Goal: Information Seeking & Learning: Learn about a topic

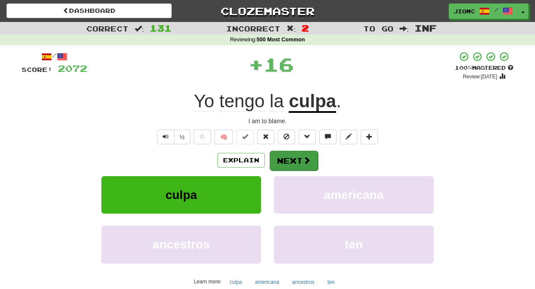
click at [299, 160] on button "Next" at bounding box center [294, 161] width 48 height 20
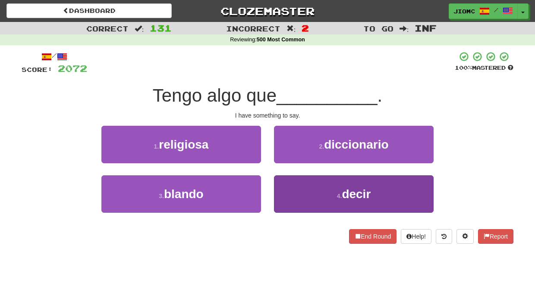
click at [289, 193] on button "4 . decir" at bounding box center [354, 195] width 160 height 38
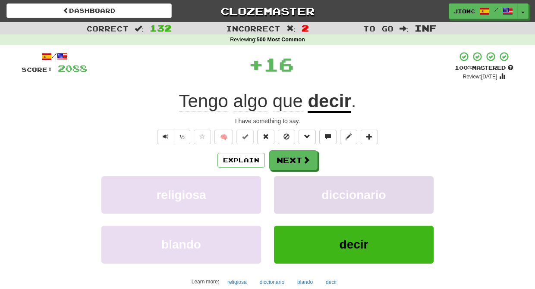
click at [289, 185] on button "diccionario" at bounding box center [354, 195] width 160 height 38
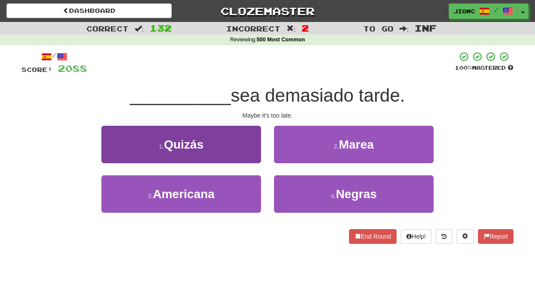
click at [250, 150] on button "1 . Quizás" at bounding box center [181, 145] width 160 height 38
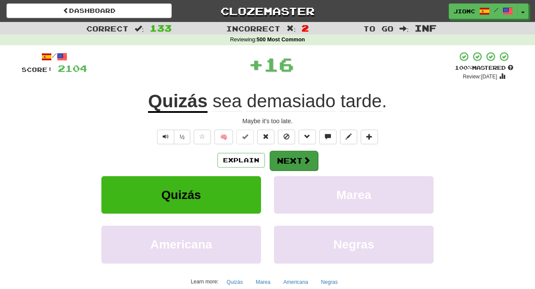
click at [283, 154] on button "Next" at bounding box center [294, 161] width 48 height 20
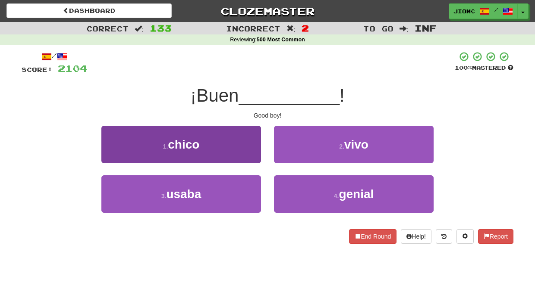
click at [239, 157] on button "1 . chico" at bounding box center [181, 145] width 160 height 38
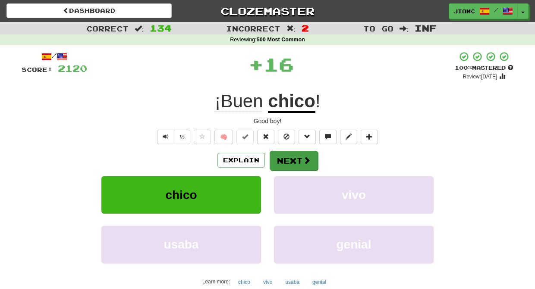
click at [280, 157] on button "Next" at bounding box center [294, 161] width 48 height 20
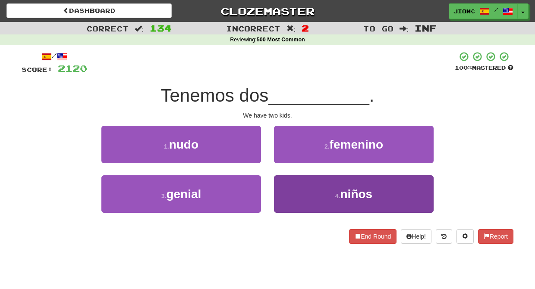
click at [292, 190] on button "4 . niños" at bounding box center [354, 195] width 160 height 38
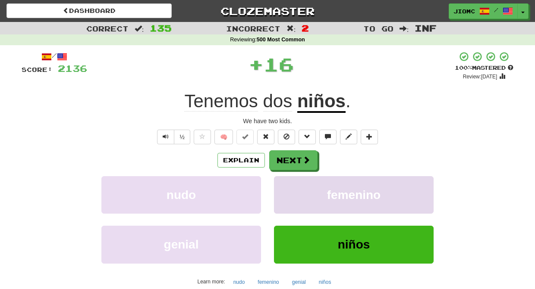
click at [288, 183] on button "femenino" at bounding box center [354, 195] width 160 height 38
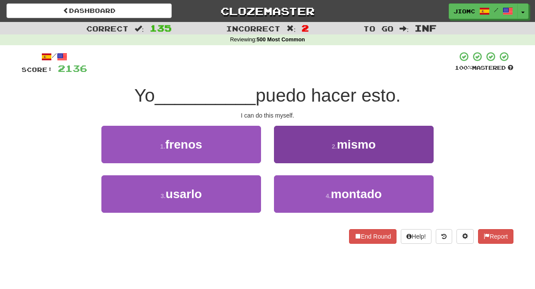
click at [296, 160] on button "2 . mismo" at bounding box center [354, 145] width 160 height 38
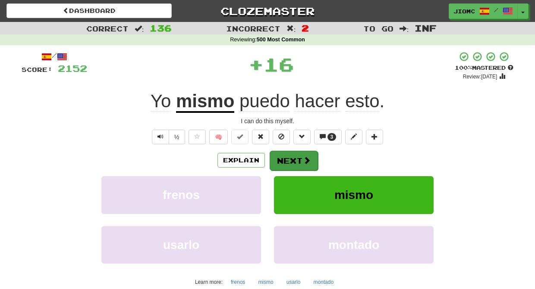
click at [295, 158] on button "Next" at bounding box center [294, 161] width 48 height 20
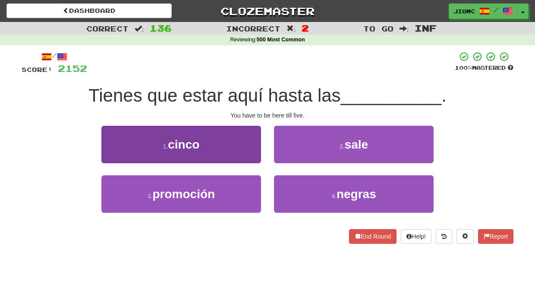
click at [246, 154] on button "1 . cinco" at bounding box center [181, 145] width 160 height 38
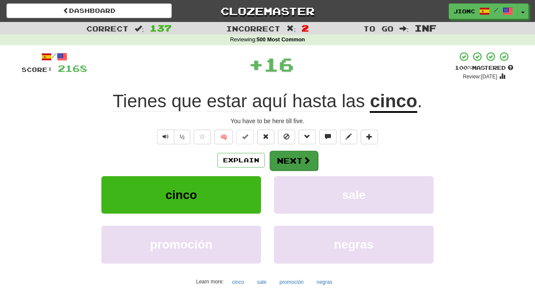
click at [287, 155] on button "Next" at bounding box center [294, 161] width 48 height 20
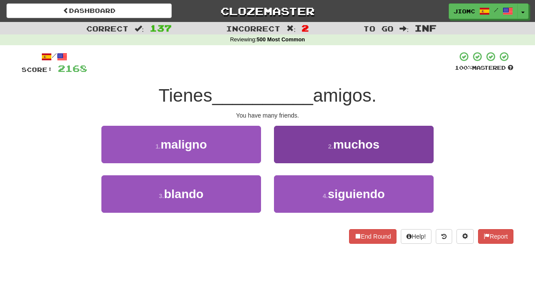
click at [285, 151] on button "2 . muchos" at bounding box center [354, 145] width 160 height 38
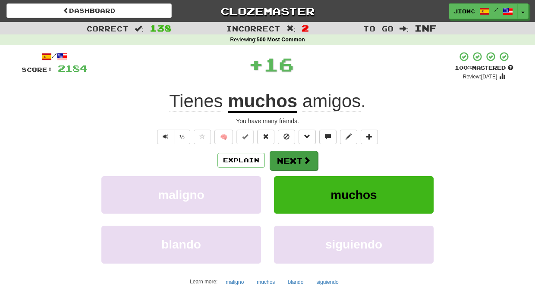
click at [291, 161] on button "Next" at bounding box center [294, 161] width 48 height 20
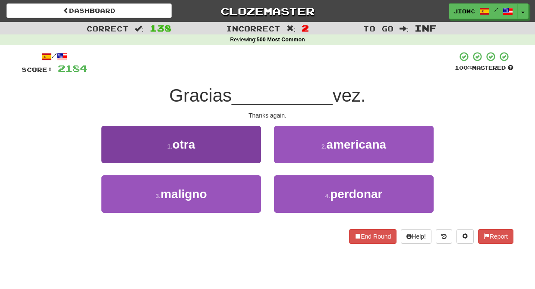
click at [248, 155] on button "1 . otra" at bounding box center [181, 145] width 160 height 38
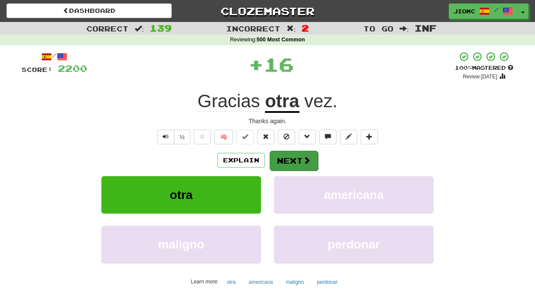
click at [286, 159] on button "Next" at bounding box center [294, 161] width 48 height 20
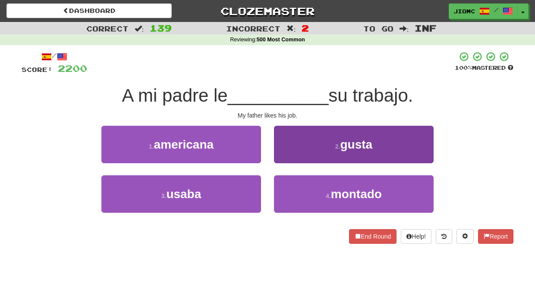
click at [285, 160] on button "2 . gusta" at bounding box center [354, 145] width 160 height 38
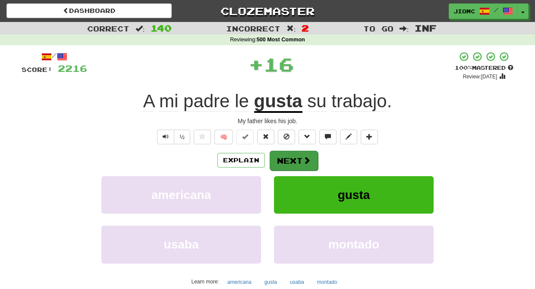
click at [286, 161] on button "Next" at bounding box center [294, 161] width 48 height 20
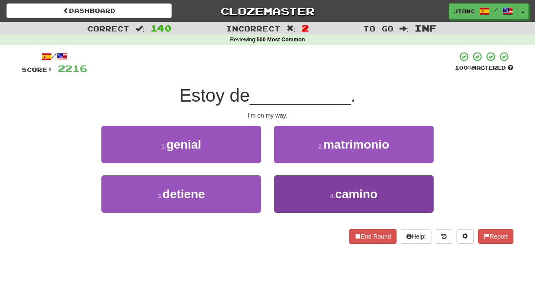
click at [290, 183] on button "4 . camino" at bounding box center [354, 195] width 160 height 38
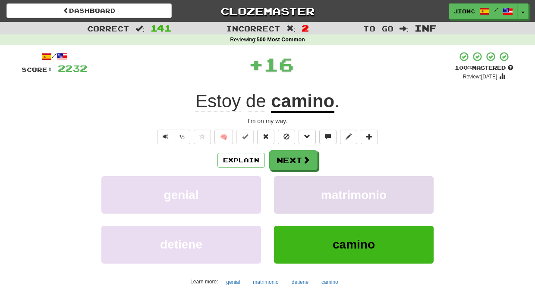
click at [290, 181] on button "matrimonio" at bounding box center [354, 195] width 160 height 38
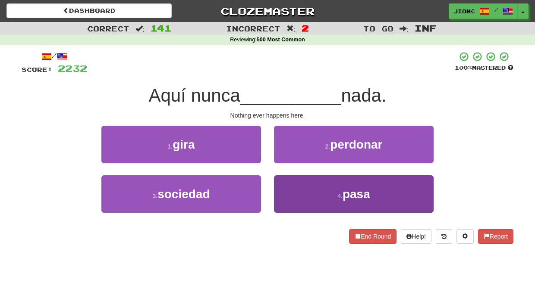
click at [289, 188] on button "4 . pasa" at bounding box center [354, 195] width 160 height 38
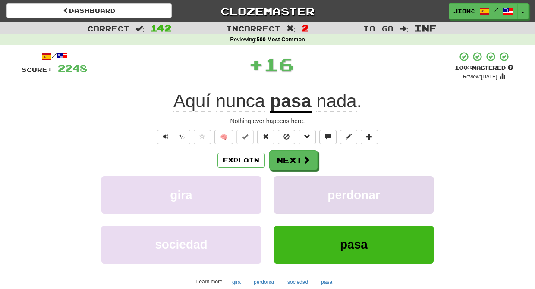
click at [289, 183] on button "perdonar" at bounding box center [354, 195] width 160 height 38
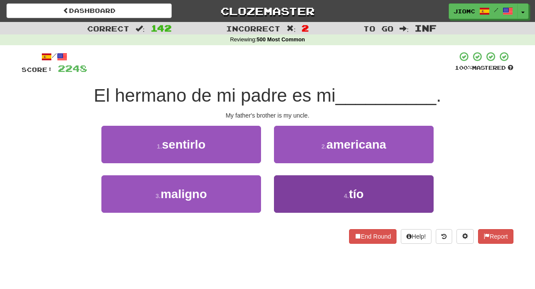
click at [289, 187] on button "4 . tío" at bounding box center [354, 195] width 160 height 38
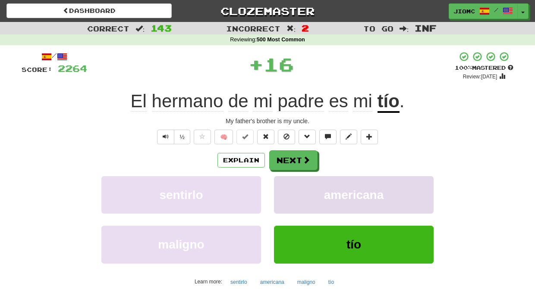
click at [289, 186] on button "americana" at bounding box center [354, 195] width 160 height 38
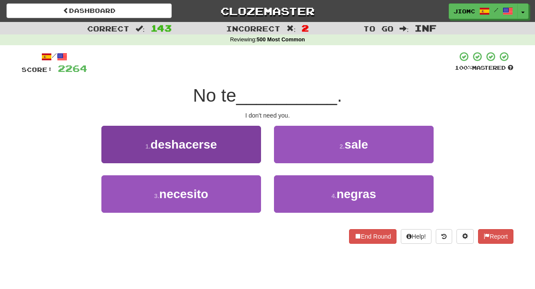
click at [247, 188] on button "3 . necesito" at bounding box center [181, 195] width 160 height 38
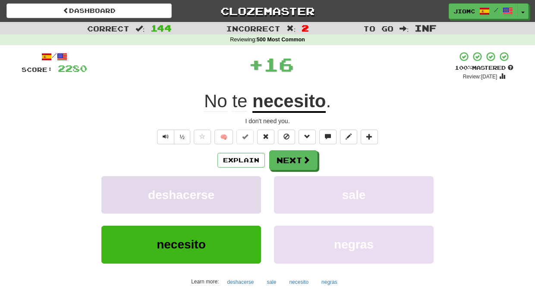
click at [249, 185] on button "deshacerse" at bounding box center [181, 195] width 160 height 38
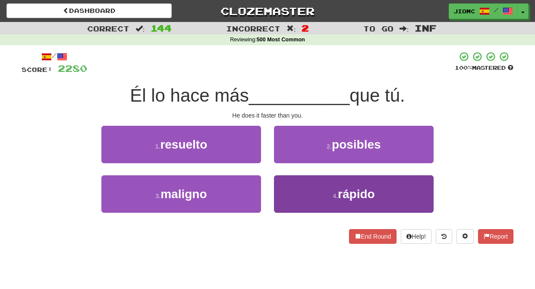
click at [301, 181] on button "4 . rápido" at bounding box center [354, 195] width 160 height 38
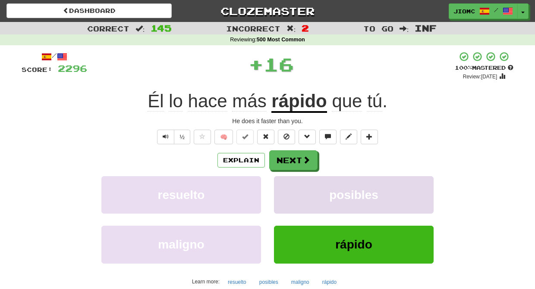
click at [298, 181] on button "posibles" at bounding box center [354, 195] width 160 height 38
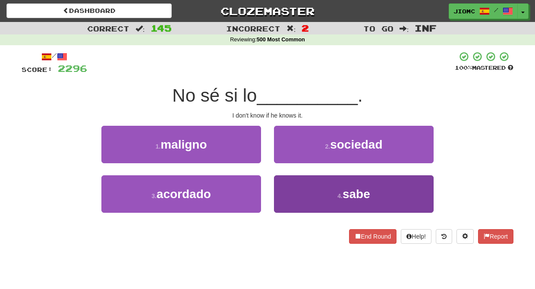
click at [292, 184] on button "4 . sabe" at bounding box center [354, 195] width 160 height 38
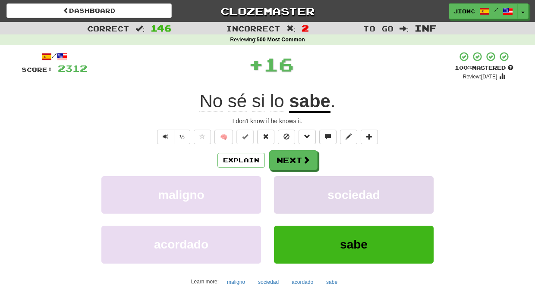
click at [291, 184] on button "sociedad" at bounding box center [354, 195] width 160 height 38
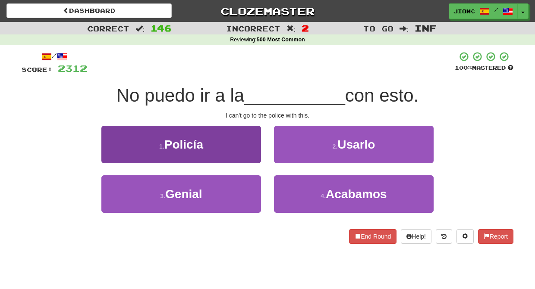
click at [239, 158] on button "1 . Policía" at bounding box center [181, 145] width 160 height 38
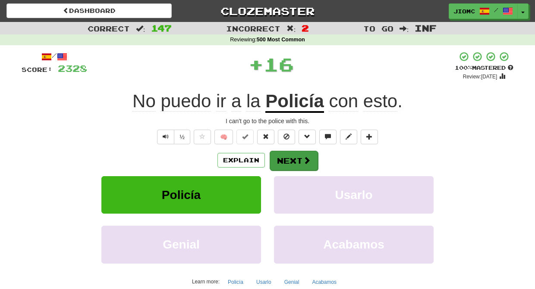
click at [284, 160] on button "Next" at bounding box center [294, 161] width 48 height 20
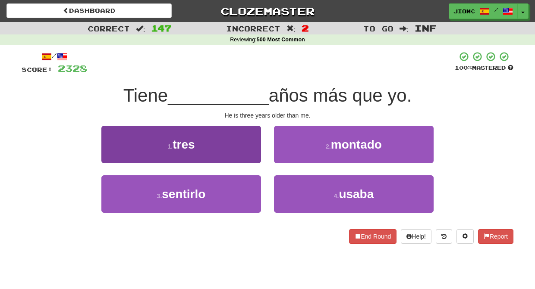
drag, startPoint x: 236, startPoint y: 157, endPoint x: 249, endPoint y: 160, distance: 13.3
click at [249, 160] on button "1 . tres" at bounding box center [181, 145] width 160 height 38
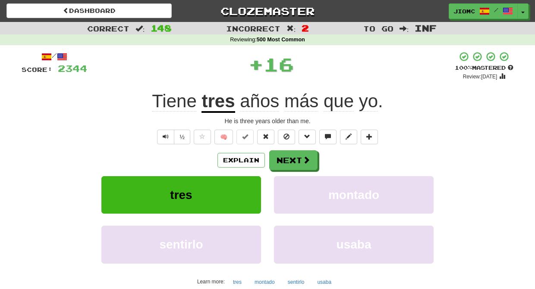
click at [285, 161] on button "Next" at bounding box center [293, 161] width 48 height 20
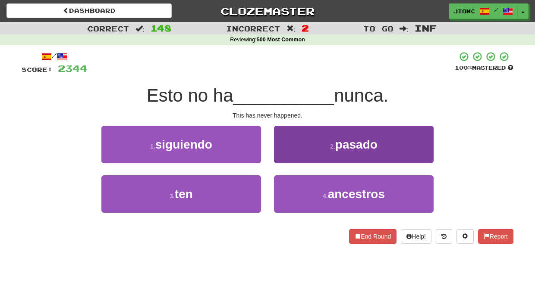
click at [292, 159] on button "2 . pasado" at bounding box center [354, 145] width 160 height 38
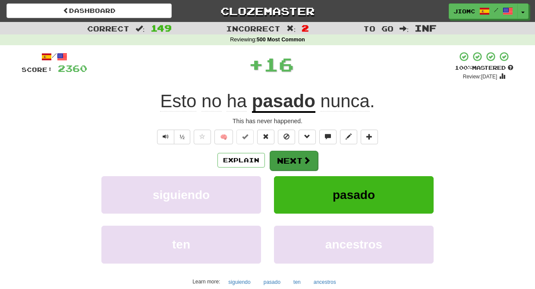
click at [292, 160] on button "Next" at bounding box center [294, 161] width 48 height 20
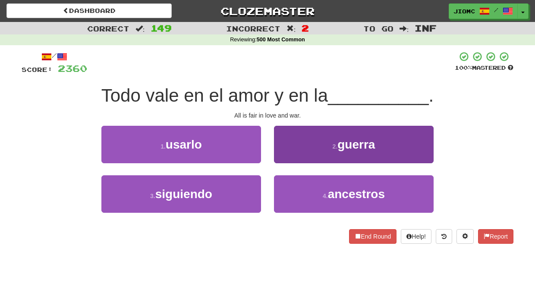
click at [292, 157] on button "2 . guerra" at bounding box center [354, 145] width 160 height 38
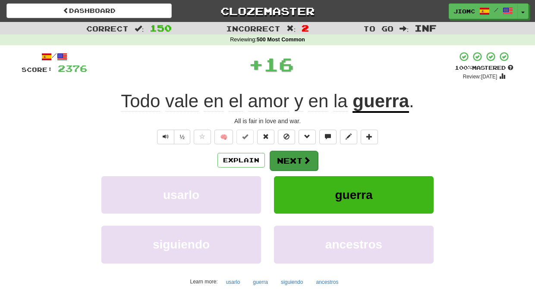
click at [287, 158] on button "Next" at bounding box center [294, 161] width 48 height 20
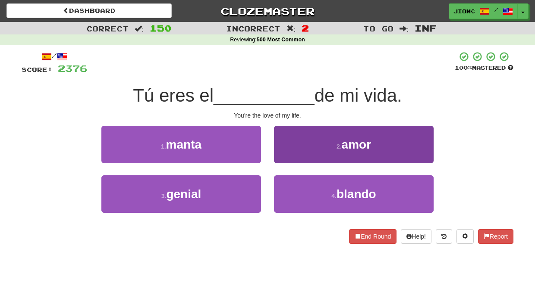
click at [288, 156] on button "2 . amor" at bounding box center [354, 145] width 160 height 38
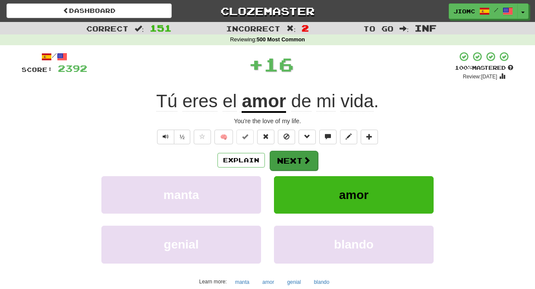
click at [289, 157] on button "Next" at bounding box center [294, 161] width 48 height 20
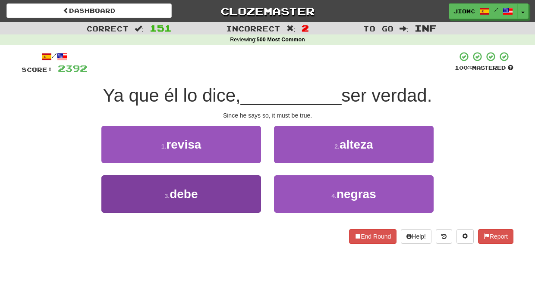
click at [248, 189] on button "3 . debe" at bounding box center [181, 195] width 160 height 38
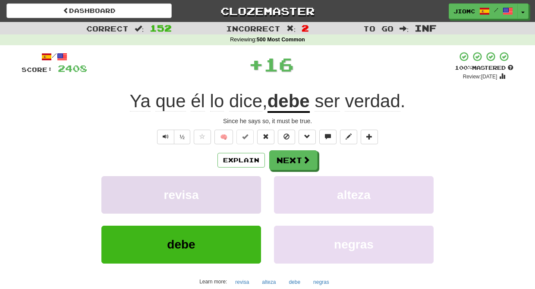
click at [252, 187] on button "revisa" at bounding box center [181, 195] width 160 height 38
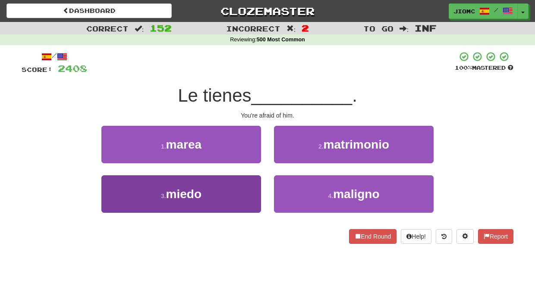
click at [255, 192] on button "3 . miedo" at bounding box center [181, 195] width 160 height 38
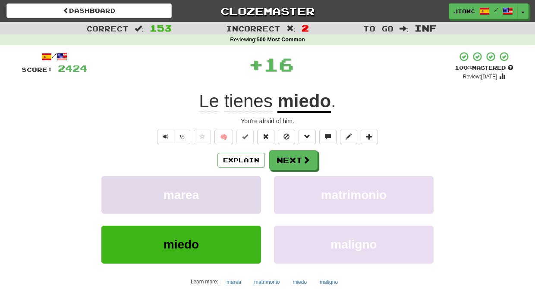
click at [255, 192] on button "marea" at bounding box center [181, 195] width 160 height 38
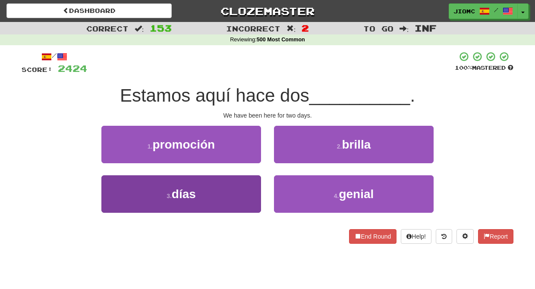
click at [252, 195] on button "3 . días" at bounding box center [181, 195] width 160 height 38
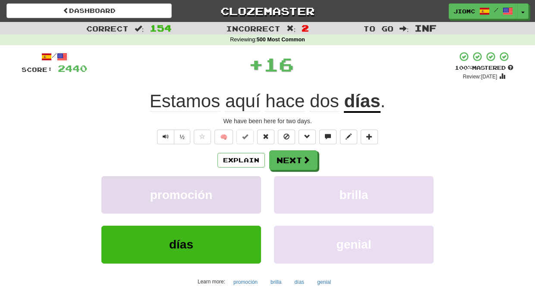
click at [252, 190] on button "promoción" at bounding box center [181, 195] width 160 height 38
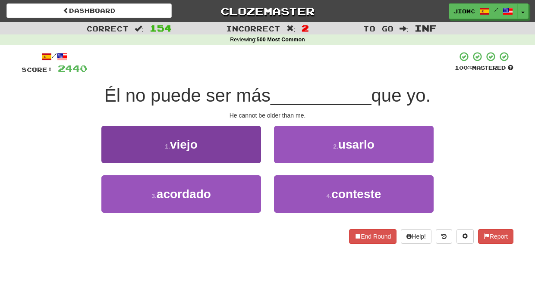
click at [254, 154] on button "1 . viejo" at bounding box center [181, 145] width 160 height 38
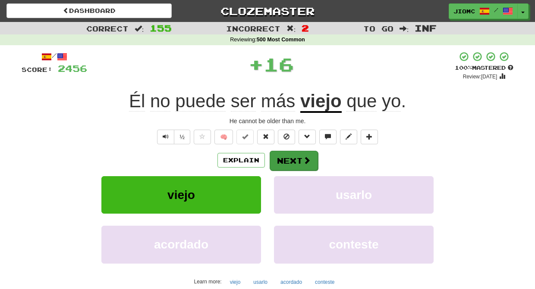
click at [285, 157] on button "Next" at bounding box center [294, 161] width 48 height 20
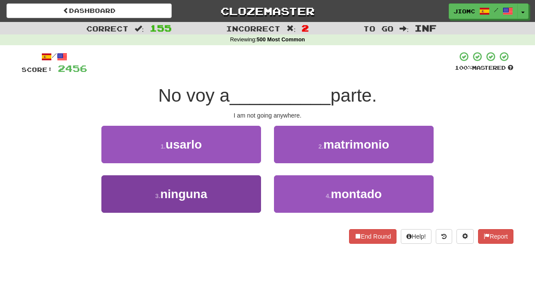
click at [244, 191] on button "3 . ninguna" at bounding box center [181, 195] width 160 height 38
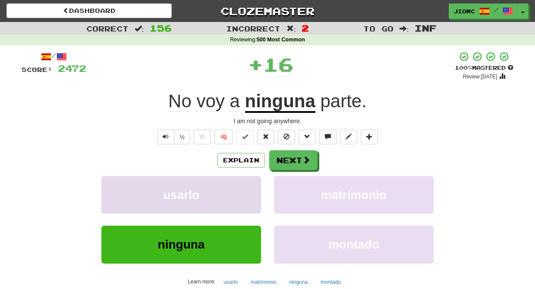
click at [245, 190] on button "usarlo" at bounding box center [181, 195] width 160 height 38
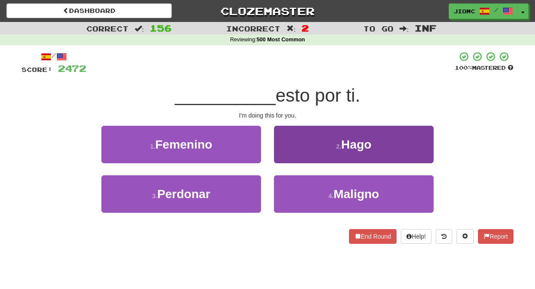
click at [295, 153] on button "2 . Hago" at bounding box center [354, 145] width 160 height 38
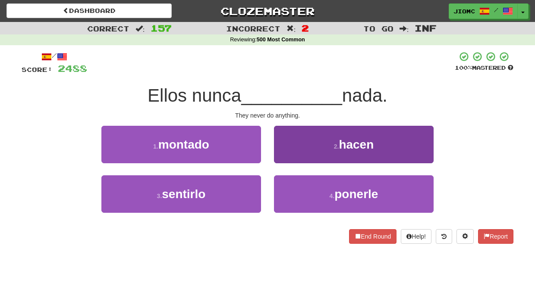
click at [288, 153] on button "2 . hacen" at bounding box center [354, 145] width 160 height 38
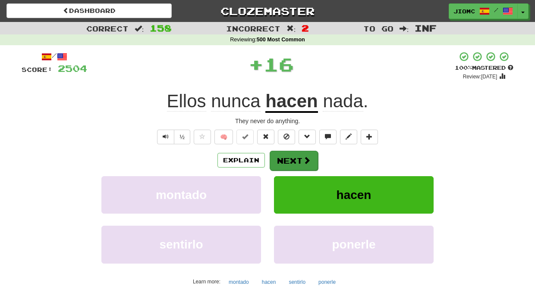
click at [288, 156] on button "Next" at bounding box center [294, 161] width 48 height 20
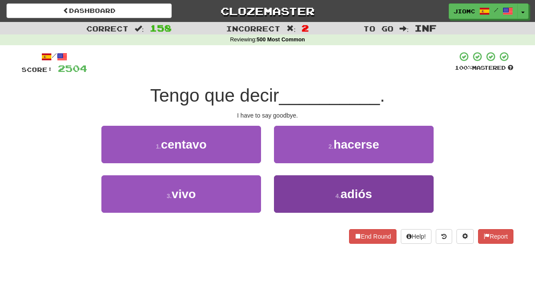
click at [298, 188] on button "4 . adiós" at bounding box center [354, 195] width 160 height 38
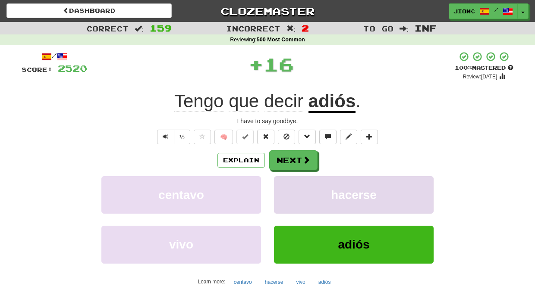
click at [296, 182] on button "hacerse" at bounding box center [354, 195] width 160 height 38
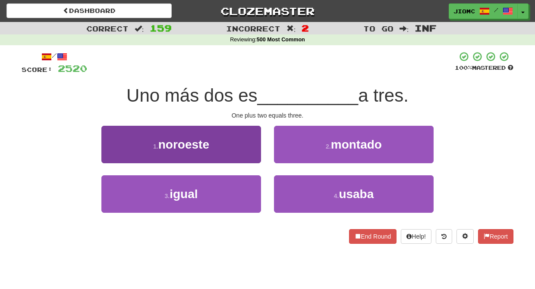
click at [248, 184] on button "3 . igual" at bounding box center [181, 195] width 160 height 38
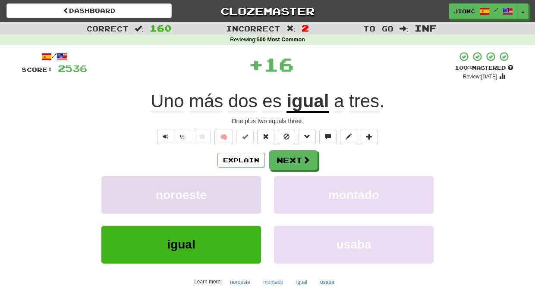
click at [251, 184] on button "noroeste" at bounding box center [181, 195] width 160 height 38
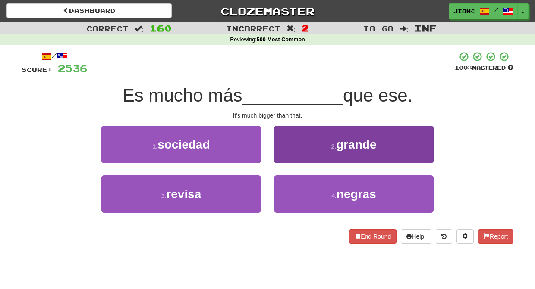
click at [288, 154] on button "2 . grande" at bounding box center [354, 145] width 160 height 38
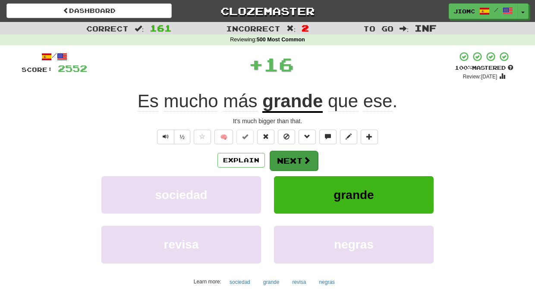
click at [288, 156] on button "Next" at bounding box center [294, 161] width 48 height 20
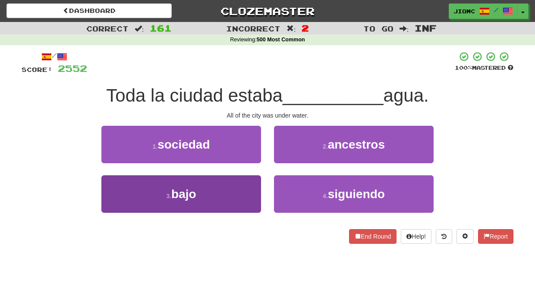
click at [250, 183] on button "3 . bajo" at bounding box center [181, 195] width 160 height 38
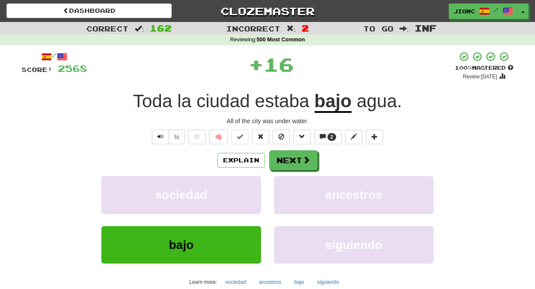
click at [250, 183] on button "sociedad" at bounding box center [181, 195] width 160 height 38
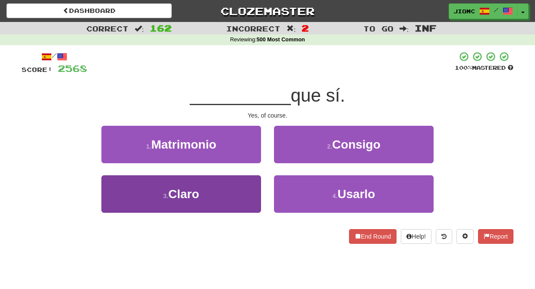
click at [251, 189] on button "3 . Claro" at bounding box center [181, 195] width 160 height 38
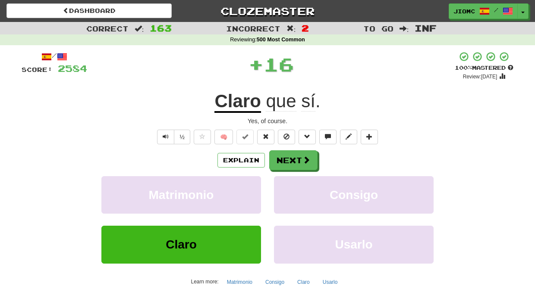
click at [251, 189] on button "Matrimonio" at bounding box center [181, 195] width 160 height 38
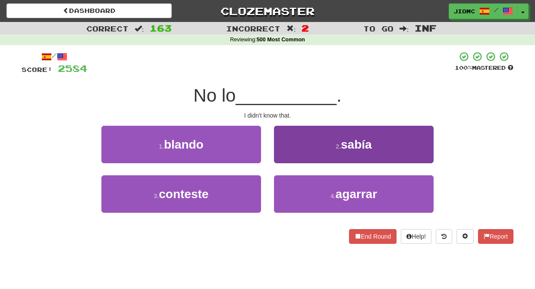
click at [292, 152] on button "2 . sabía" at bounding box center [354, 145] width 160 height 38
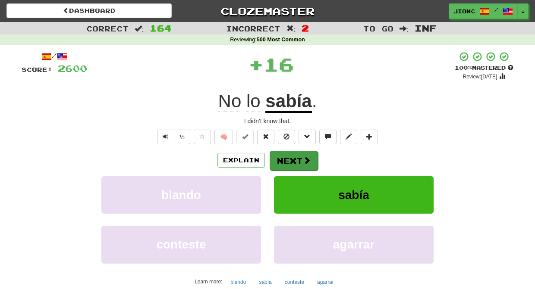
click at [289, 161] on button "Next" at bounding box center [294, 161] width 48 height 20
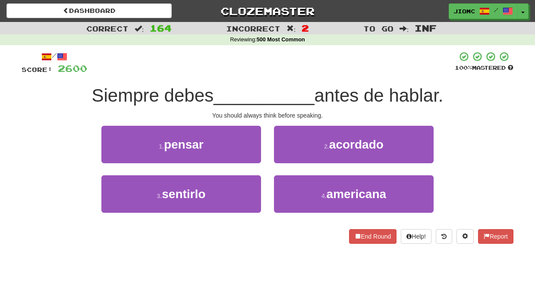
drag, startPoint x: 233, startPoint y: 146, endPoint x: 250, endPoint y: 149, distance: 16.7
click at [237, 146] on button "1 . pensar" at bounding box center [181, 145] width 160 height 38
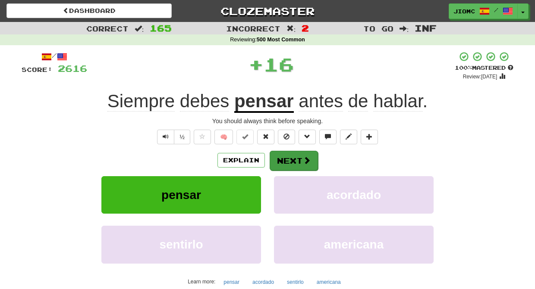
click at [292, 158] on button "Next" at bounding box center [294, 161] width 48 height 20
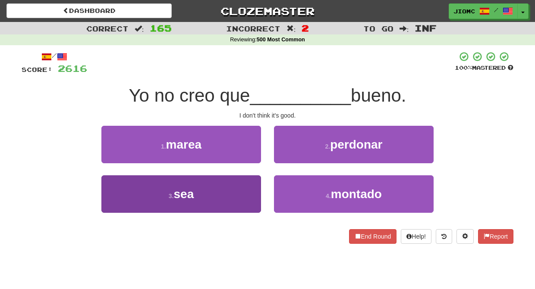
click at [240, 189] on button "3 . sea" at bounding box center [181, 195] width 160 height 38
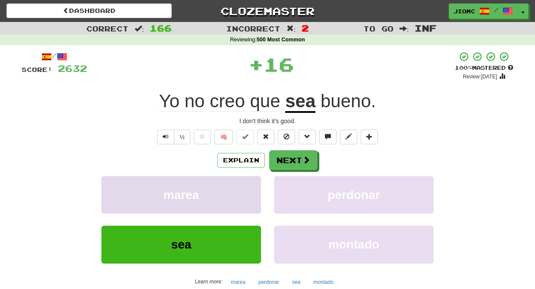
click at [241, 188] on button "marea" at bounding box center [181, 195] width 160 height 38
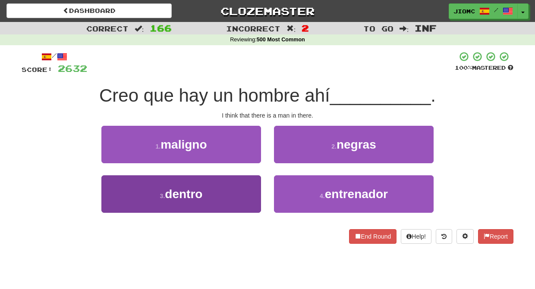
click at [242, 189] on button "3 . dentro" at bounding box center [181, 195] width 160 height 38
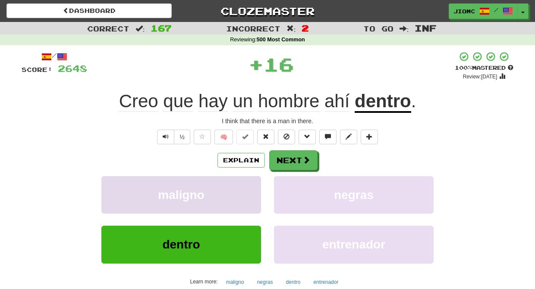
click at [243, 190] on button "maligno" at bounding box center [181, 195] width 160 height 38
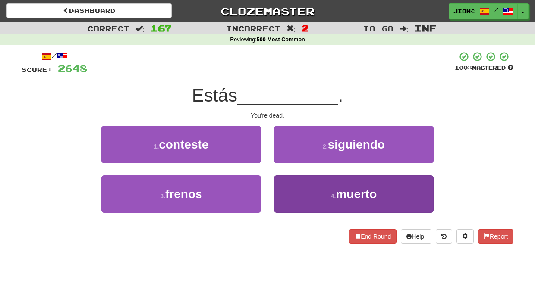
click at [305, 196] on button "4 . muerto" at bounding box center [354, 195] width 160 height 38
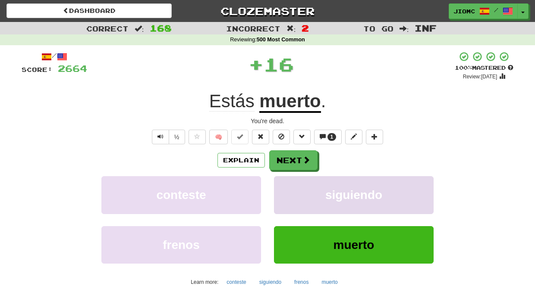
click at [298, 193] on button "siguiendo" at bounding box center [354, 195] width 160 height 38
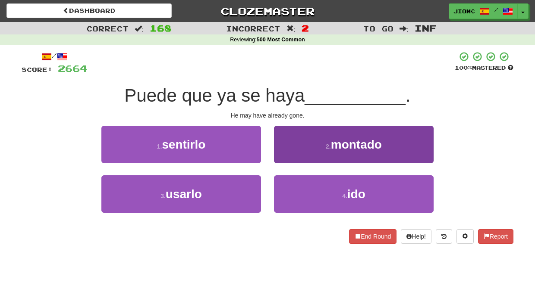
click at [295, 192] on button "4 . ido" at bounding box center [354, 195] width 160 height 38
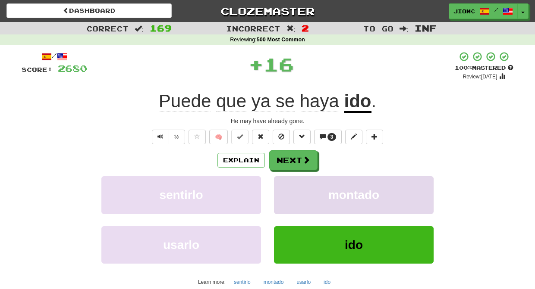
click at [296, 192] on button "montado" at bounding box center [354, 195] width 160 height 38
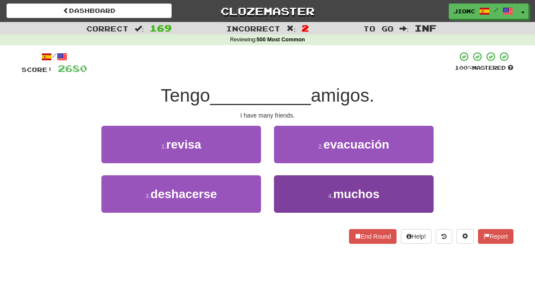
click at [292, 194] on button "4 . muchos" at bounding box center [354, 195] width 160 height 38
click at [292, 163] on button "2 . evacuación" at bounding box center [354, 145] width 160 height 38
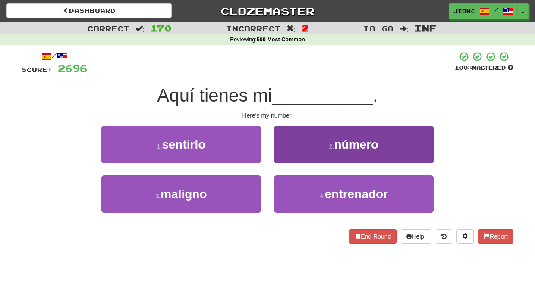
click at [289, 158] on button "2 . número" at bounding box center [354, 145] width 160 height 38
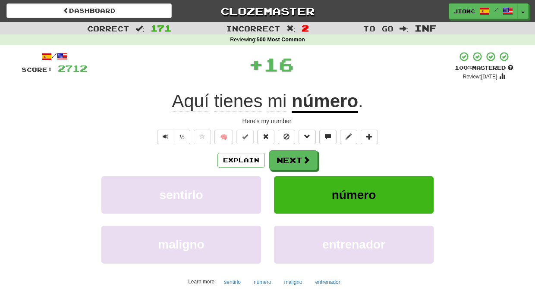
click at [291, 161] on button "Next" at bounding box center [293, 161] width 48 height 20
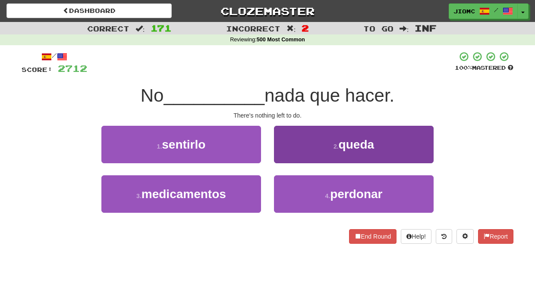
click at [291, 159] on button "2 . queda" at bounding box center [354, 145] width 160 height 38
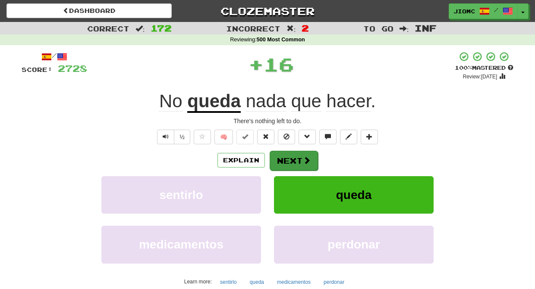
click at [292, 160] on button "Next" at bounding box center [294, 161] width 48 height 20
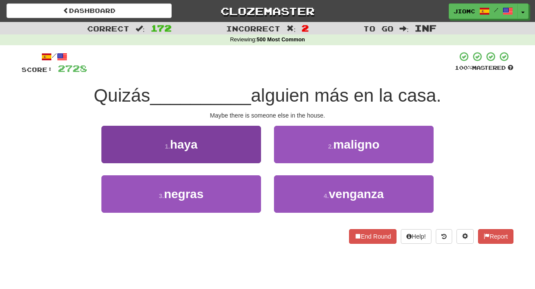
click at [245, 148] on button "1 . haya" at bounding box center [181, 145] width 160 height 38
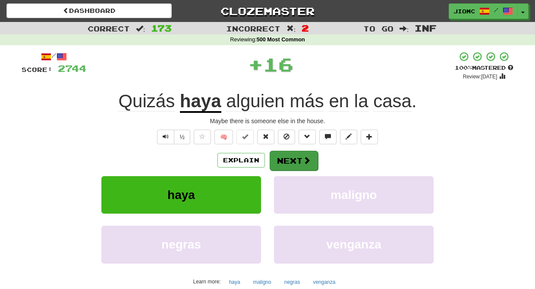
click at [279, 157] on button "Next" at bounding box center [294, 161] width 48 height 20
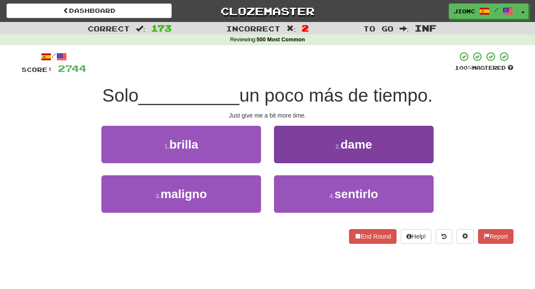
click at [294, 149] on button "2 . dame" at bounding box center [354, 145] width 160 height 38
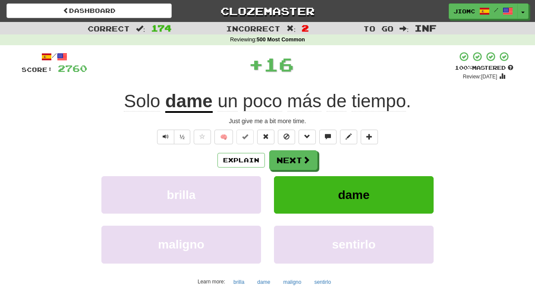
click at [294, 151] on button "Next" at bounding box center [293, 161] width 48 height 20
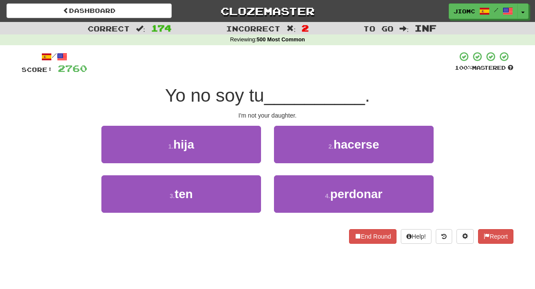
drag, startPoint x: 240, startPoint y: 149, endPoint x: 244, endPoint y: 149, distance: 4.3
click at [241, 148] on button "1 . hija" at bounding box center [181, 145] width 160 height 38
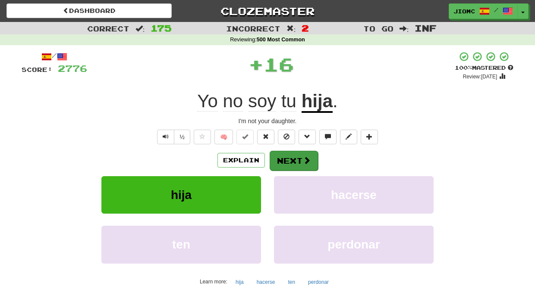
click at [284, 158] on button "Next" at bounding box center [294, 161] width 48 height 20
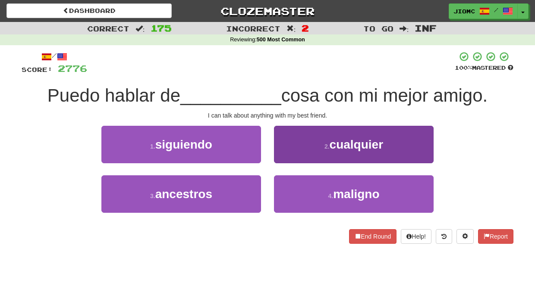
click at [294, 154] on button "2 . cualquier" at bounding box center [354, 145] width 160 height 38
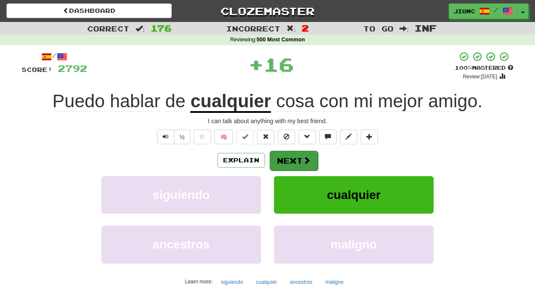
click at [292, 157] on button "Next" at bounding box center [294, 161] width 48 height 20
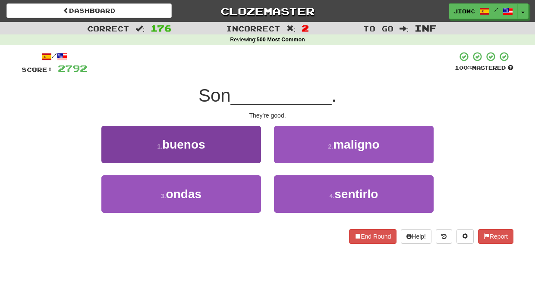
click at [245, 153] on button "1 . buenos" at bounding box center [181, 145] width 160 height 38
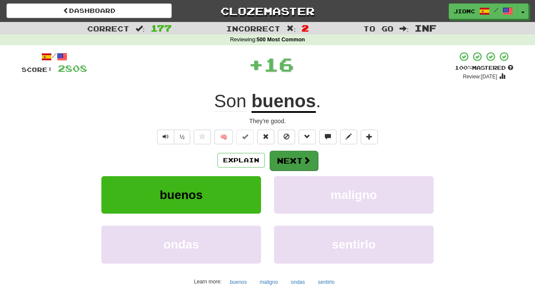
click at [284, 160] on button "Next" at bounding box center [294, 161] width 48 height 20
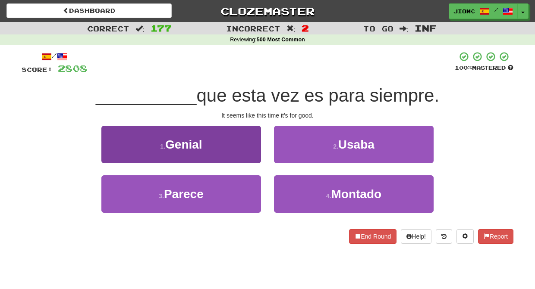
click at [241, 189] on button "3 . Parece" at bounding box center [181, 195] width 160 height 38
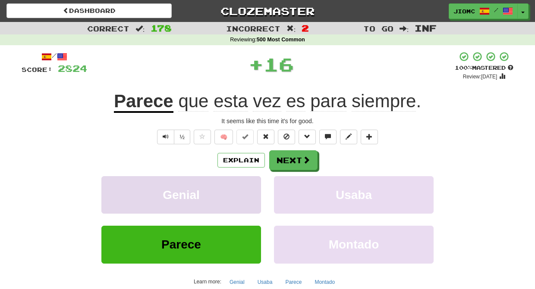
click at [240, 188] on button "Genial" at bounding box center [181, 195] width 160 height 38
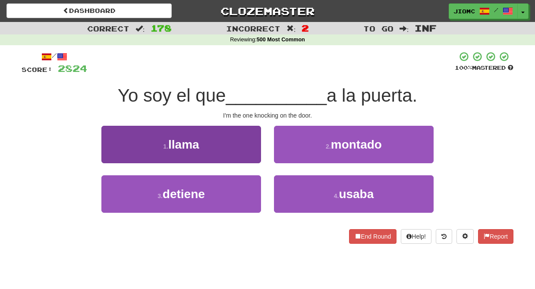
click at [244, 153] on button "1 . llama" at bounding box center [181, 145] width 160 height 38
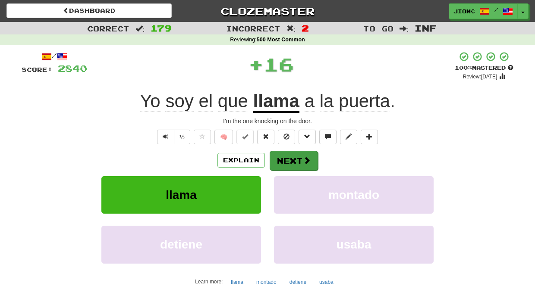
click at [278, 154] on button "Next" at bounding box center [294, 161] width 48 height 20
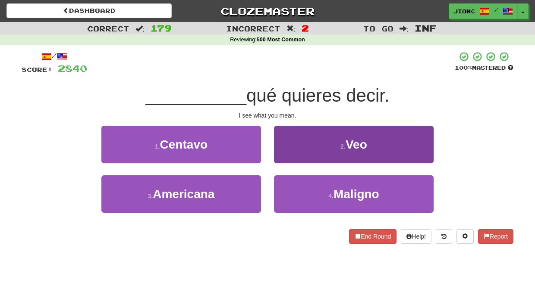
click at [287, 156] on button "2 . Veo" at bounding box center [354, 145] width 160 height 38
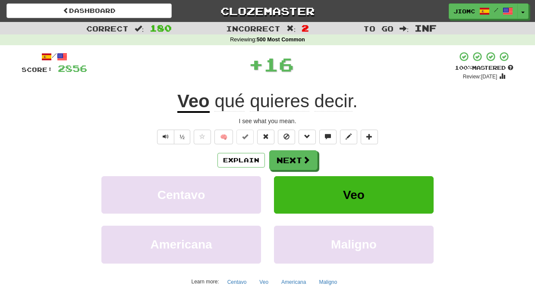
click at [287, 157] on button "Next" at bounding box center [293, 161] width 48 height 20
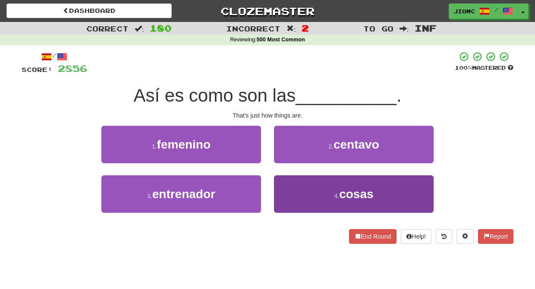
click at [289, 192] on button "4 . cosas" at bounding box center [354, 195] width 160 height 38
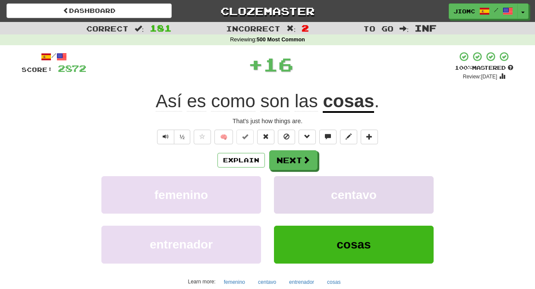
click at [286, 187] on button "centavo" at bounding box center [354, 195] width 160 height 38
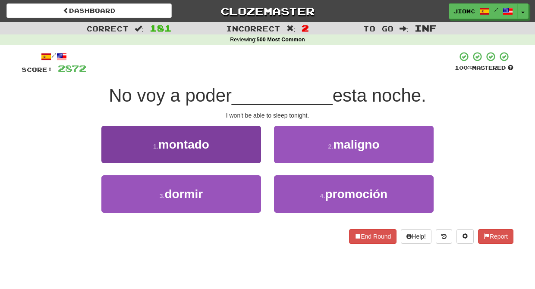
click at [243, 192] on button "3 . dormir" at bounding box center [181, 195] width 160 height 38
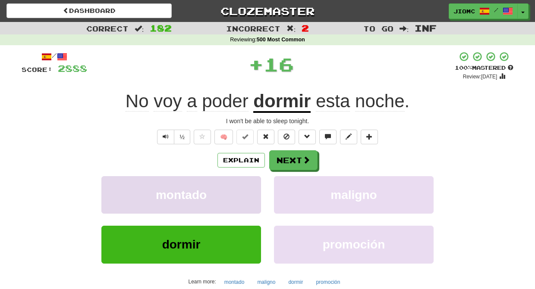
click at [244, 191] on button "montado" at bounding box center [181, 195] width 160 height 38
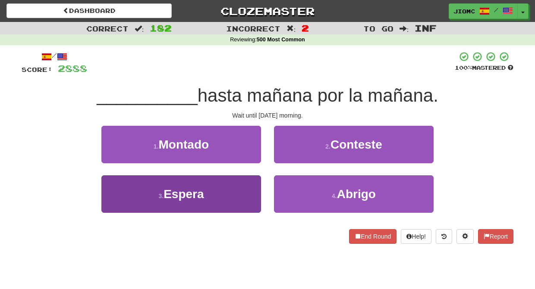
click at [245, 192] on button "3 . Espera" at bounding box center [181, 195] width 160 height 38
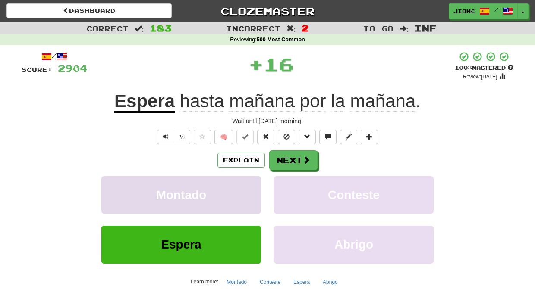
click at [246, 191] on button "Montado" at bounding box center [181, 195] width 160 height 38
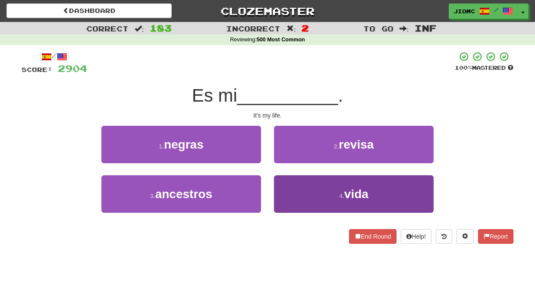
click at [286, 191] on button "4 . vida" at bounding box center [354, 195] width 160 height 38
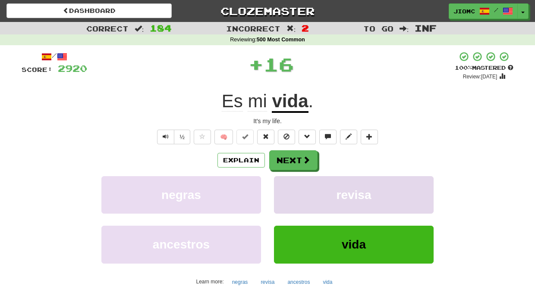
click at [286, 190] on button "revisa" at bounding box center [354, 195] width 160 height 38
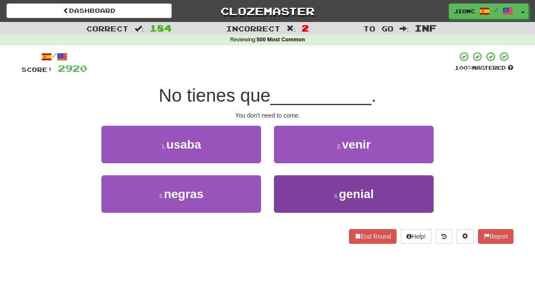
click at [290, 189] on button "4 . genial" at bounding box center [354, 195] width 160 height 38
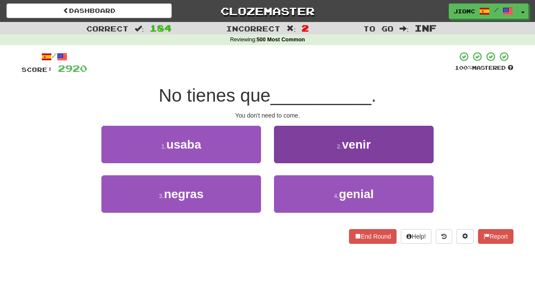
click at [290, 163] on button "2 . venir" at bounding box center [354, 145] width 160 height 38
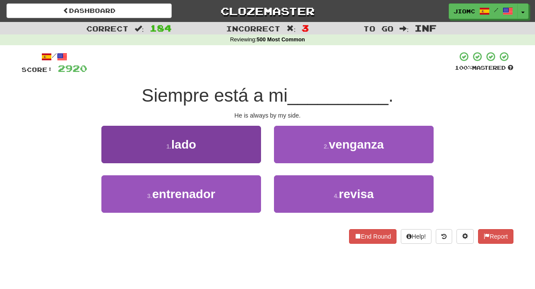
click at [241, 147] on button "1 . lado" at bounding box center [181, 145] width 160 height 38
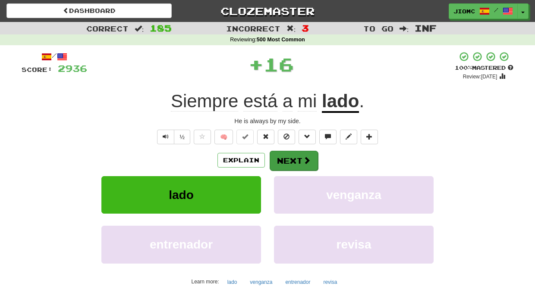
click at [292, 155] on button "Next" at bounding box center [294, 161] width 48 height 20
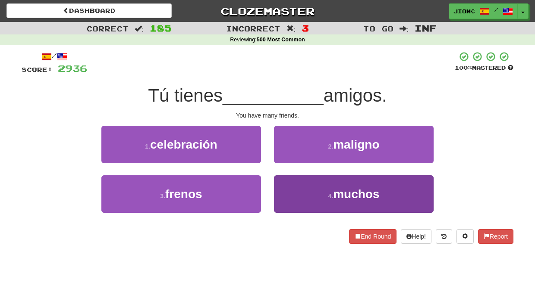
click at [290, 184] on button "4 . muchos" at bounding box center [354, 195] width 160 height 38
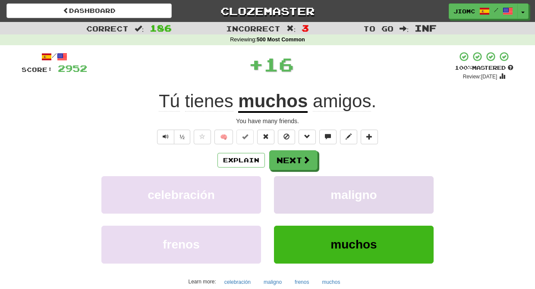
click at [291, 184] on button "maligno" at bounding box center [354, 195] width 160 height 38
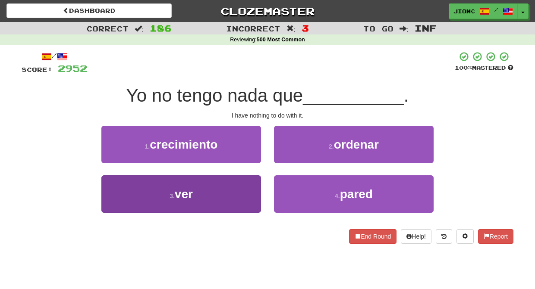
click at [251, 190] on button "3 . ver" at bounding box center [181, 195] width 160 height 38
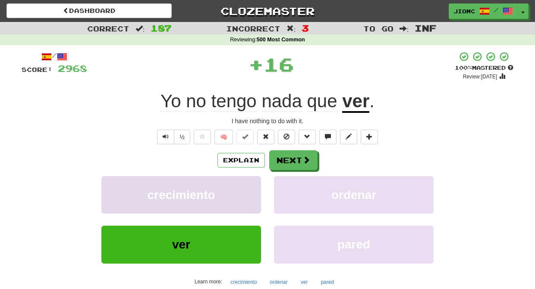
click at [254, 186] on button "crecimiento" at bounding box center [181, 195] width 160 height 38
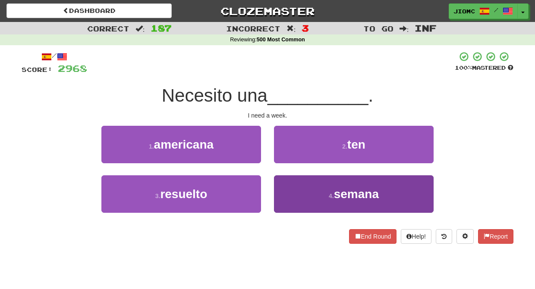
click at [284, 188] on button "4 . semana" at bounding box center [354, 195] width 160 height 38
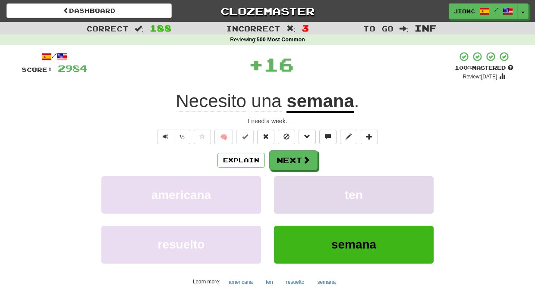
click at [283, 188] on button "ten" at bounding box center [354, 195] width 160 height 38
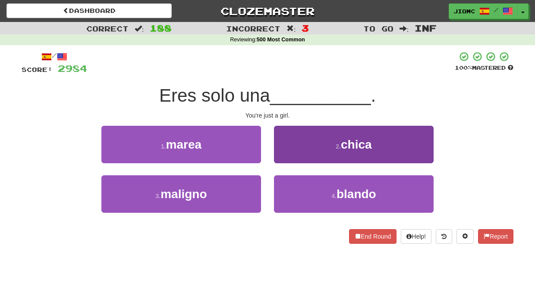
click at [283, 155] on button "2 . chica" at bounding box center [354, 145] width 160 height 38
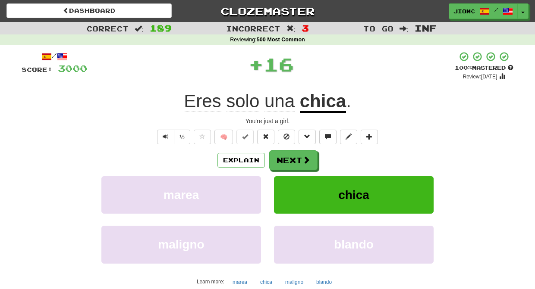
click at [282, 157] on button "Next" at bounding box center [293, 161] width 48 height 20
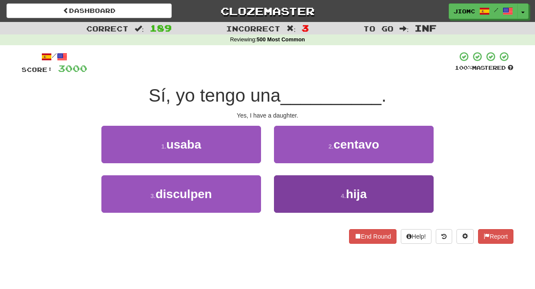
click at [294, 182] on button "4 . hija" at bounding box center [354, 195] width 160 height 38
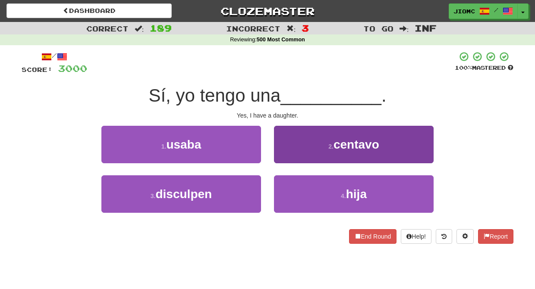
click at [294, 163] on button "2 . centavo" at bounding box center [354, 145] width 160 height 38
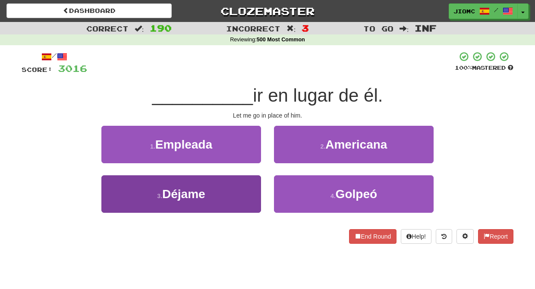
click at [248, 189] on button "3 . Déjame" at bounding box center [181, 195] width 160 height 38
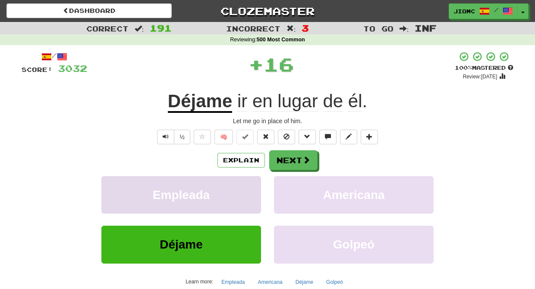
click at [249, 189] on button "Empleada" at bounding box center [181, 195] width 160 height 38
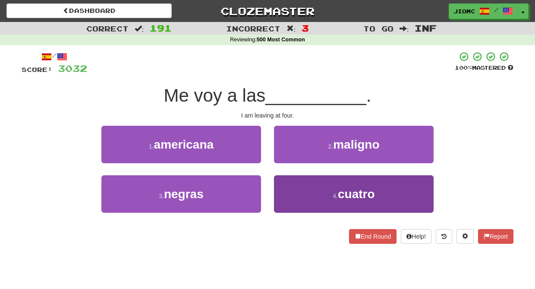
click at [289, 193] on button "4 . cuatro" at bounding box center [354, 195] width 160 height 38
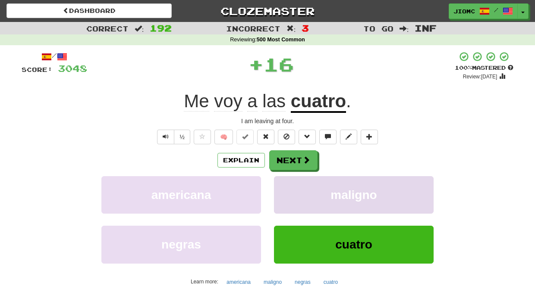
click at [289, 193] on button "maligno" at bounding box center [354, 195] width 160 height 38
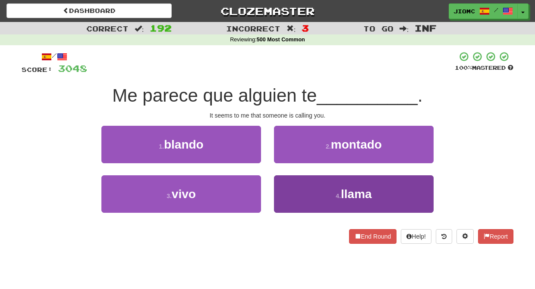
click at [289, 193] on button "4 . llama" at bounding box center [354, 195] width 160 height 38
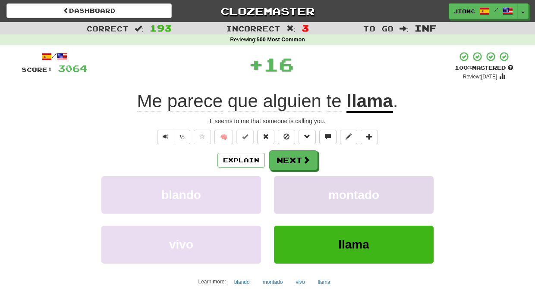
click at [289, 193] on button "montado" at bounding box center [354, 195] width 160 height 38
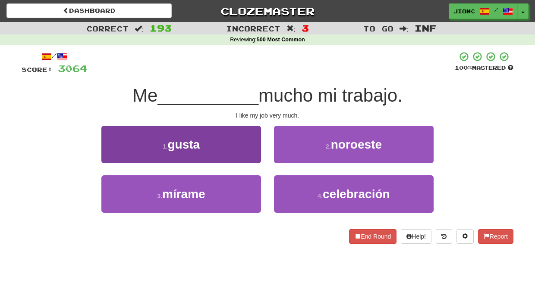
click at [255, 154] on button "1 . gusta" at bounding box center [181, 145] width 160 height 38
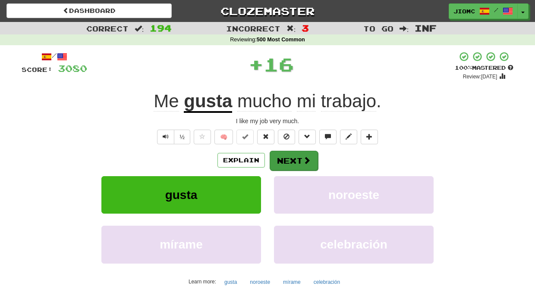
click at [292, 162] on button "Next" at bounding box center [294, 161] width 48 height 20
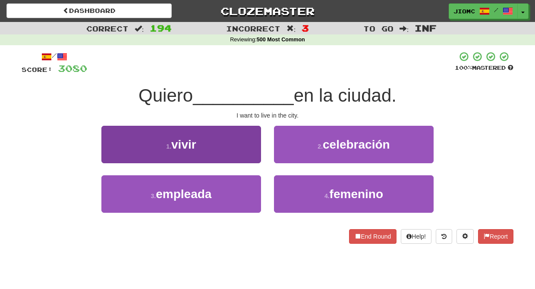
click at [252, 159] on button "1 . vivir" at bounding box center [181, 145] width 160 height 38
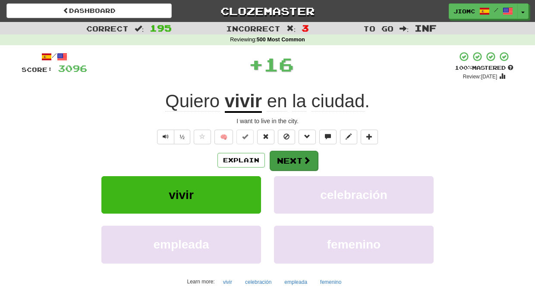
click at [281, 160] on button "Next" at bounding box center [294, 161] width 48 height 20
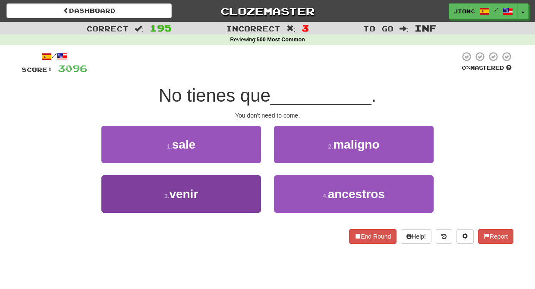
click at [253, 191] on button "3 . venir" at bounding box center [181, 195] width 160 height 38
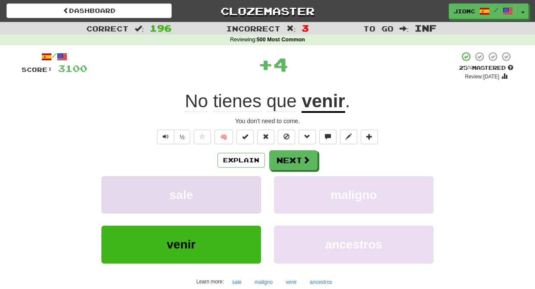
click at [253, 190] on button "sale" at bounding box center [181, 195] width 160 height 38
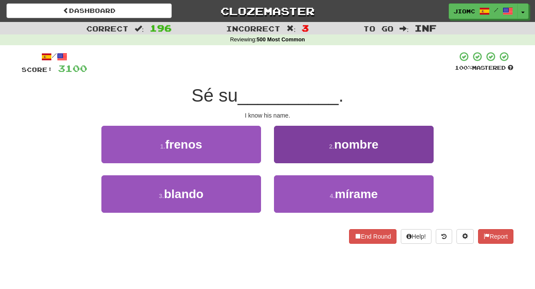
click at [287, 157] on button "2 . nombre" at bounding box center [354, 145] width 160 height 38
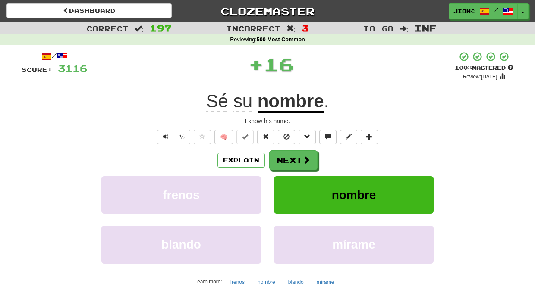
click at [286, 159] on button "Next" at bounding box center [293, 161] width 48 height 20
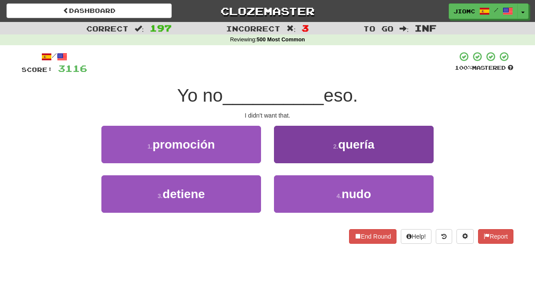
click at [289, 159] on button "2 . quería" at bounding box center [354, 145] width 160 height 38
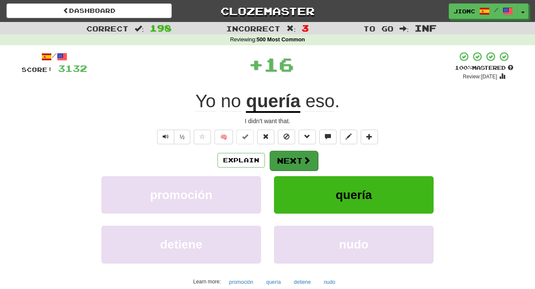
click at [289, 159] on button "Next" at bounding box center [294, 161] width 48 height 20
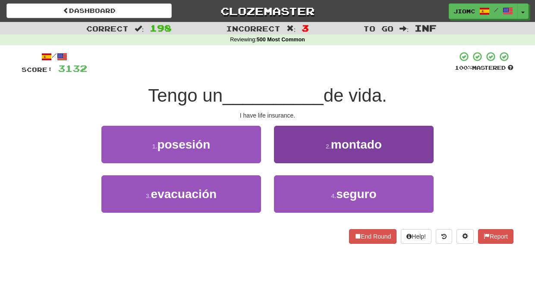
click at [301, 185] on button "4 . seguro" at bounding box center [354, 195] width 160 height 38
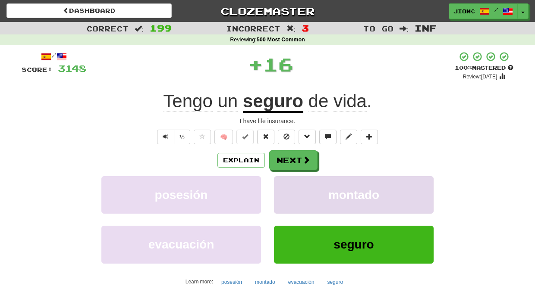
click at [300, 185] on button "montado" at bounding box center [354, 195] width 160 height 38
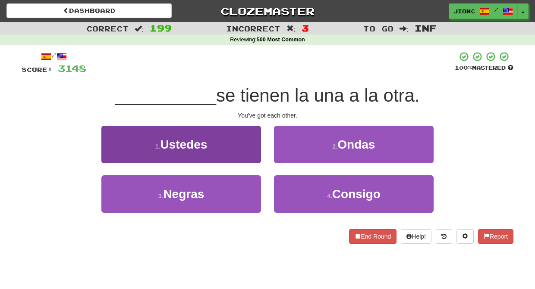
click at [254, 151] on button "1 . Ustedes" at bounding box center [181, 145] width 160 height 38
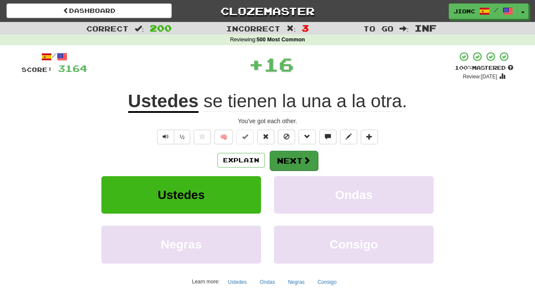
click at [285, 154] on button "Next" at bounding box center [294, 161] width 48 height 20
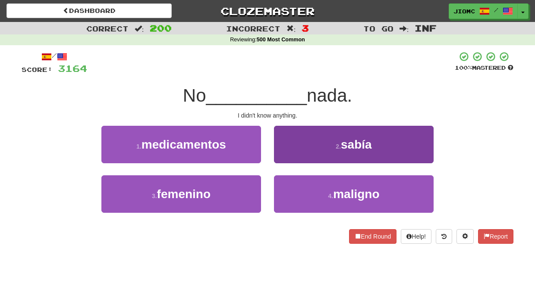
click at [284, 155] on button "2 . sabía" at bounding box center [354, 145] width 160 height 38
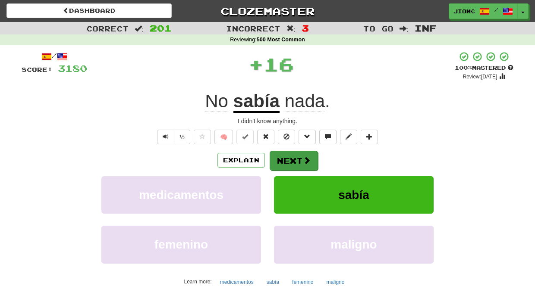
click at [289, 160] on button "Next" at bounding box center [294, 161] width 48 height 20
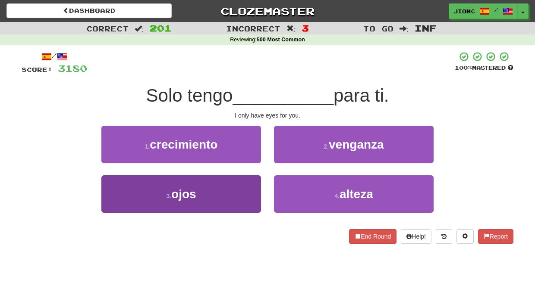
click at [250, 176] on button "3 . ojos" at bounding box center [181, 195] width 160 height 38
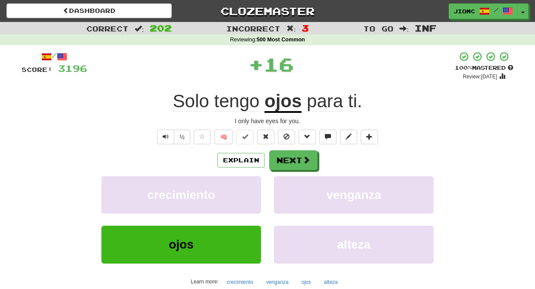
click at [250, 176] on div "Explain Next crecimiento venganza ojos alteza Learn more: crecimiento venganza …" at bounding box center [268, 220] width 492 height 138
click at [254, 184] on button "crecimiento" at bounding box center [181, 195] width 160 height 38
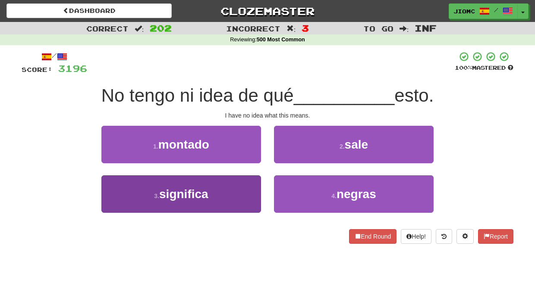
click at [252, 184] on button "3 . significa" at bounding box center [181, 195] width 160 height 38
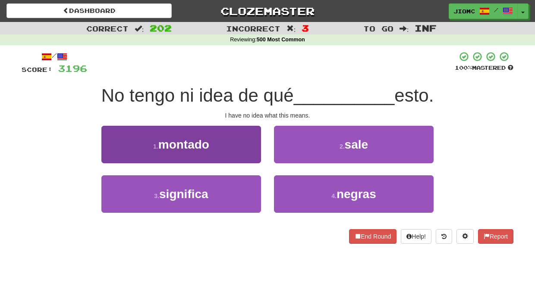
click at [250, 163] on button "1 . montado" at bounding box center [181, 145] width 160 height 38
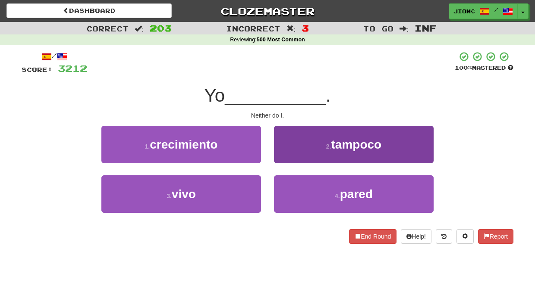
click at [295, 154] on button "2 . tampoco" at bounding box center [354, 145] width 160 height 38
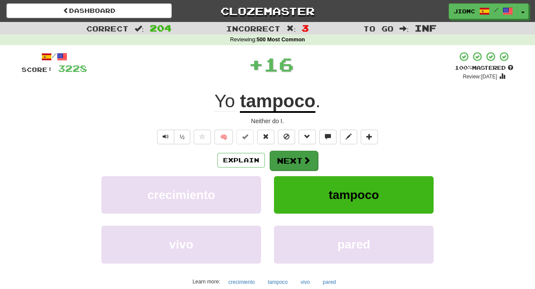
click at [295, 158] on button "Next" at bounding box center [294, 161] width 48 height 20
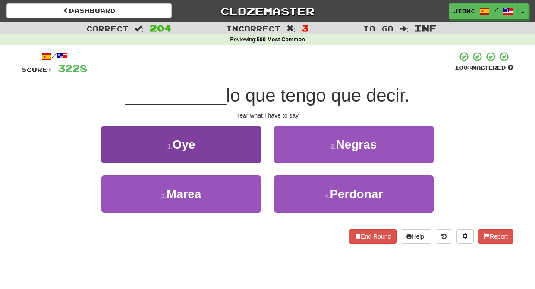
click at [252, 156] on button "1 . Oye" at bounding box center [181, 145] width 160 height 38
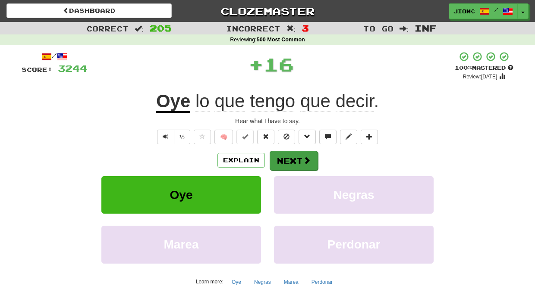
click at [280, 162] on button "Next" at bounding box center [294, 161] width 48 height 20
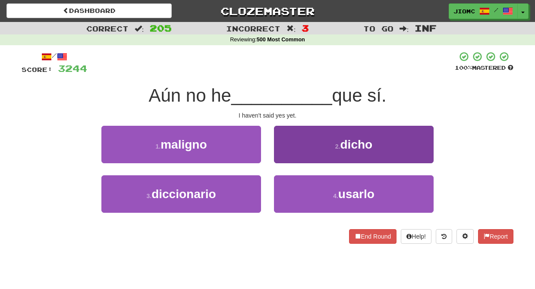
click at [285, 159] on button "2 . dicho" at bounding box center [354, 145] width 160 height 38
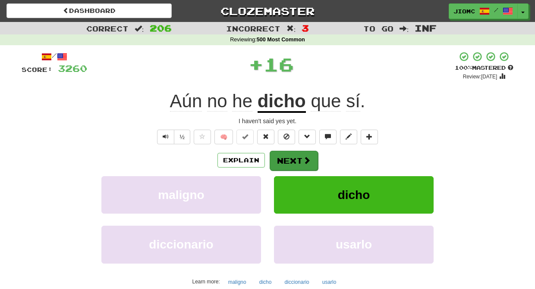
click at [285, 161] on button "Next" at bounding box center [294, 161] width 48 height 20
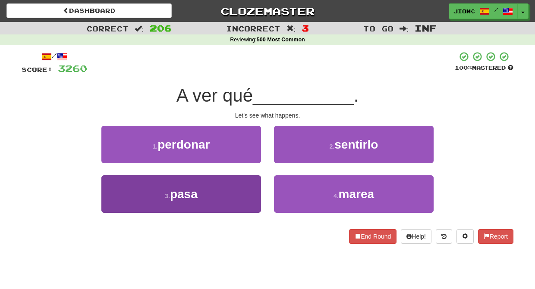
click at [245, 193] on button "3 . pasa" at bounding box center [181, 195] width 160 height 38
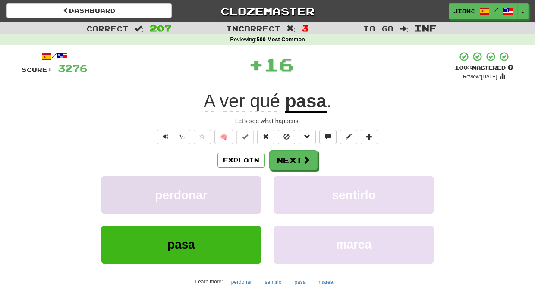
click at [245, 192] on button "perdonar" at bounding box center [181, 195] width 160 height 38
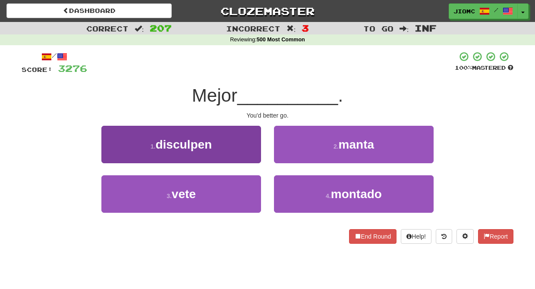
click at [248, 195] on button "3 . vete" at bounding box center [181, 195] width 160 height 38
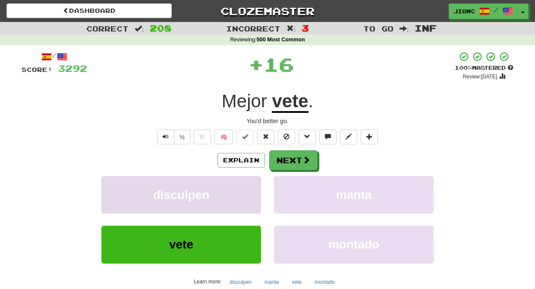
click at [251, 186] on button "disculpen" at bounding box center [181, 195] width 160 height 38
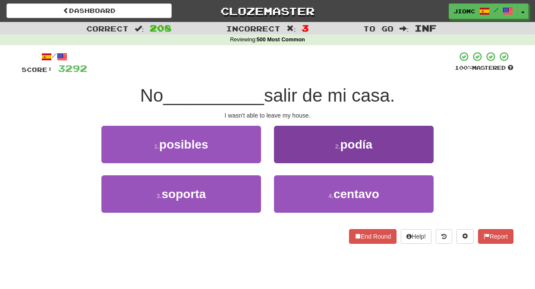
click at [284, 155] on button "2 . podía" at bounding box center [354, 145] width 160 height 38
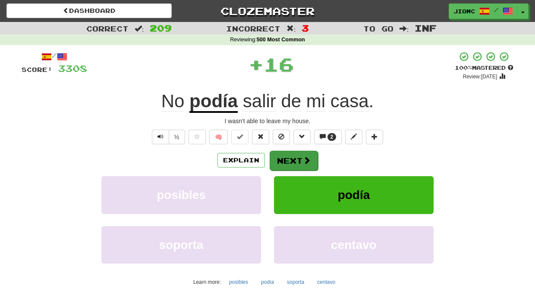
click at [286, 162] on button "Next" at bounding box center [294, 161] width 48 height 20
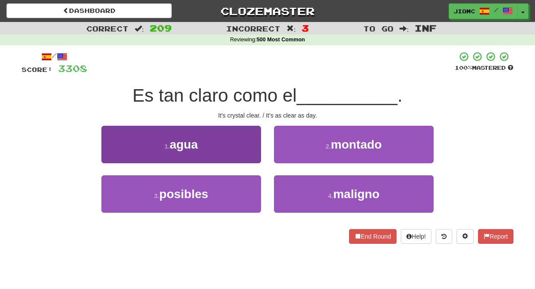
click at [254, 160] on button "1 . agua" at bounding box center [181, 145] width 160 height 38
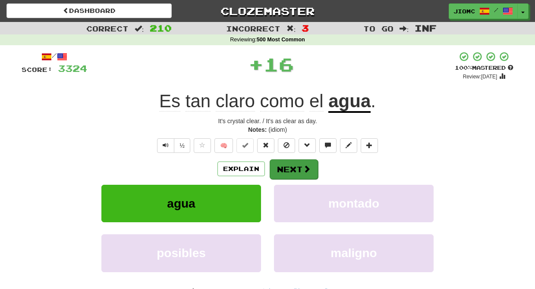
click at [283, 168] on button "Next" at bounding box center [294, 170] width 48 height 20
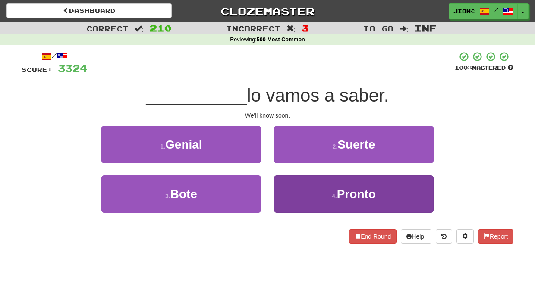
click at [286, 185] on button "4 . Pronto" at bounding box center [354, 195] width 160 height 38
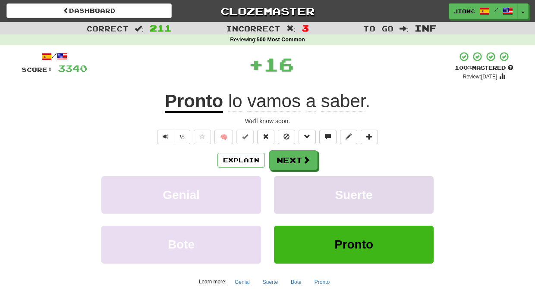
click at [286, 184] on button "Suerte" at bounding box center [354, 195] width 160 height 38
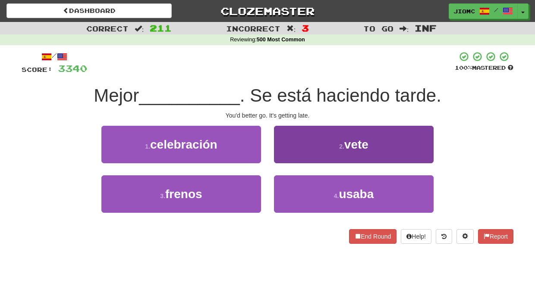
click at [290, 154] on button "2 . vete" at bounding box center [354, 145] width 160 height 38
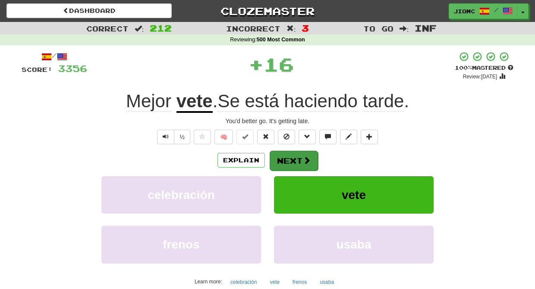
click at [287, 161] on button "Next" at bounding box center [294, 161] width 48 height 20
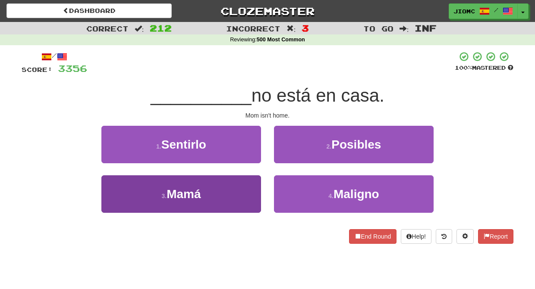
click at [241, 192] on button "3 . Mamá" at bounding box center [181, 195] width 160 height 38
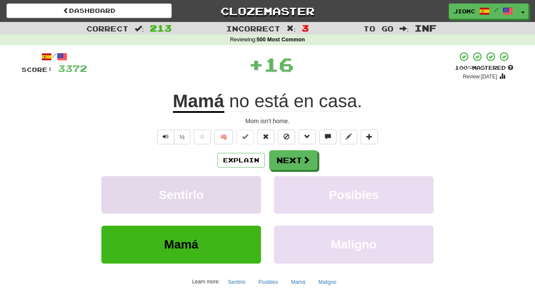
click at [242, 192] on button "Sentirlo" at bounding box center [181, 195] width 160 height 38
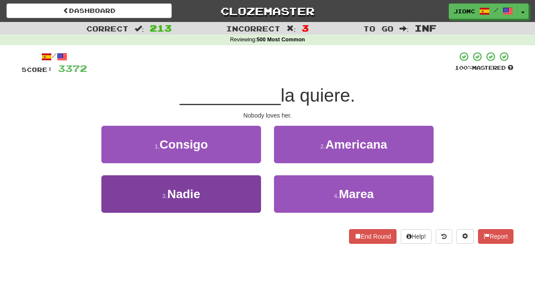
click at [240, 192] on button "3 . Nadie" at bounding box center [181, 195] width 160 height 38
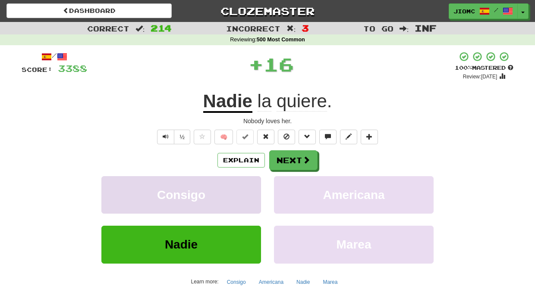
click at [241, 192] on button "Consigo" at bounding box center [181, 195] width 160 height 38
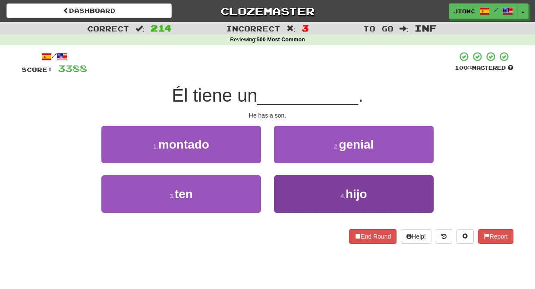
click at [285, 191] on button "4 . hijo" at bounding box center [354, 195] width 160 height 38
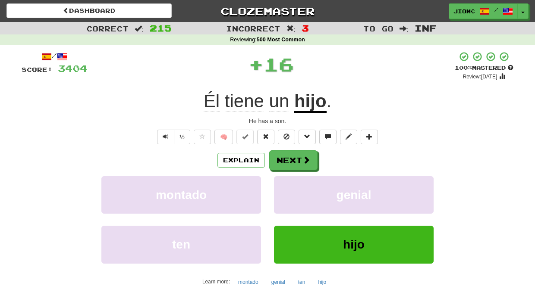
click at [285, 191] on button "genial" at bounding box center [354, 195] width 160 height 38
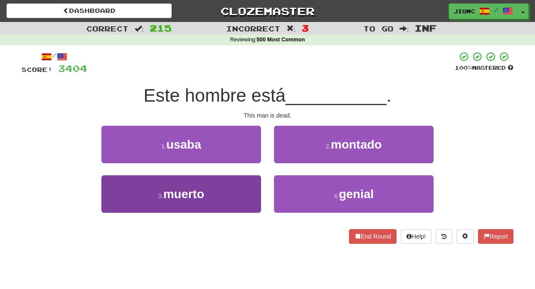
click at [249, 188] on button "3 . muerto" at bounding box center [181, 195] width 160 height 38
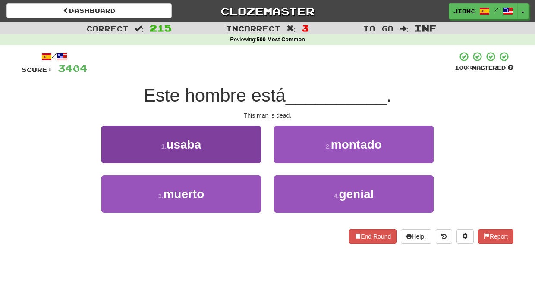
click at [248, 163] on button "1 . usaba" at bounding box center [181, 145] width 160 height 38
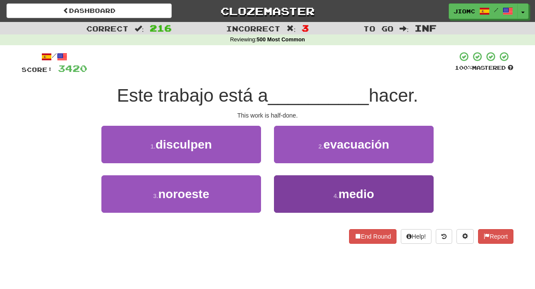
click at [303, 184] on button "4 . medio" at bounding box center [354, 195] width 160 height 38
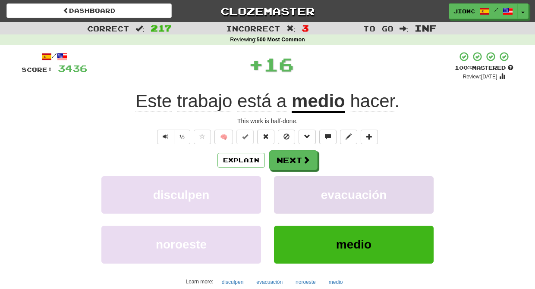
click at [296, 184] on button "evacuación" at bounding box center [354, 195] width 160 height 38
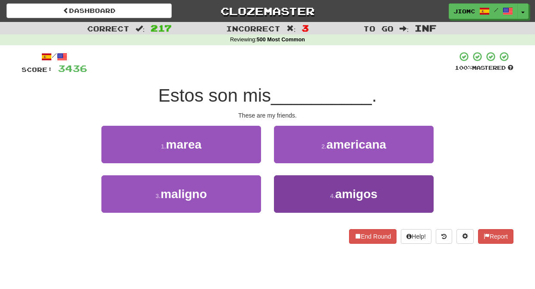
click at [291, 190] on button "4 . amigos" at bounding box center [354, 195] width 160 height 38
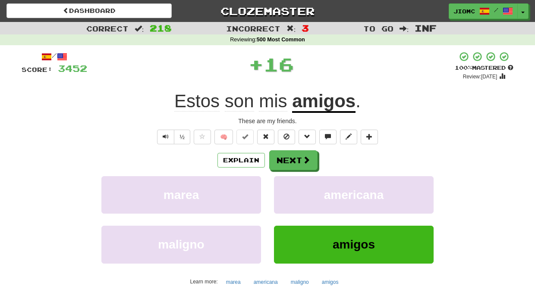
click at [285, 174] on div "Explain Next marea americana maligno amigos Learn more: marea americana maligno…" at bounding box center [268, 220] width 492 height 138
click at [283, 161] on button "Next" at bounding box center [294, 161] width 48 height 20
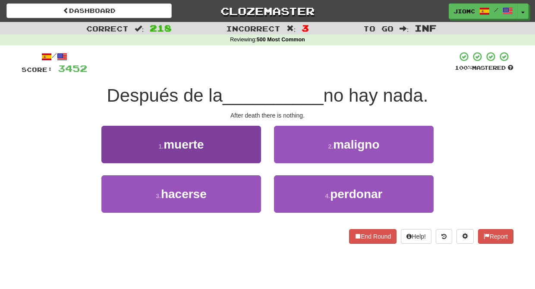
click at [252, 147] on button "1 . muerte" at bounding box center [181, 145] width 160 height 38
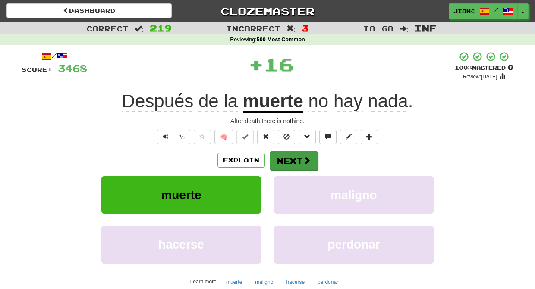
click at [289, 159] on button "Next" at bounding box center [294, 161] width 48 height 20
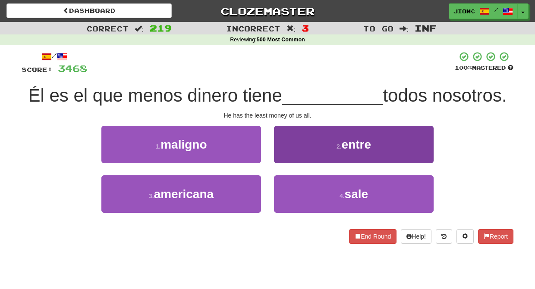
click at [295, 155] on button "2 . entre" at bounding box center [354, 145] width 160 height 38
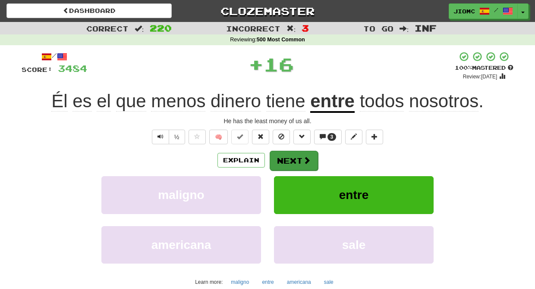
click at [289, 158] on button "Next" at bounding box center [294, 161] width 48 height 20
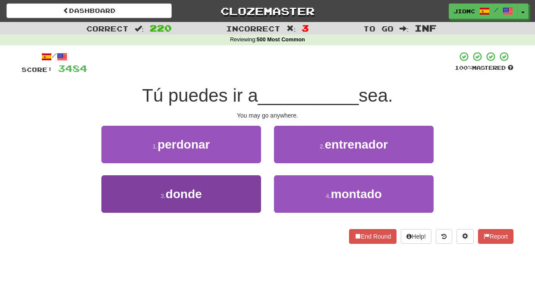
click at [242, 189] on button "3 . donde" at bounding box center [181, 195] width 160 height 38
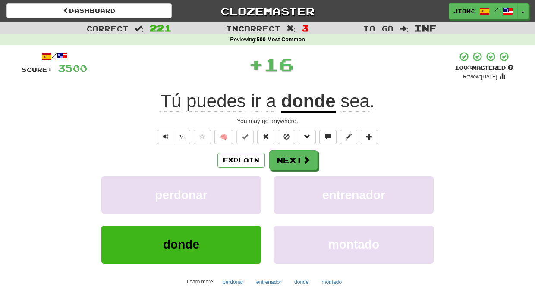
click at [242, 189] on button "perdonar" at bounding box center [181, 195] width 160 height 38
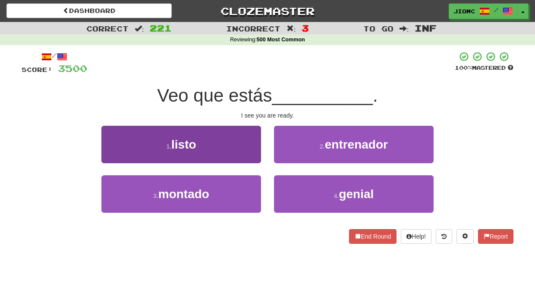
click at [247, 153] on button "1 . listo" at bounding box center [181, 145] width 160 height 38
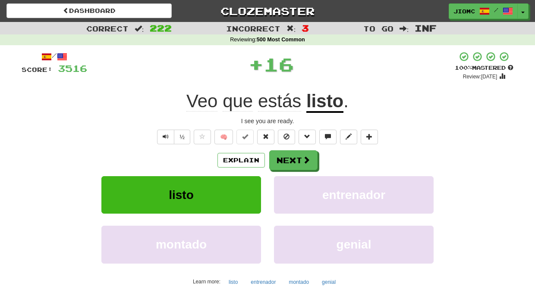
click at [291, 161] on button "Next" at bounding box center [293, 161] width 48 height 20
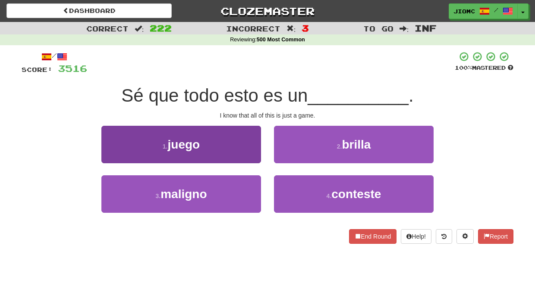
click at [247, 155] on button "1 . juego" at bounding box center [181, 145] width 160 height 38
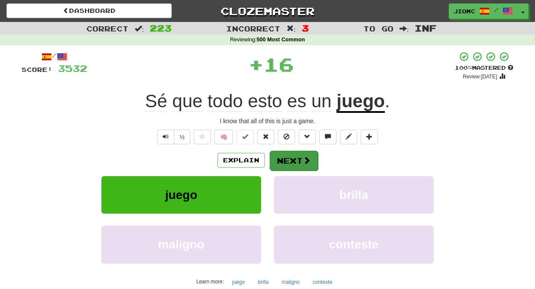
click at [280, 159] on button "Next" at bounding box center [294, 161] width 48 height 20
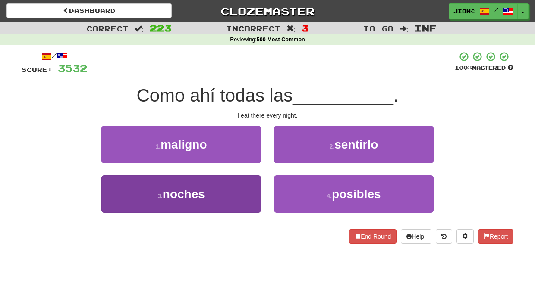
click at [254, 196] on button "3 . noches" at bounding box center [181, 195] width 160 height 38
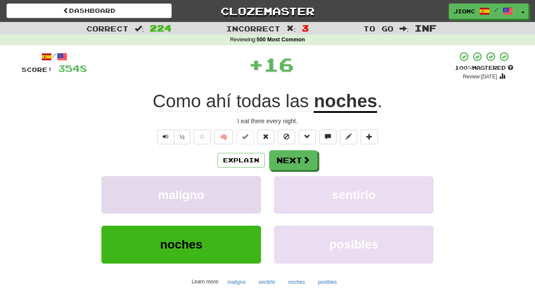
click at [253, 195] on button "maligno" at bounding box center [181, 195] width 160 height 38
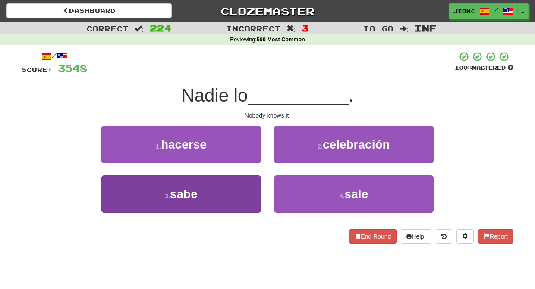
click at [252, 192] on button "3 . sabe" at bounding box center [181, 195] width 160 height 38
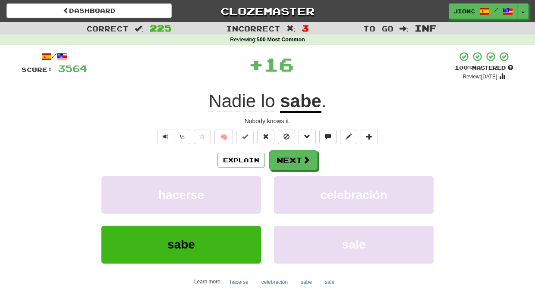
click at [252, 192] on button "hacerse" at bounding box center [181, 195] width 160 height 38
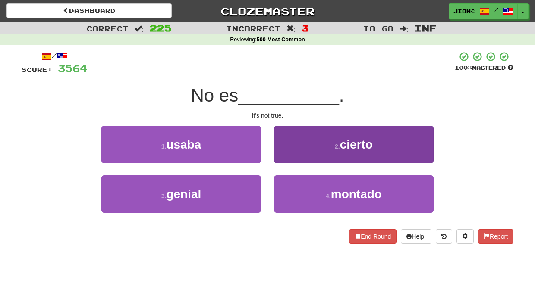
click at [283, 156] on button "2 . cierto" at bounding box center [354, 145] width 160 height 38
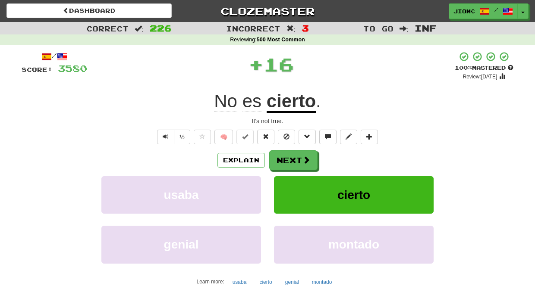
click at [285, 160] on button "Next" at bounding box center [293, 161] width 48 height 20
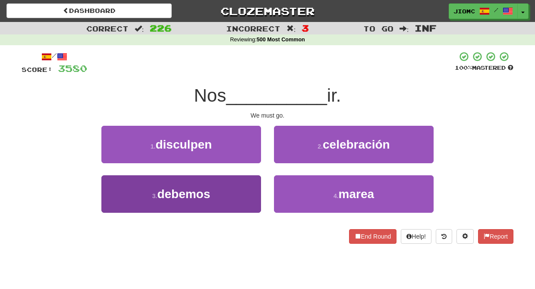
click at [250, 193] on button "3 . debemos" at bounding box center [181, 195] width 160 height 38
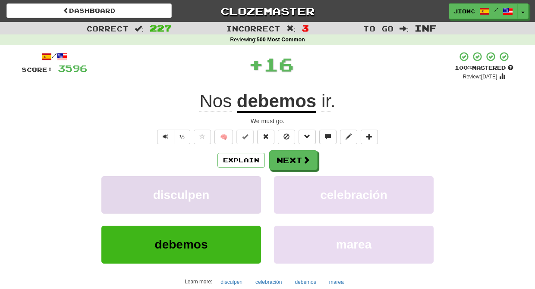
click at [249, 190] on button "disculpen" at bounding box center [181, 195] width 160 height 38
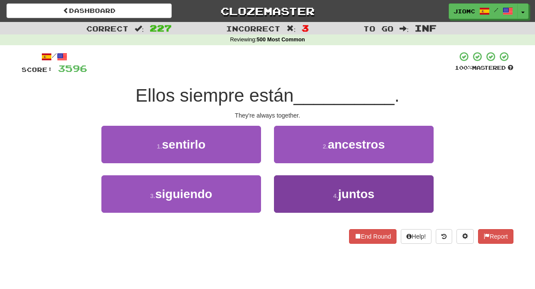
click at [289, 188] on button "4 . juntos" at bounding box center [354, 195] width 160 height 38
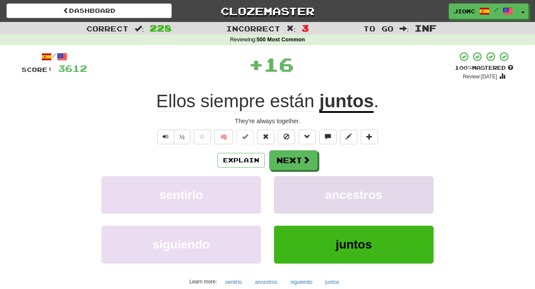
click at [289, 188] on button "ancestros" at bounding box center [354, 195] width 160 height 38
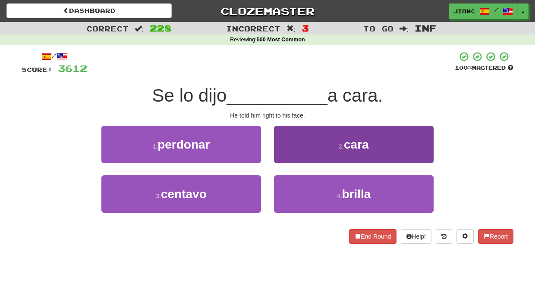
click at [285, 154] on button "2 . cara" at bounding box center [354, 145] width 160 height 38
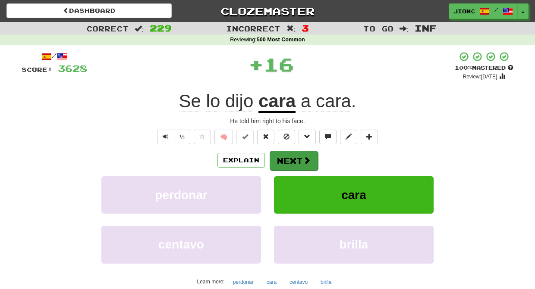
click at [286, 157] on button "Next" at bounding box center [294, 161] width 48 height 20
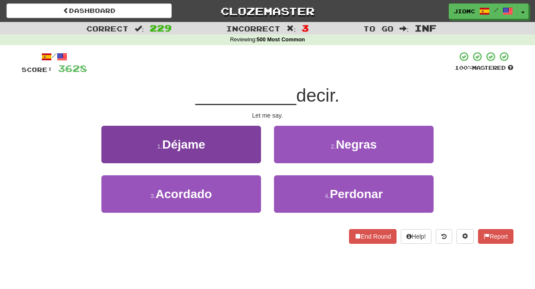
drag, startPoint x: 248, startPoint y: 150, endPoint x: 253, endPoint y: 150, distance: 4.8
click at [253, 150] on button "1 . Déjame" at bounding box center [181, 145] width 160 height 38
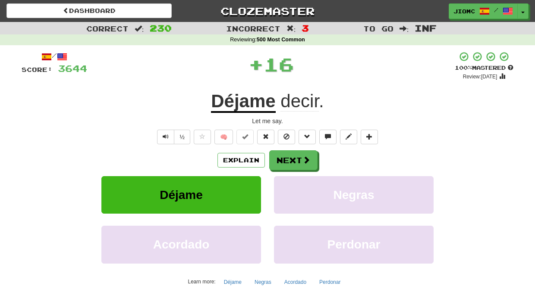
drag, startPoint x: 253, startPoint y: 150, endPoint x: 301, endPoint y: 160, distance: 49.4
click at [301, 160] on button "Next" at bounding box center [294, 161] width 48 height 20
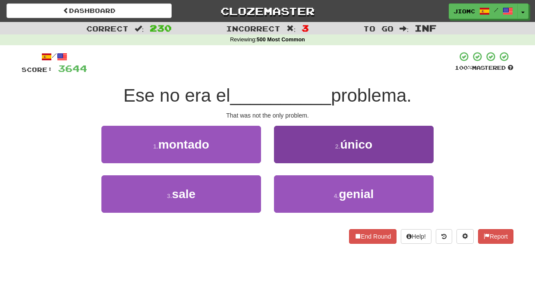
click at [304, 151] on button "2 . único" at bounding box center [354, 145] width 160 height 38
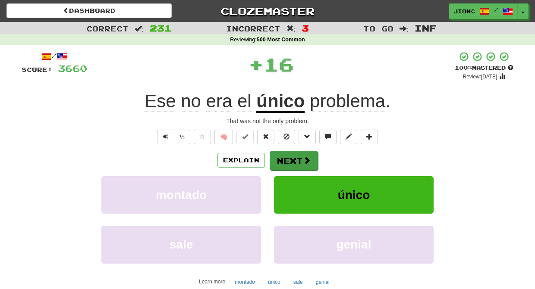
click at [295, 157] on button "Next" at bounding box center [294, 161] width 48 height 20
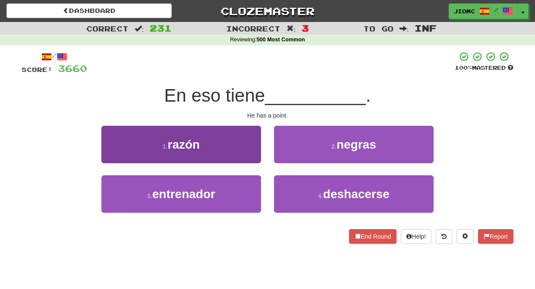
click at [248, 150] on button "1 . razón" at bounding box center [181, 145] width 160 height 38
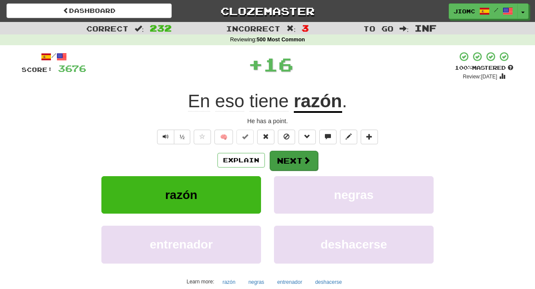
click at [291, 158] on button "Next" at bounding box center [294, 161] width 48 height 20
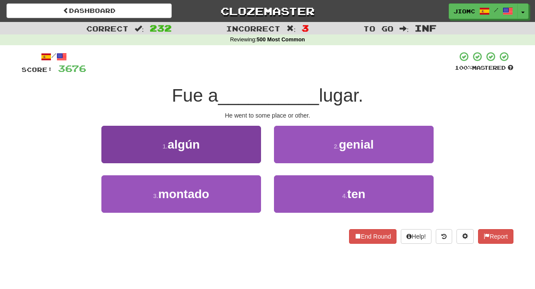
click at [247, 154] on button "1 . algún" at bounding box center [181, 145] width 160 height 38
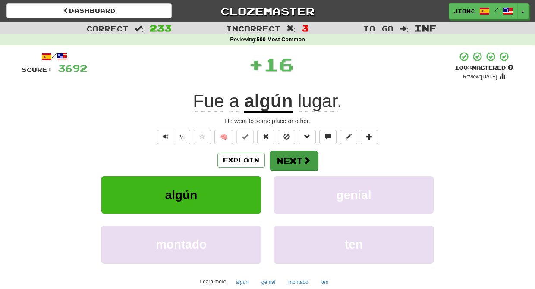
click at [292, 158] on button "Next" at bounding box center [294, 161] width 48 height 20
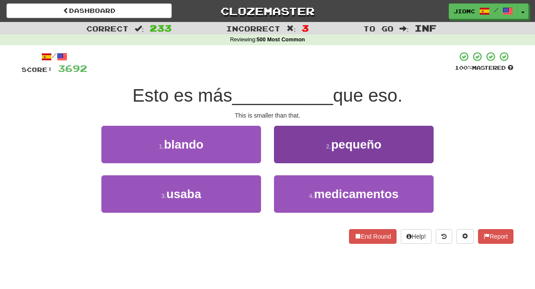
click at [296, 154] on button "2 . pequeño" at bounding box center [354, 145] width 160 height 38
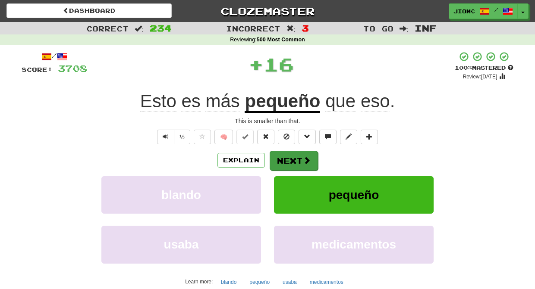
click at [293, 155] on button "Next" at bounding box center [294, 161] width 48 height 20
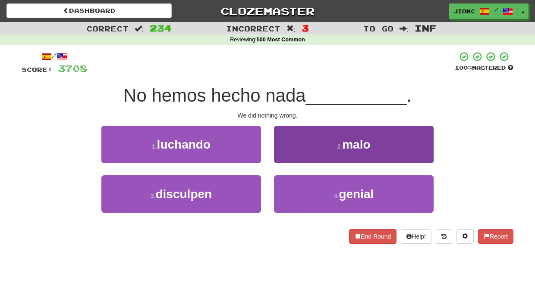
click at [290, 152] on button "2 . malo" at bounding box center [354, 145] width 160 height 38
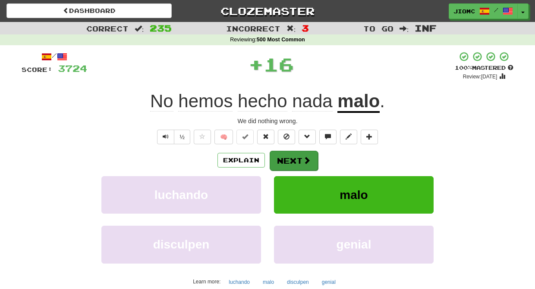
click at [293, 155] on button "Next" at bounding box center [294, 161] width 48 height 20
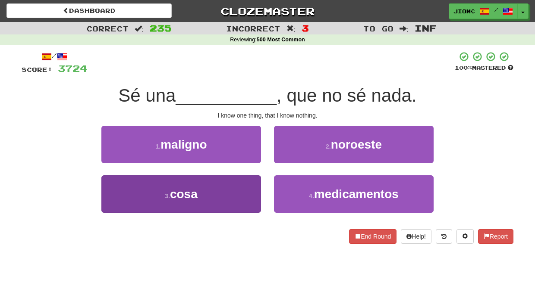
click at [253, 179] on button "3 . cosa" at bounding box center [181, 195] width 160 height 38
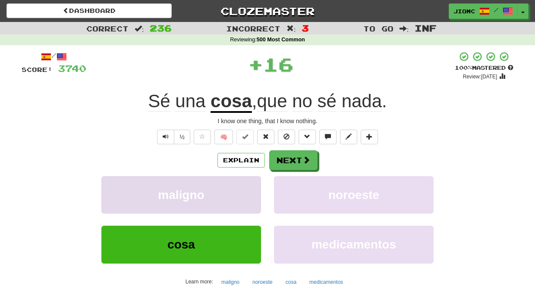
click at [254, 177] on button "maligno" at bounding box center [181, 195] width 160 height 38
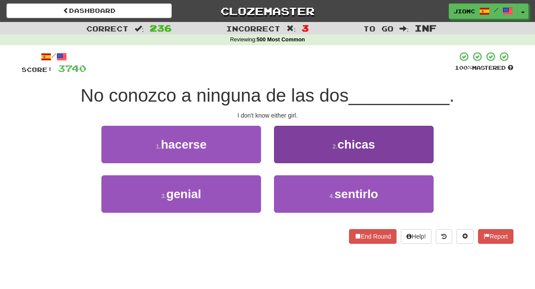
click at [292, 155] on button "2 . chicas" at bounding box center [354, 145] width 160 height 38
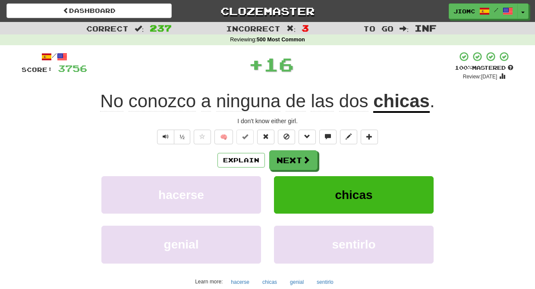
click at [291, 156] on button "Next" at bounding box center [293, 161] width 48 height 20
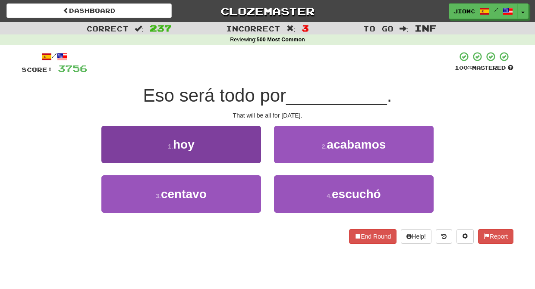
click at [260, 154] on button "1 . hoy" at bounding box center [181, 145] width 160 height 38
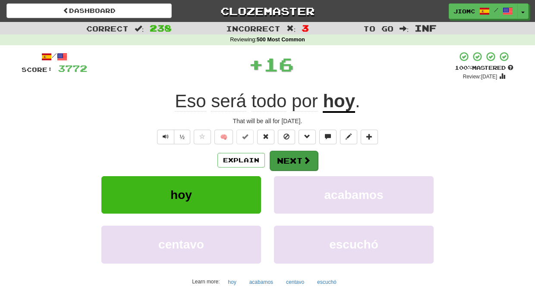
click at [285, 156] on button "Next" at bounding box center [294, 161] width 48 height 20
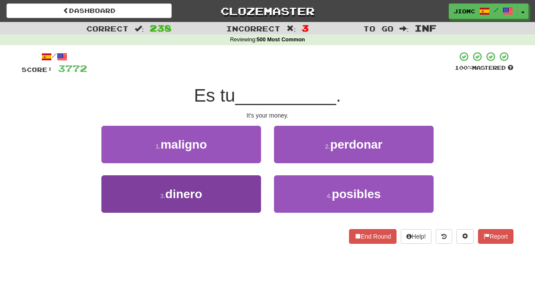
click at [250, 186] on button "3 . dinero" at bounding box center [181, 195] width 160 height 38
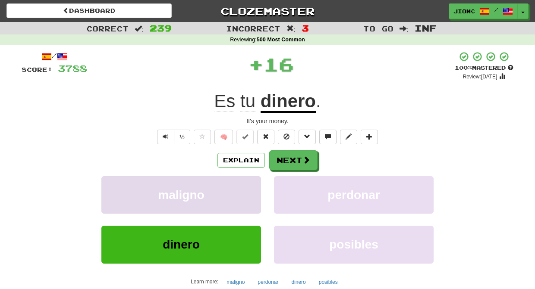
click at [249, 186] on button "maligno" at bounding box center [181, 195] width 160 height 38
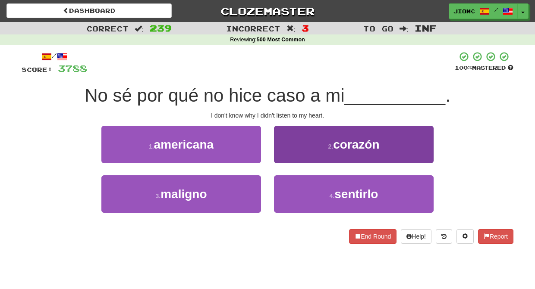
click at [296, 159] on button "2 . corazón" at bounding box center [354, 145] width 160 height 38
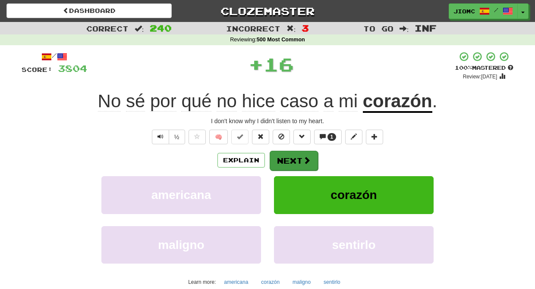
click at [296, 159] on button "Next" at bounding box center [294, 161] width 48 height 20
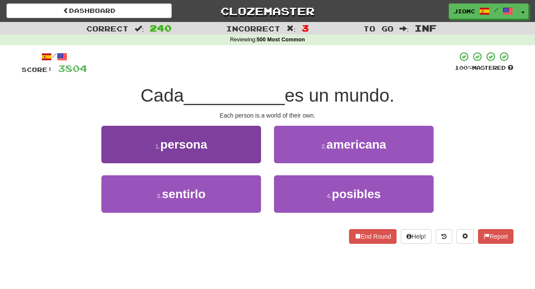
click at [259, 156] on button "1 . persona" at bounding box center [181, 145] width 160 height 38
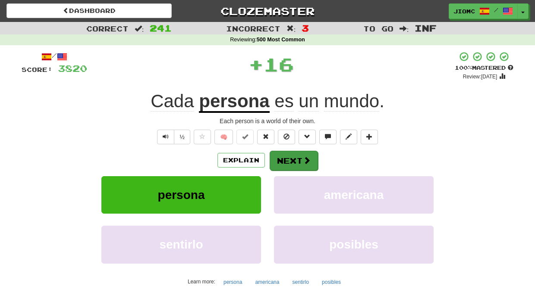
click at [288, 160] on button "Next" at bounding box center [294, 161] width 48 height 20
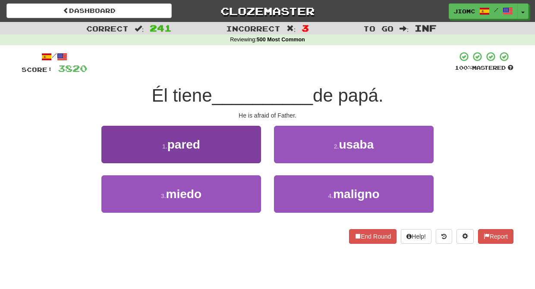
click at [254, 189] on button "3 . miedo" at bounding box center [181, 195] width 160 height 38
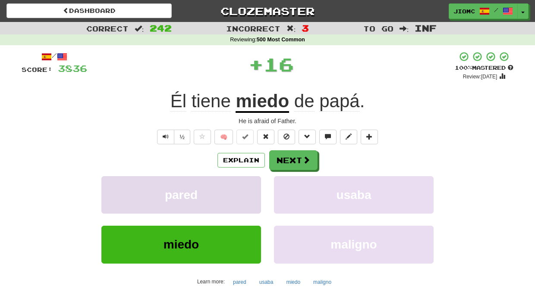
click at [249, 185] on button "pared" at bounding box center [181, 195] width 160 height 38
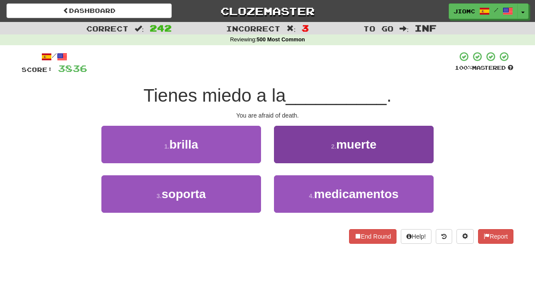
click at [299, 157] on button "2 . muerte" at bounding box center [354, 145] width 160 height 38
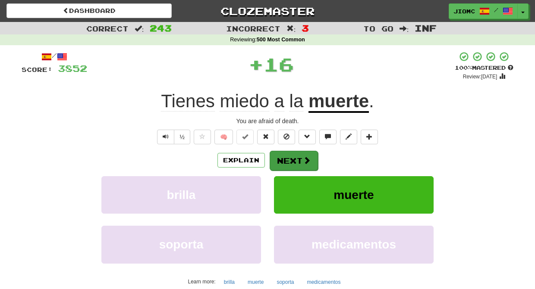
click at [294, 160] on button "Next" at bounding box center [294, 161] width 48 height 20
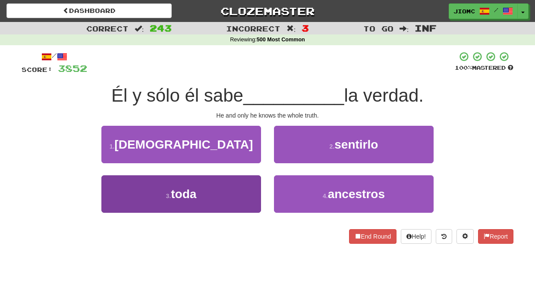
click at [236, 183] on button "3 . toda" at bounding box center [181, 195] width 160 height 38
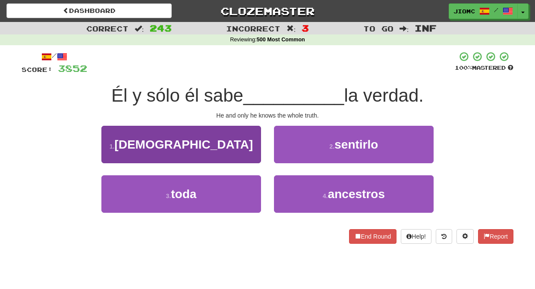
click at [241, 163] on button "1 . mesías" at bounding box center [181, 145] width 160 height 38
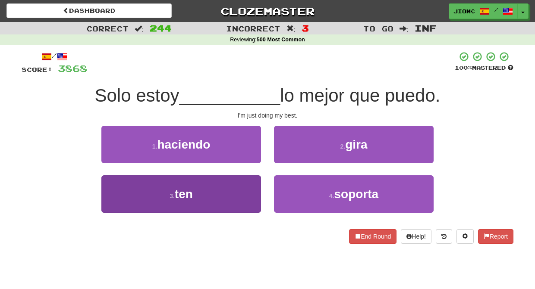
click at [243, 189] on button "3 . ten" at bounding box center [181, 195] width 160 height 38
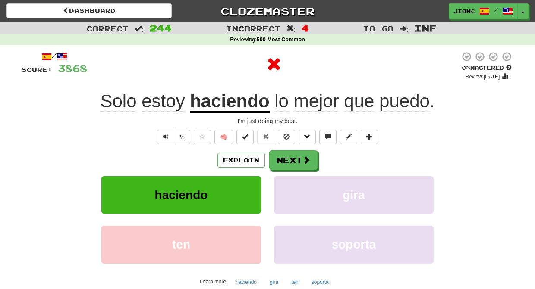
click at [243, 189] on button "haciendo" at bounding box center [181, 195] width 160 height 38
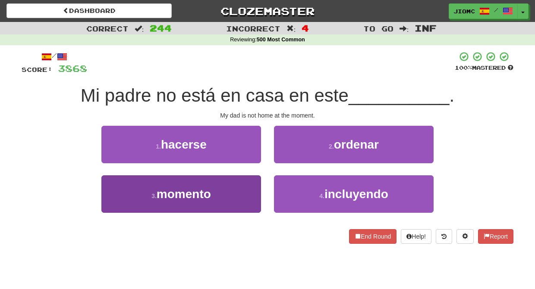
click at [240, 191] on button "3 . momento" at bounding box center [181, 195] width 160 height 38
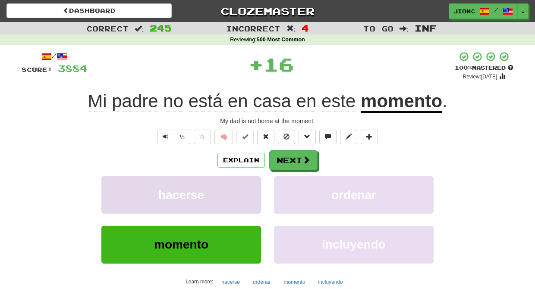
click at [241, 189] on button "hacerse" at bounding box center [181, 195] width 160 height 38
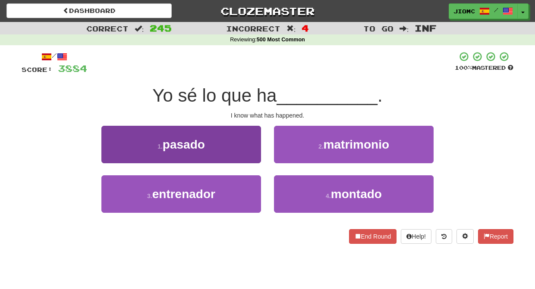
click at [239, 151] on button "1 . pasado" at bounding box center [181, 145] width 160 height 38
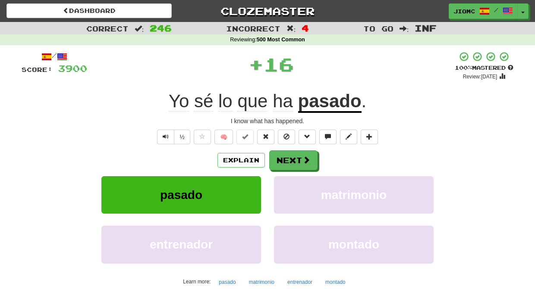
click at [266, 154] on div "Explain Next" at bounding box center [268, 161] width 492 height 20
click at [275, 157] on button "Next" at bounding box center [294, 161] width 48 height 20
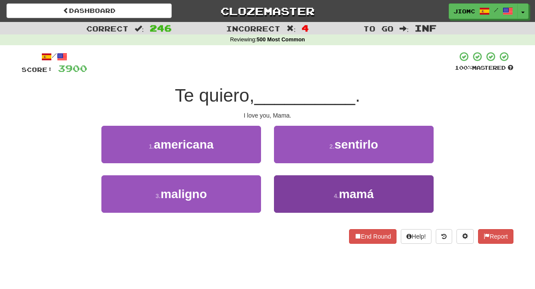
click at [285, 189] on button "4 . mamá" at bounding box center [354, 195] width 160 height 38
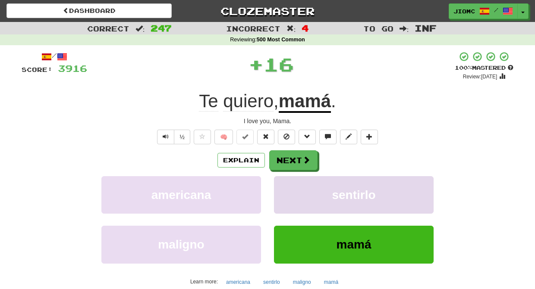
click at [286, 188] on button "sentirlo" at bounding box center [354, 195] width 160 height 38
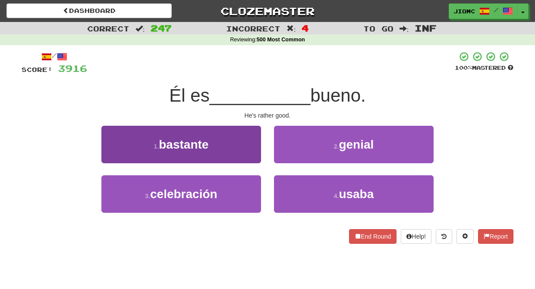
click at [255, 152] on button "1 . bastante" at bounding box center [181, 145] width 160 height 38
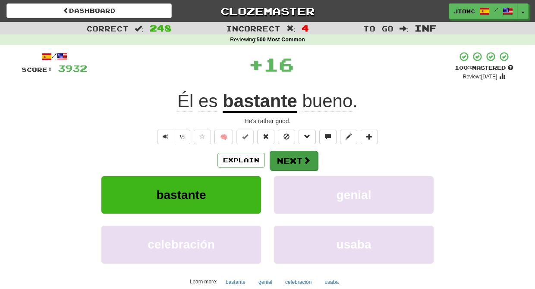
click at [290, 162] on button "Next" at bounding box center [294, 161] width 48 height 20
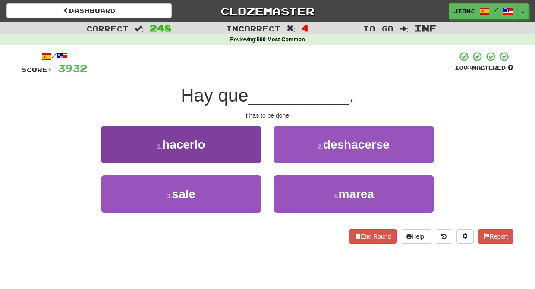
click at [248, 156] on button "1 . hacerlo" at bounding box center [181, 145] width 160 height 38
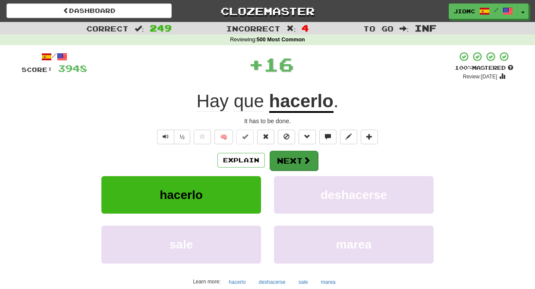
click at [296, 160] on button "Next" at bounding box center [294, 161] width 48 height 20
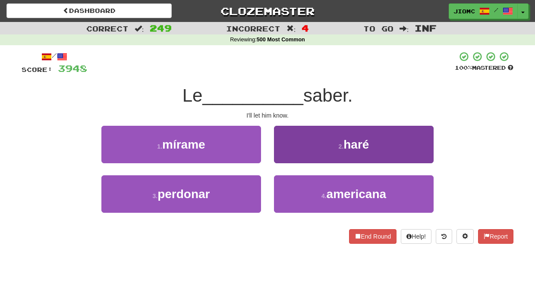
click at [289, 157] on button "2 . haré" at bounding box center [354, 145] width 160 height 38
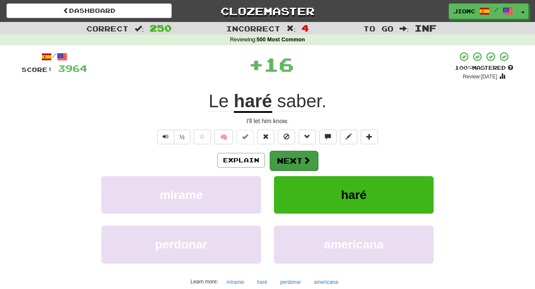
click at [292, 164] on button "Next" at bounding box center [294, 161] width 48 height 20
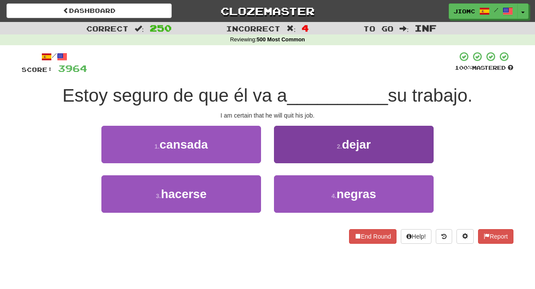
click at [292, 156] on button "2 . dejar" at bounding box center [354, 145] width 160 height 38
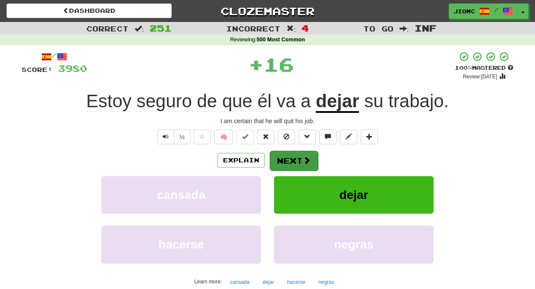
click at [294, 157] on button "Next" at bounding box center [294, 161] width 48 height 20
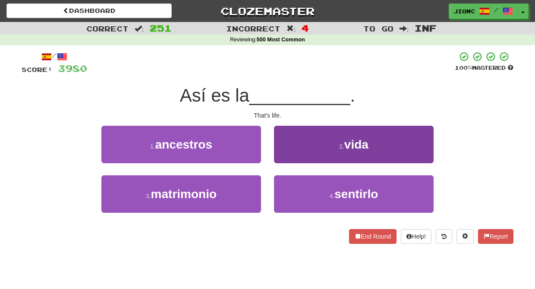
click at [288, 157] on button "2 . vida" at bounding box center [354, 145] width 160 height 38
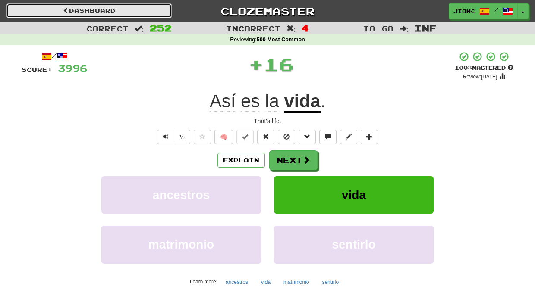
click at [151, 10] on link "Dashboard" at bounding box center [88, 10] width 165 height 15
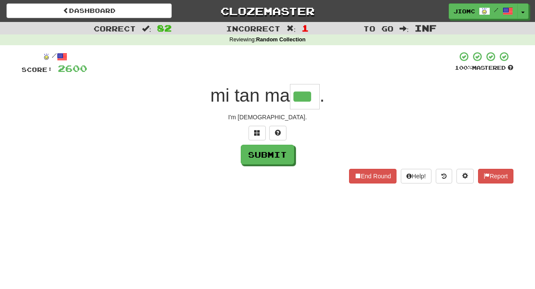
type input "***"
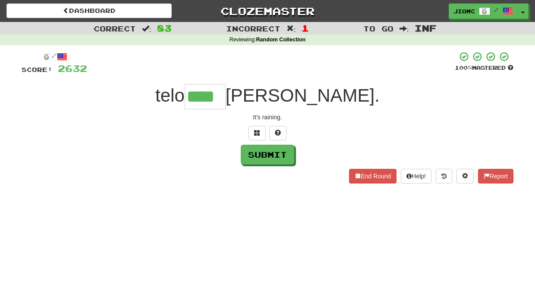
type input "****"
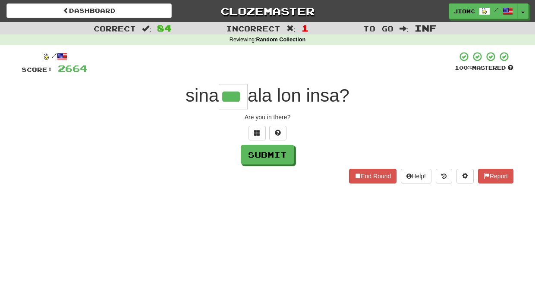
type input "***"
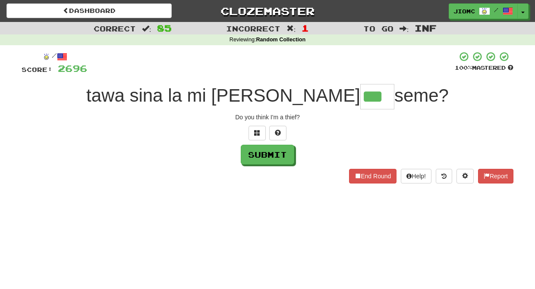
type input "***"
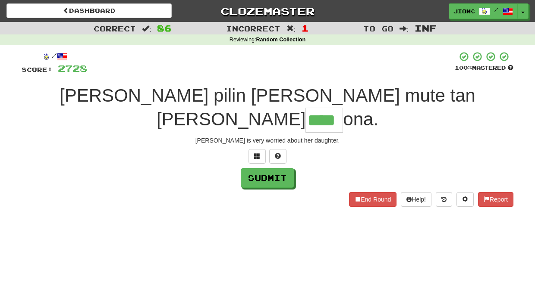
type input "****"
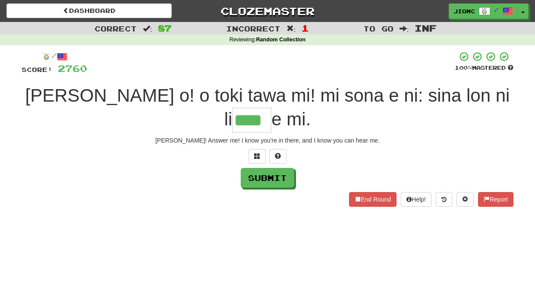
type input "****"
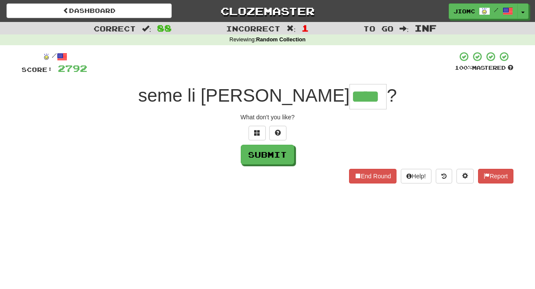
type input "****"
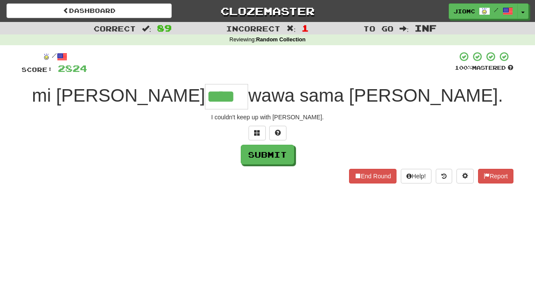
type input "****"
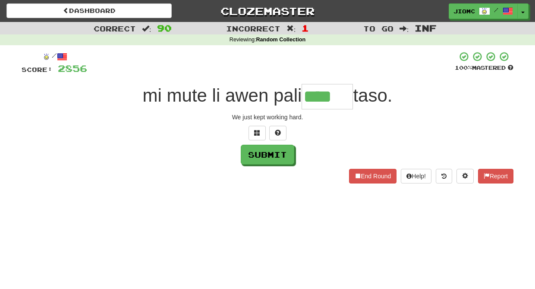
type input "****"
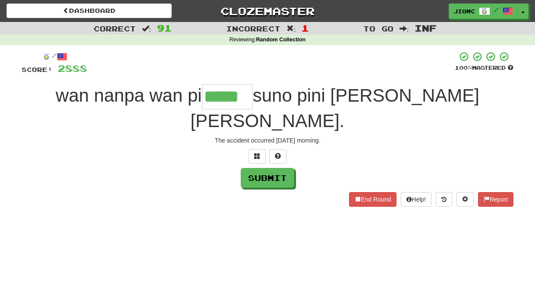
type input "*****"
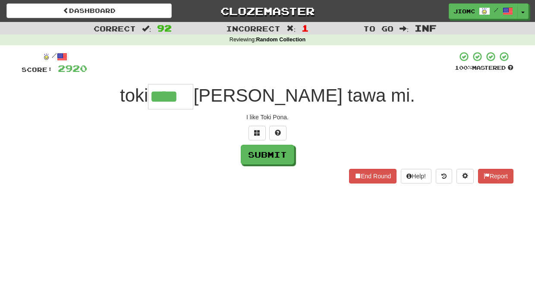
type input "****"
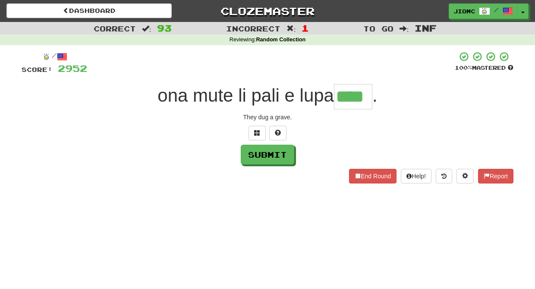
type input "****"
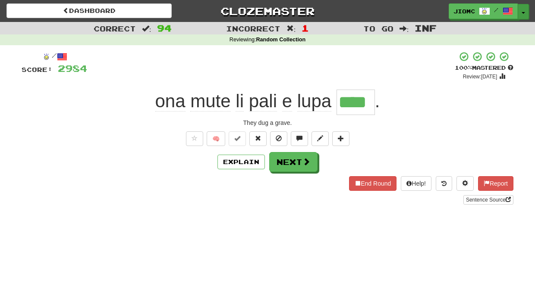
click at [519, 13] on button "Toggle Dropdown" at bounding box center [523, 12] width 11 height 16
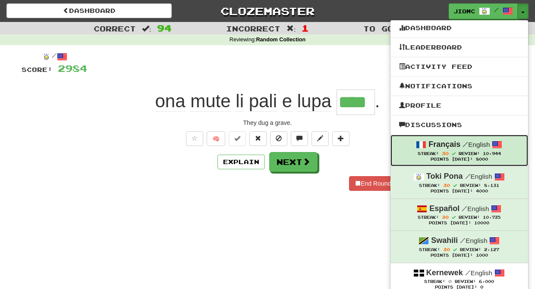
click at [448, 147] on strong "Français" at bounding box center [444, 144] width 32 height 9
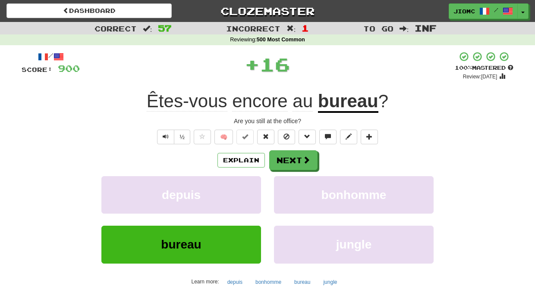
click at [257, 188] on button "depuis" at bounding box center [181, 195] width 160 height 38
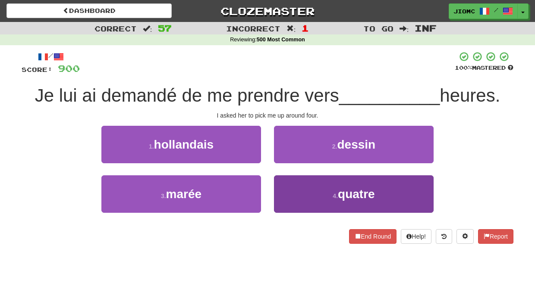
click at [289, 194] on button "4 . quatre" at bounding box center [354, 195] width 160 height 38
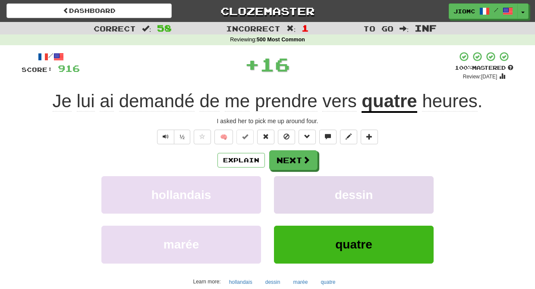
click at [289, 193] on button "dessin" at bounding box center [354, 195] width 160 height 38
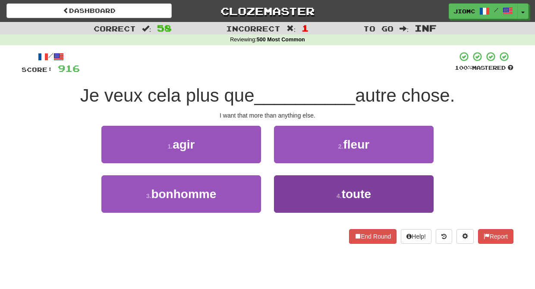
click at [286, 191] on button "4 . toute" at bounding box center [354, 195] width 160 height 38
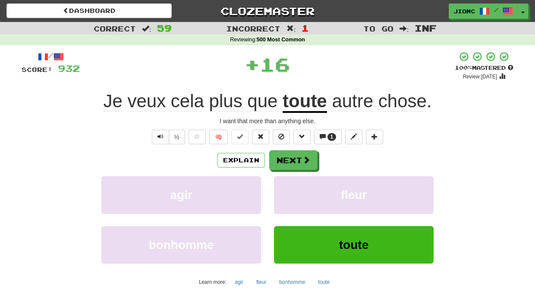
click at [286, 191] on button "fleur" at bounding box center [354, 195] width 160 height 38
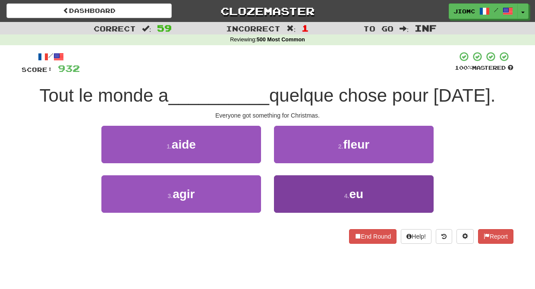
click at [291, 191] on button "4 . eu" at bounding box center [354, 195] width 160 height 38
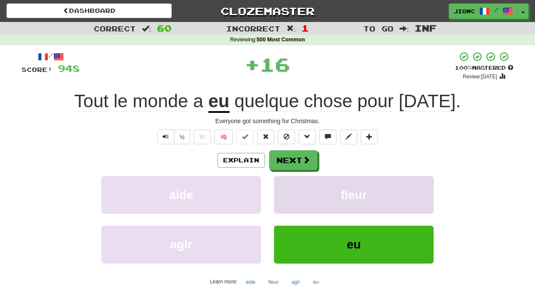
click at [291, 189] on button "fleur" at bounding box center [354, 195] width 160 height 38
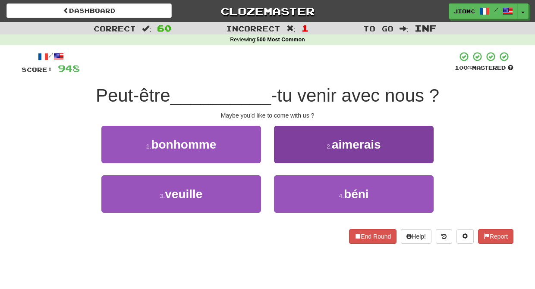
click at [284, 160] on button "2 . aimerais" at bounding box center [354, 145] width 160 height 38
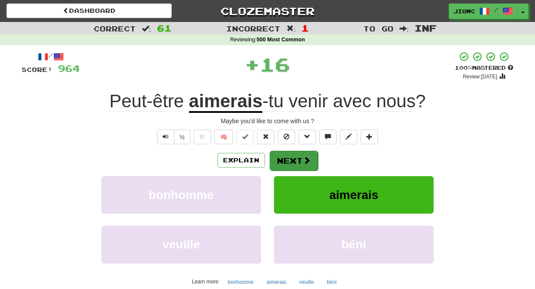
click at [288, 163] on button "Next" at bounding box center [294, 161] width 48 height 20
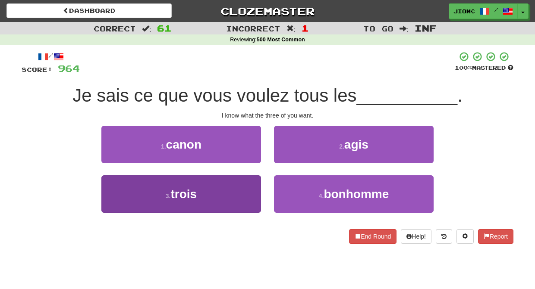
click at [244, 191] on button "3 . trois" at bounding box center [181, 195] width 160 height 38
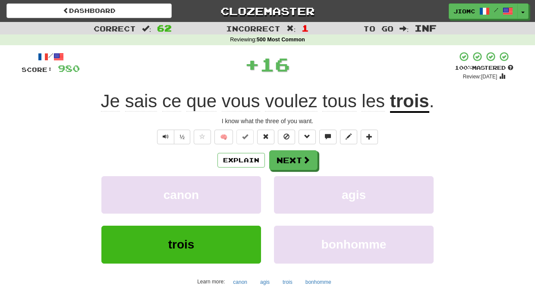
click at [244, 191] on button "canon" at bounding box center [181, 195] width 160 height 38
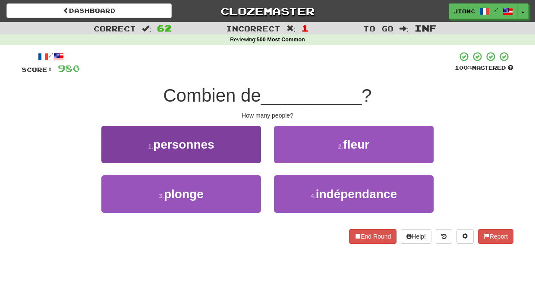
click at [255, 148] on button "1 . personnes" at bounding box center [181, 145] width 160 height 38
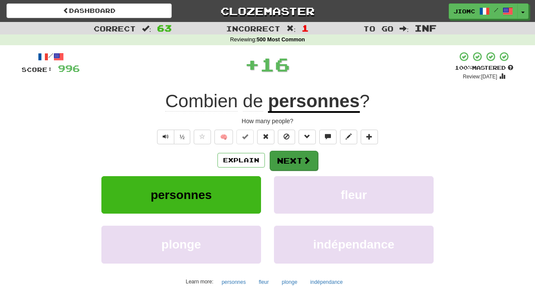
click at [285, 161] on button "Next" at bounding box center [294, 161] width 48 height 20
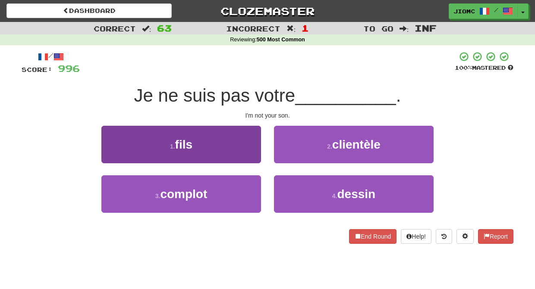
click at [254, 155] on button "1 . fils" at bounding box center [181, 145] width 160 height 38
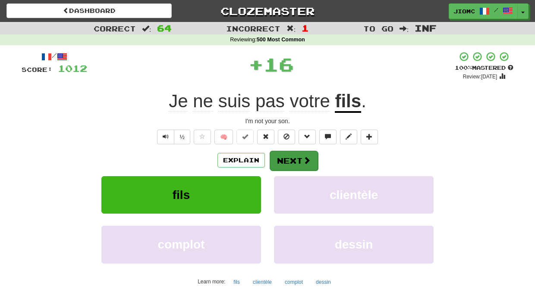
click at [279, 157] on button "Next" at bounding box center [294, 161] width 48 height 20
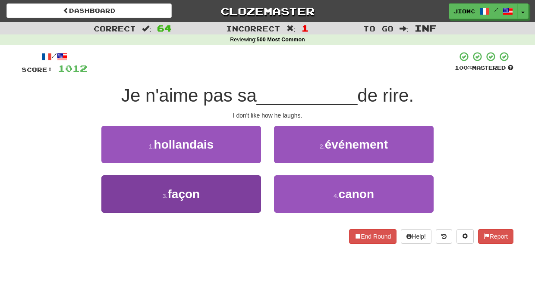
click at [244, 186] on button "3 . façon" at bounding box center [181, 195] width 160 height 38
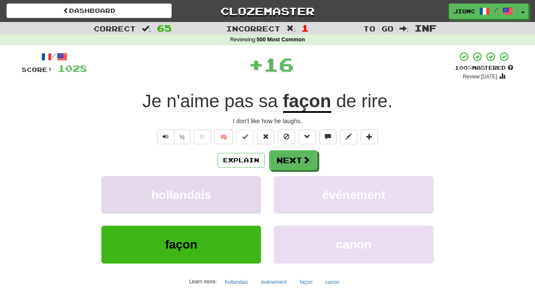
click at [245, 185] on button "hollandais" at bounding box center [181, 195] width 160 height 38
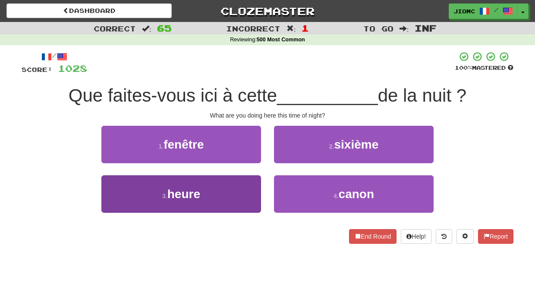
click at [242, 191] on button "3 . heure" at bounding box center [181, 195] width 160 height 38
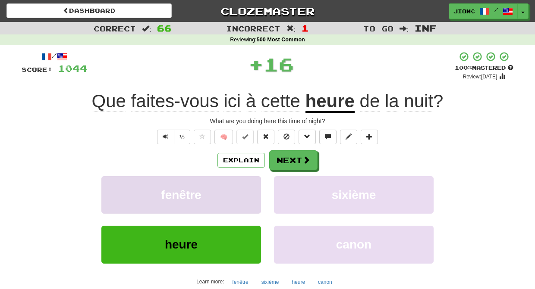
click at [244, 192] on button "fenêtre" at bounding box center [181, 195] width 160 height 38
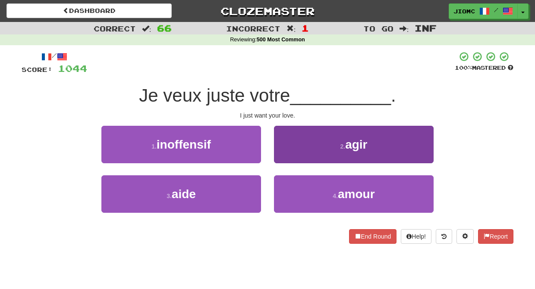
click at [288, 187] on button "4 . amour" at bounding box center [354, 195] width 160 height 38
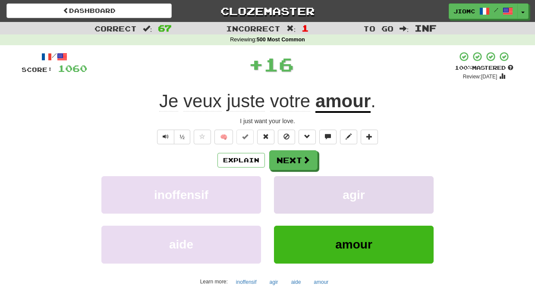
click at [287, 187] on button "agir" at bounding box center [354, 195] width 160 height 38
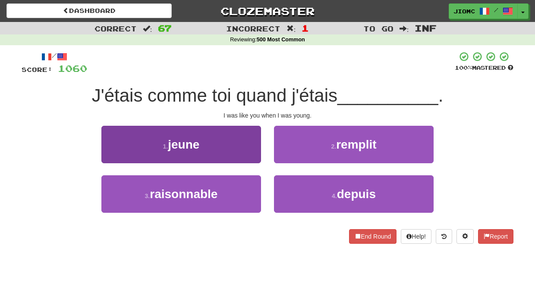
click at [243, 153] on button "1 . jeune" at bounding box center [181, 145] width 160 height 38
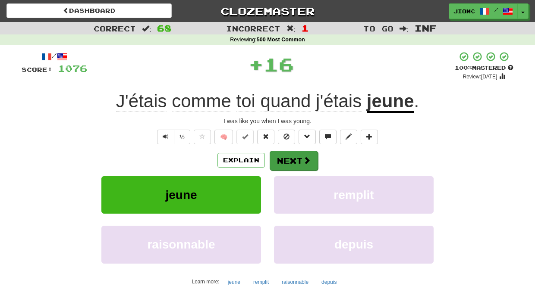
click at [286, 160] on button "Next" at bounding box center [294, 161] width 48 height 20
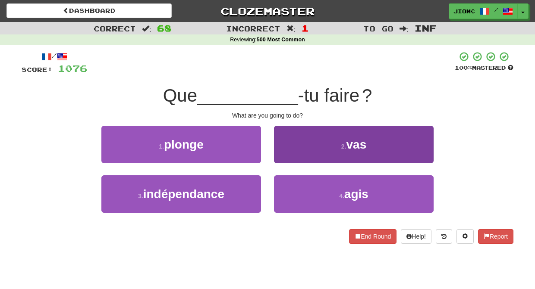
click at [285, 157] on button "2 . vas" at bounding box center [354, 145] width 160 height 38
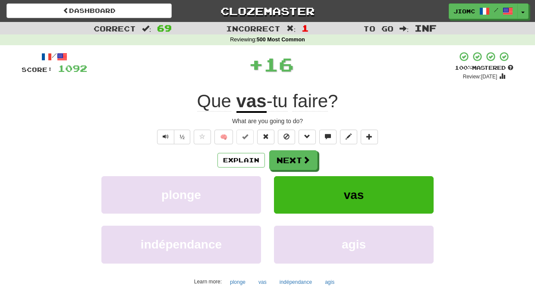
click at [285, 157] on button "Next" at bounding box center [293, 161] width 48 height 20
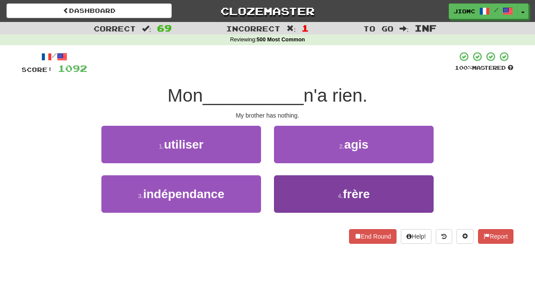
click at [289, 182] on button "4 . frère" at bounding box center [354, 195] width 160 height 38
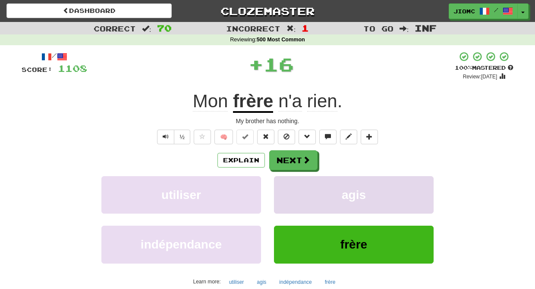
click at [289, 182] on button "agis" at bounding box center [354, 195] width 160 height 38
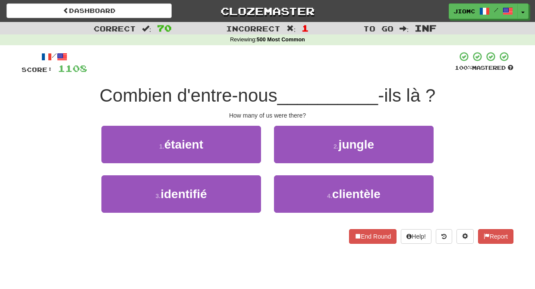
drag, startPoint x: 223, startPoint y: 140, endPoint x: 247, endPoint y: 149, distance: 25.2
click at [228, 140] on button "1 . étaient" at bounding box center [181, 145] width 160 height 38
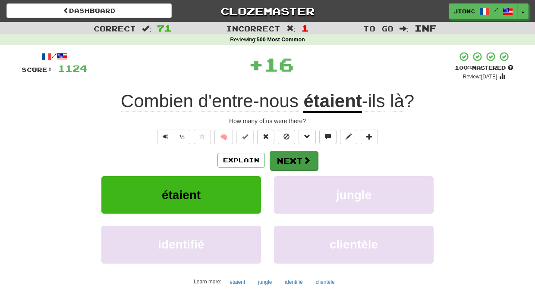
click at [279, 158] on button "Next" at bounding box center [294, 161] width 48 height 20
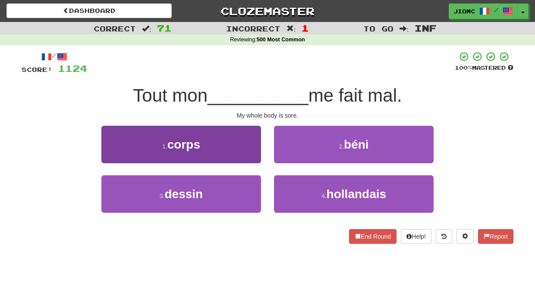
click at [247, 156] on button "1 . corps" at bounding box center [181, 145] width 160 height 38
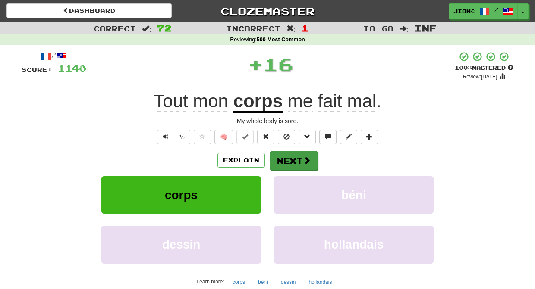
click at [278, 159] on button "Next" at bounding box center [294, 161] width 48 height 20
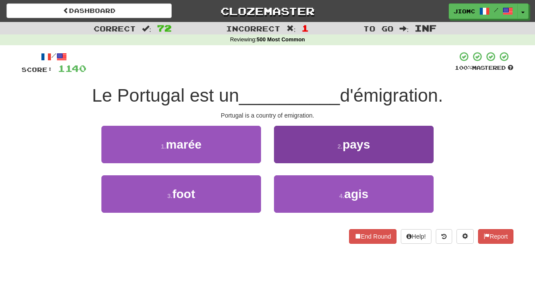
click at [291, 157] on button "2 . pays" at bounding box center [354, 145] width 160 height 38
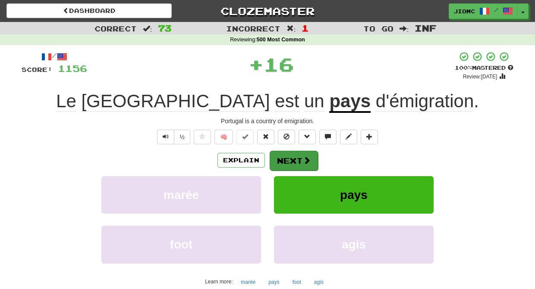
click at [290, 158] on button "Next" at bounding box center [294, 161] width 48 height 20
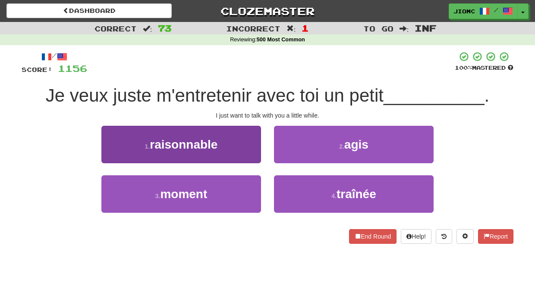
click at [247, 186] on button "3 . moment" at bounding box center [181, 195] width 160 height 38
click at [249, 163] on button "1 . raisonnable" at bounding box center [181, 145] width 160 height 38
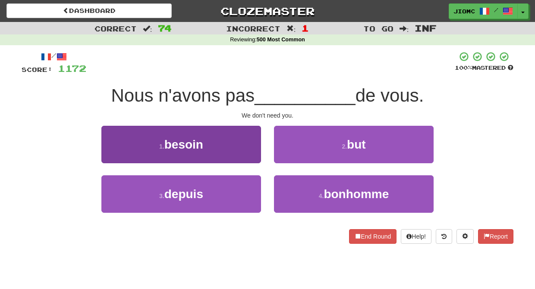
click at [255, 155] on button "1 . besoin" at bounding box center [181, 145] width 160 height 38
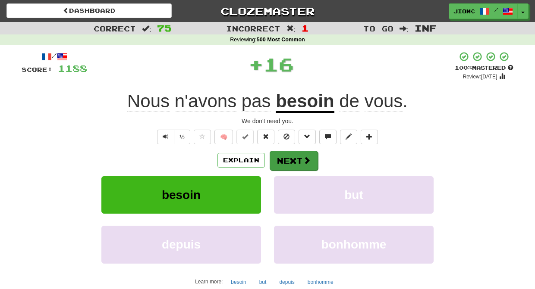
click at [281, 159] on button "Next" at bounding box center [294, 161] width 48 height 20
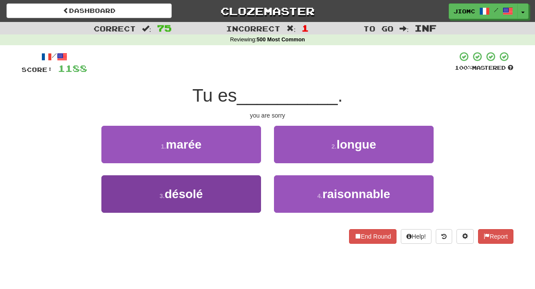
click at [238, 189] on button "3 . désolé" at bounding box center [181, 195] width 160 height 38
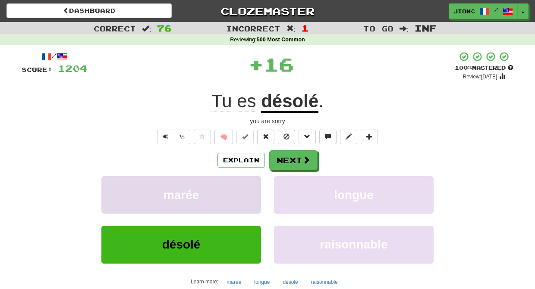
click at [239, 189] on button "marée" at bounding box center [181, 195] width 160 height 38
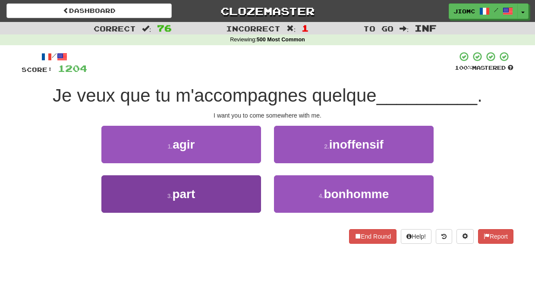
click at [247, 192] on button "3 . part" at bounding box center [181, 195] width 160 height 38
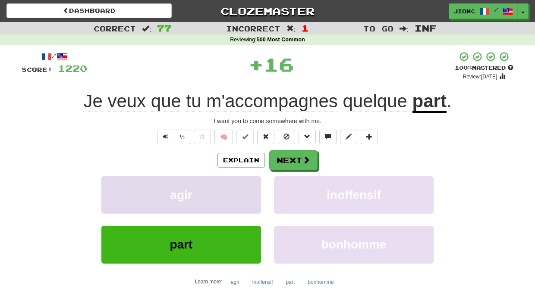
click at [248, 193] on button "agir" at bounding box center [181, 195] width 160 height 38
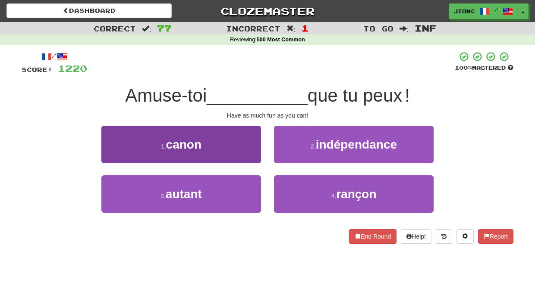
click at [253, 194] on button "3 . autant" at bounding box center [181, 195] width 160 height 38
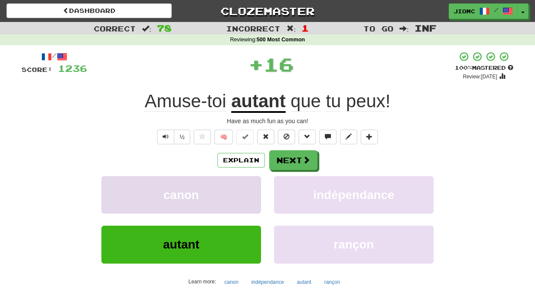
click at [253, 193] on button "canon" at bounding box center [181, 195] width 160 height 38
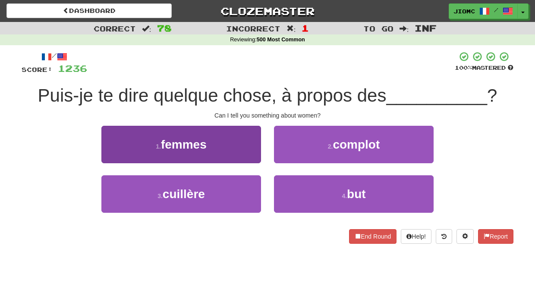
click at [249, 159] on button "1 . femmes" at bounding box center [181, 145] width 160 height 38
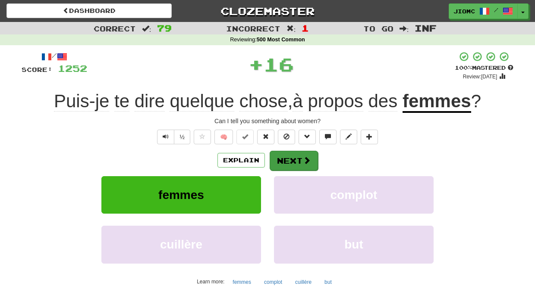
click at [290, 163] on button "Next" at bounding box center [294, 161] width 48 height 20
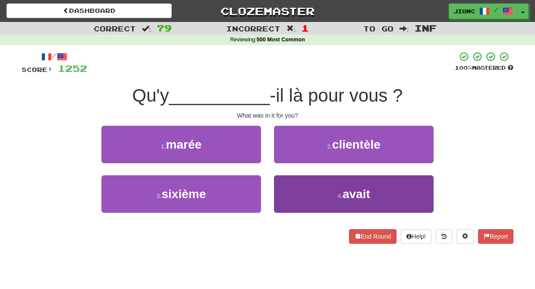
click at [295, 198] on button "4 . avait" at bounding box center [354, 195] width 160 height 38
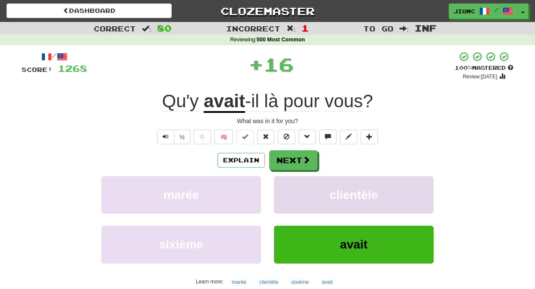
click at [292, 185] on button "clientèle" at bounding box center [354, 195] width 160 height 38
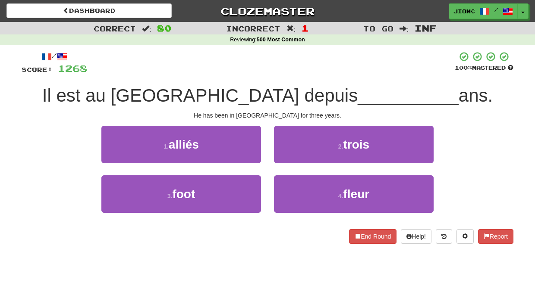
click at [290, 165] on div "2 . trois" at bounding box center [353, 151] width 173 height 50
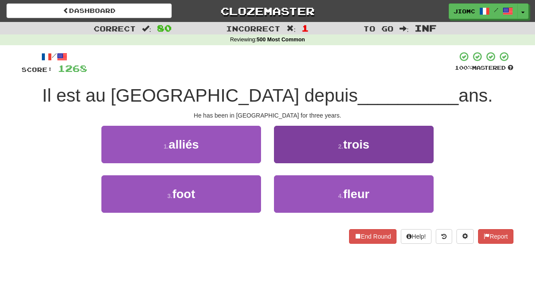
click at [289, 157] on button "2 . trois" at bounding box center [354, 145] width 160 height 38
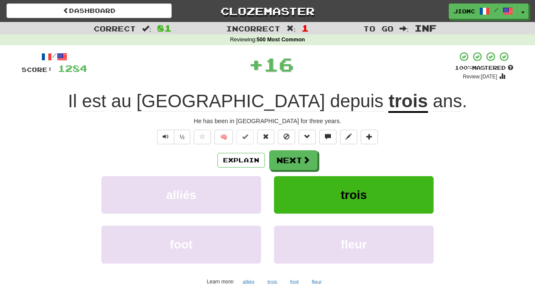
click at [289, 158] on button "Next" at bounding box center [293, 161] width 48 height 20
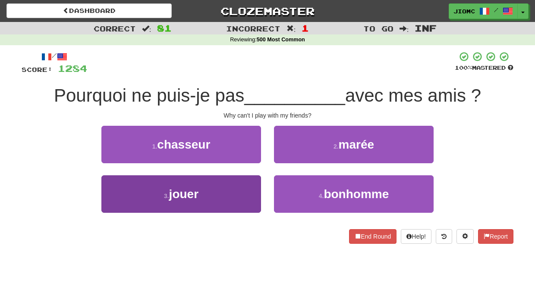
click at [252, 182] on button "3 . jouer" at bounding box center [181, 195] width 160 height 38
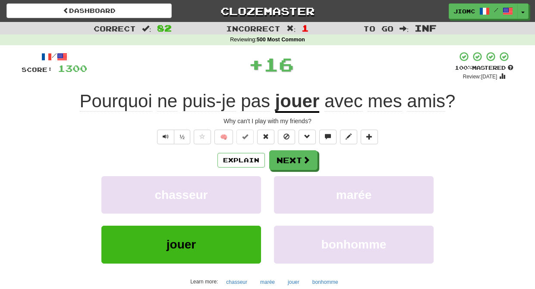
click at [252, 182] on button "chasseur" at bounding box center [181, 195] width 160 height 38
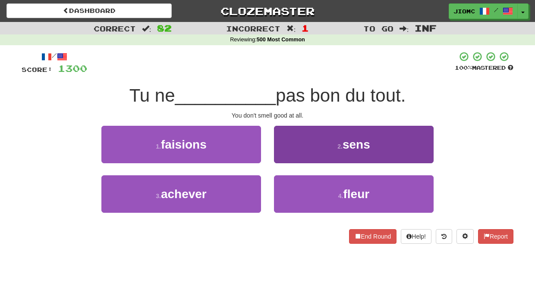
click at [283, 156] on button "2 . sens" at bounding box center [354, 145] width 160 height 38
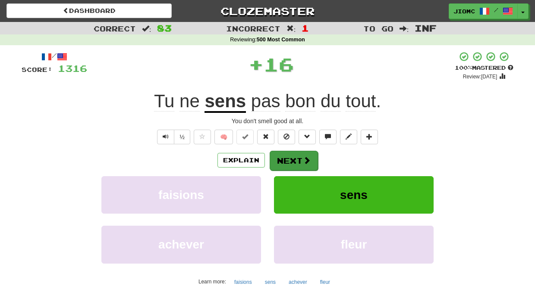
click at [284, 157] on button "Next" at bounding box center [294, 161] width 48 height 20
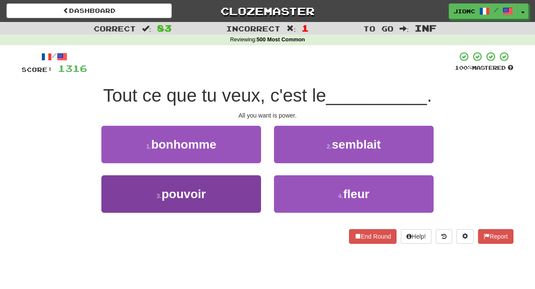
click at [246, 189] on button "3 . pouvoir" at bounding box center [181, 195] width 160 height 38
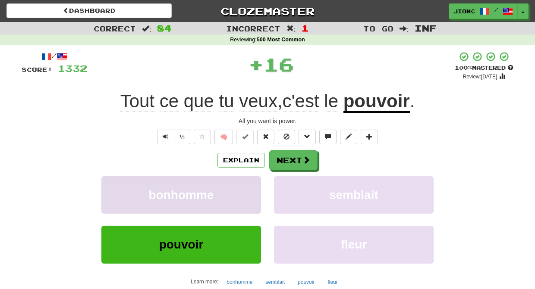
click at [247, 189] on button "bonhomme" at bounding box center [181, 195] width 160 height 38
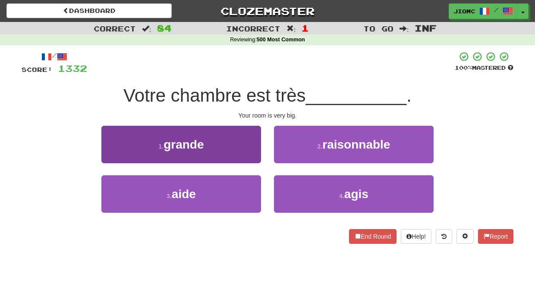
click at [252, 158] on button "1 . grande" at bounding box center [181, 145] width 160 height 38
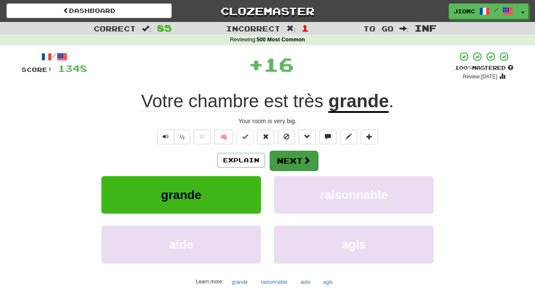
drag, startPoint x: 252, startPoint y: 158, endPoint x: 283, endPoint y: 160, distance: 30.2
click at [283, 160] on button "Next" at bounding box center [294, 161] width 48 height 20
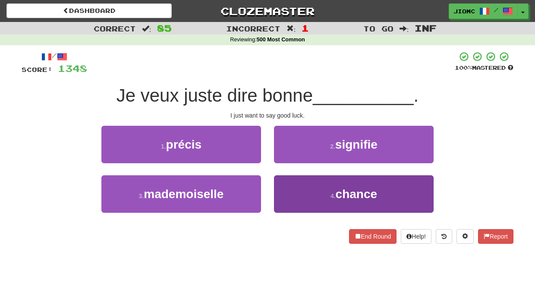
click at [291, 190] on button "4 . chance" at bounding box center [354, 195] width 160 height 38
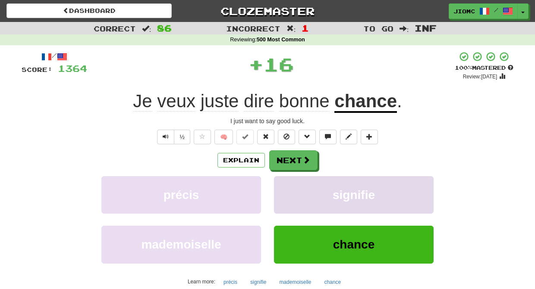
click at [289, 188] on button "signifie" at bounding box center [354, 195] width 160 height 38
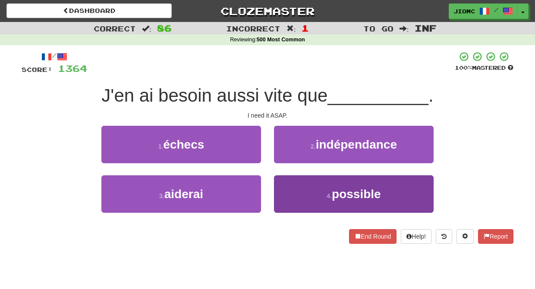
click at [287, 189] on button "4 . possible" at bounding box center [354, 195] width 160 height 38
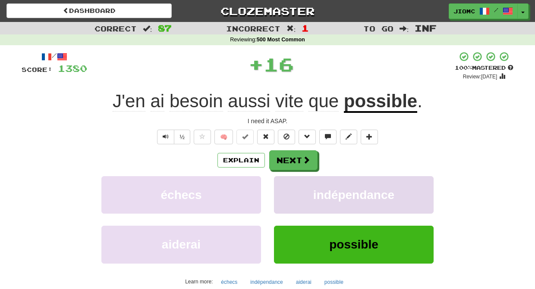
click at [287, 189] on button "indépendance" at bounding box center [354, 195] width 160 height 38
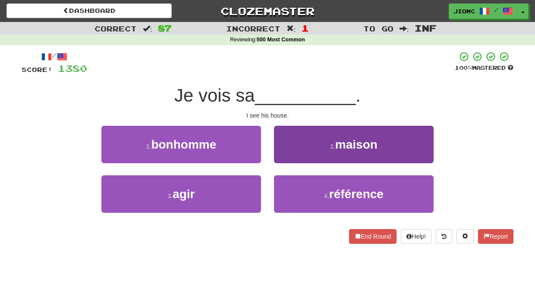
click at [285, 153] on button "2 . maison" at bounding box center [354, 145] width 160 height 38
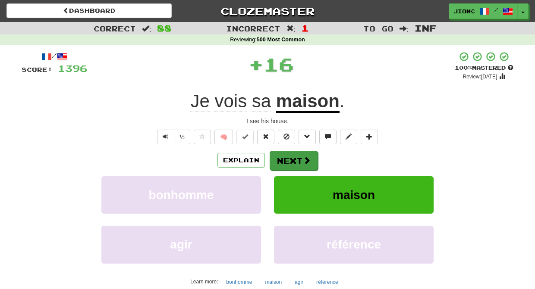
click at [289, 160] on button "Next" at bounding box center [294, 161] width 48 height 20
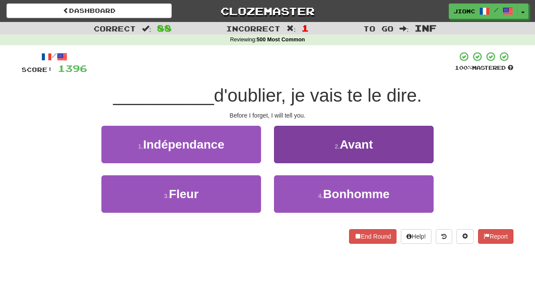
click at [288, 157] on button "2 . Avant" at bounding box center [354, 145] width 160 height 38
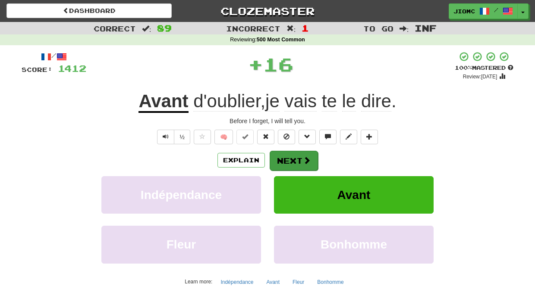
click at [289, 160] on button "Next" at bounding box center [294, 161] width 48 height 20
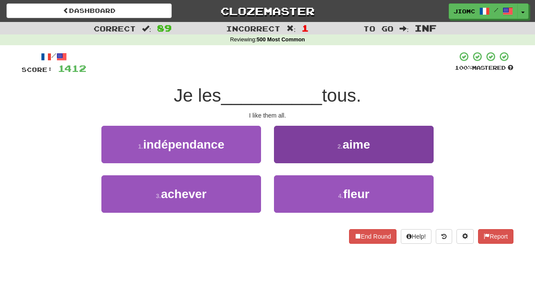
click at [290, 158] on button "2 . aime" at bounding box center [354, 145] width 160 height 38
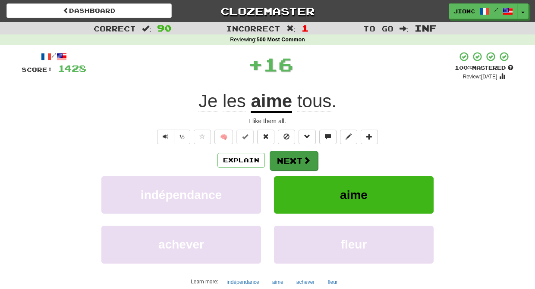
click at [291, 158] on button "Next" at bounding box center [294, 161] width 48 height 20
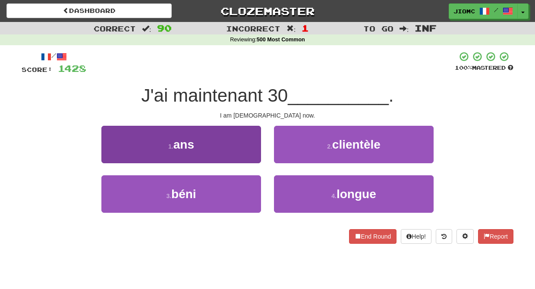
click at [254, 156] on button "1 . ans" at bounding box center [181, 145] width 160 height 38
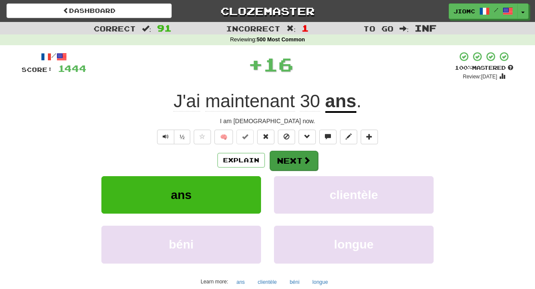
drag, startPoint x: 254, startPoint y: 156, endPoint x: 282, endPoint y: 158, distance: 28.1
click at [282, 158] on button "Next" at bounding box center [294, 161] width 48 height 20
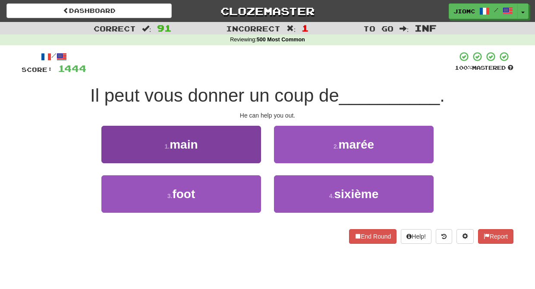
click at [250, 156] on button "1 . main" at bounding box center [181, 145] width 160 height 38
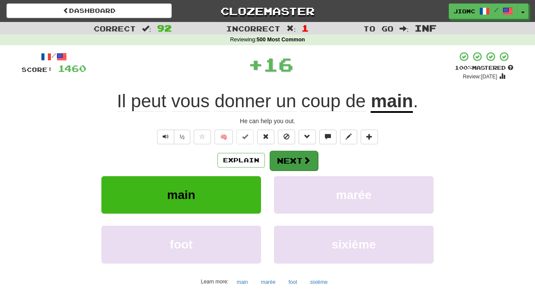
click at [289, 158] on button "Next" at bounding box center [294, 161] width 48 height 20
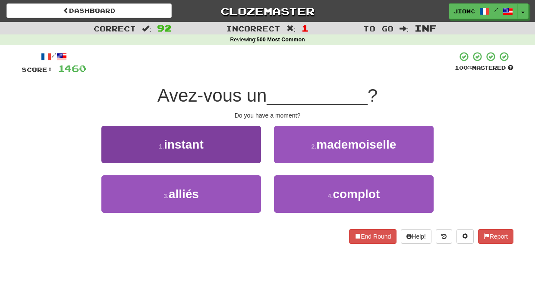
click at [246, 150] on button "1 . instant" at bounding box center [181, 145] width 160 height 38
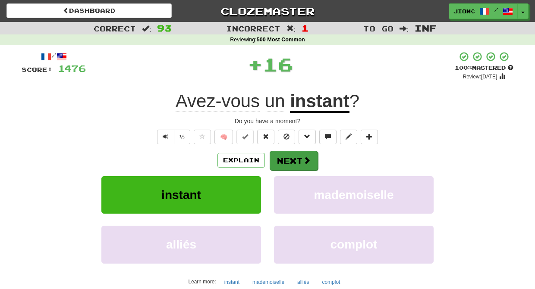
click at [303, 157] on span at bounding box center [307, 161] width 8 height 8
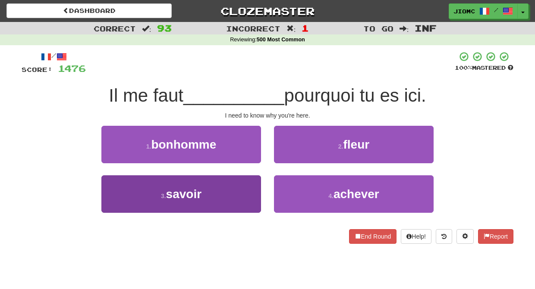
click at [247, 187] on button "3 . savoir" at bounding box center [181, 195] width 160 height 38
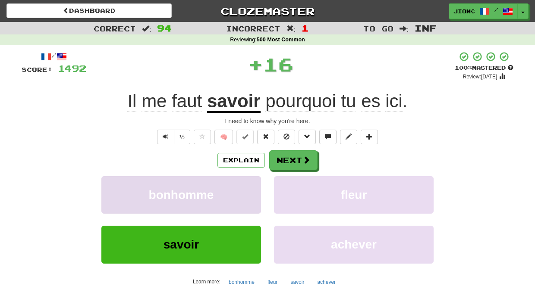
click at [248, 187] on button "bonhomme" at bounding box center [181, 195] width 160 height 38
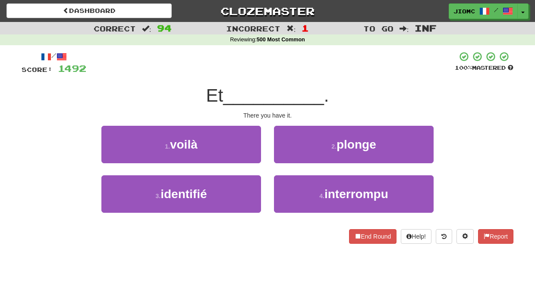
drag, startPoint x: 248, startPoint y: 143, endPoint x: 264, endPoint y: 150, distance: 17.4
click at [249, 144] on button "1 . voilà" at bounding box center [181, 145] width 160 height 38
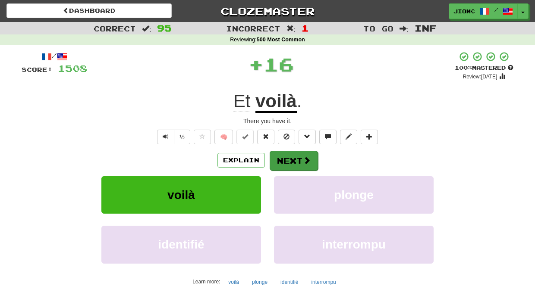
click at [291, 160] on button "Next" at bounding box center [294, 161] width 48 height 20
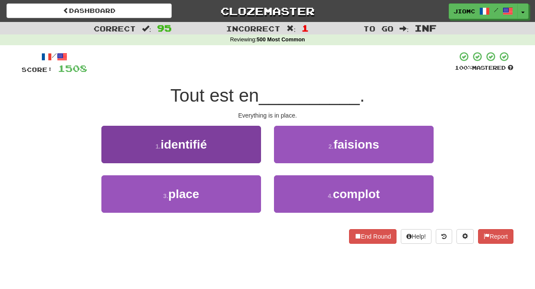
click at [233, 180] on button "3 . place" at bounding box center [181, 195] width 160 height 38
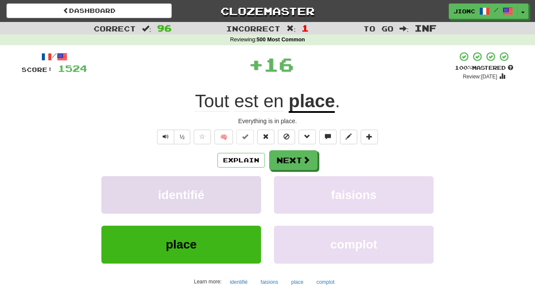
click at [237, 183] on button "identifié" at bounding box center [181, 195] width 160 height 38
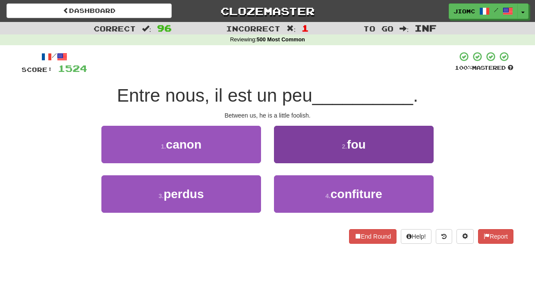
click at [278, 160] on button "2 . fou" at bounding box center [354, 145] width 160 height 38
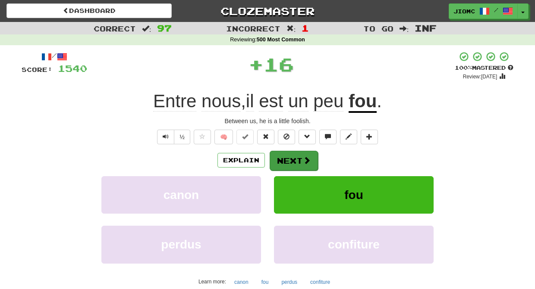
click at [283, 159] on button "Next" at bounding box center [294, 161] width 48 height 20
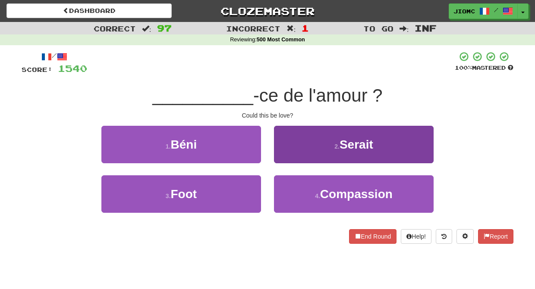
click at [282, 156] on button "2 . Serait" at bounding box center [354, 145] width 160 height 38
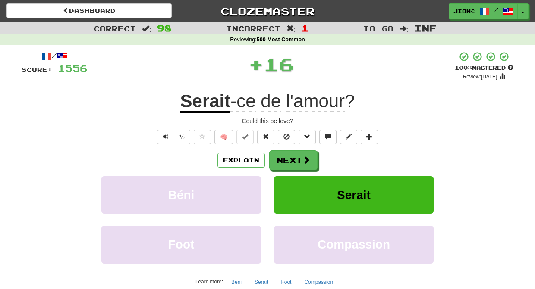
click at [286, 160] on button "Next" at bounding box center [293, 161] width 48 height 20
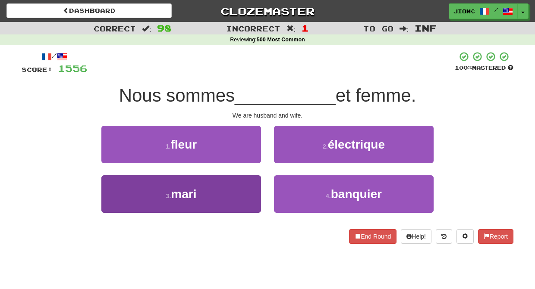
click at [245, 190] on button "3 . mari" at bounding box center [181, 195] width 160 height 38
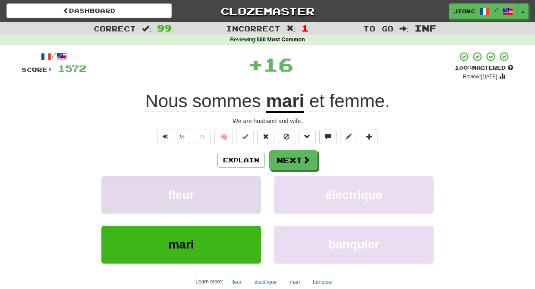
click at [245, 189] on button "fleur" at bounding box center [181, 195] width 160 height 38
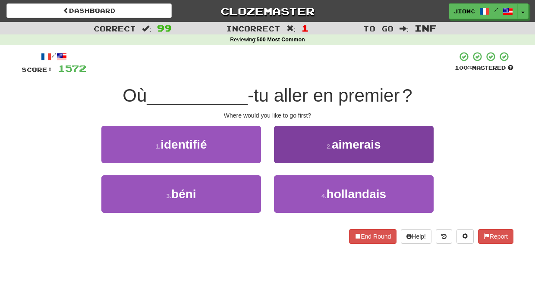
click at [295, 154] on button "2 . aimerais" at bounding box center [354, 145] width 160 height 38
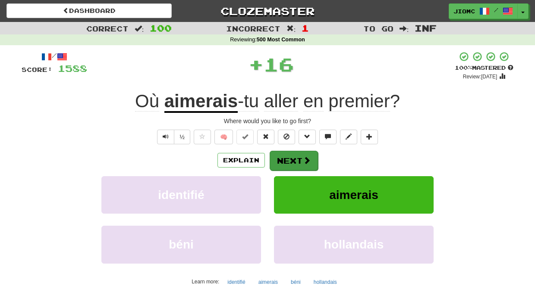
click at [286, 155] on button "Next" at bounding box center [294, 161] width 48 height 20
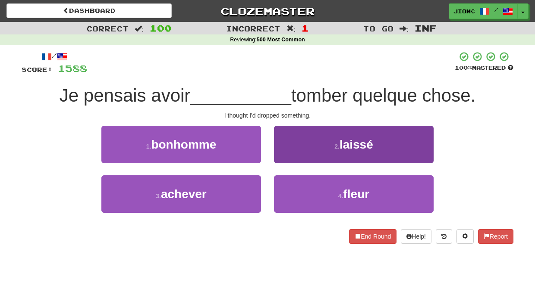
click at [292, 159] on button "2 . laissé" at bounding box center [354, 145] width 160 height 38
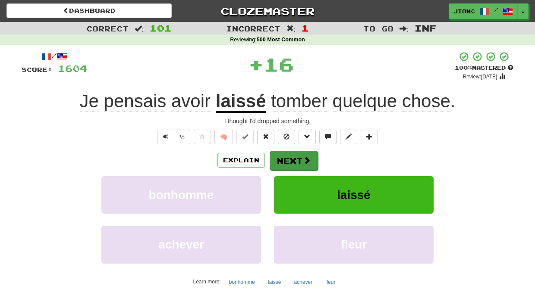
click at [292, 158] on button "Next" at bounding box center [294, 161] width 48 height 20
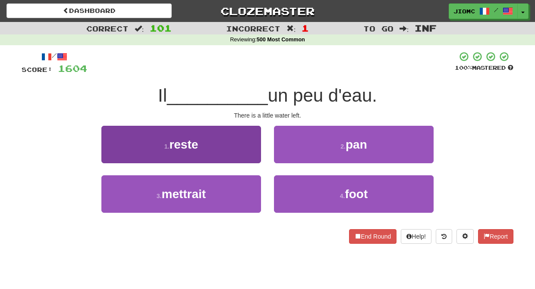
click at [251, 154] on button "1 . reste" at bounding box center [181, 145] width 160 height 38
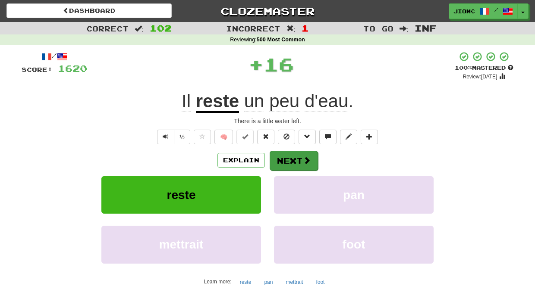
click at [293, 157] on button "Next" at bounding box center [294, 161] width 48 height 20
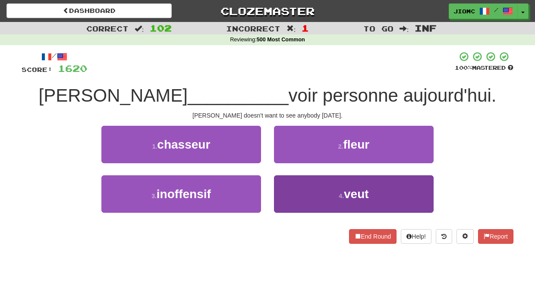
click at [300, 183] on button "4 . veut" at bounding box center [354, 195] width 160 height 38
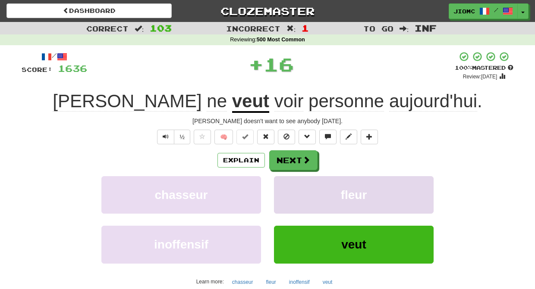
click at [299, 182] on button "fleur" at bounding box center [354, 195] width 160 height 38
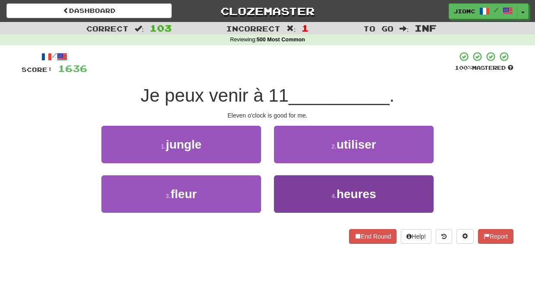
click at [294, 184] on button "4 . heures" at bounding box center [354, 195] width 160 height 38
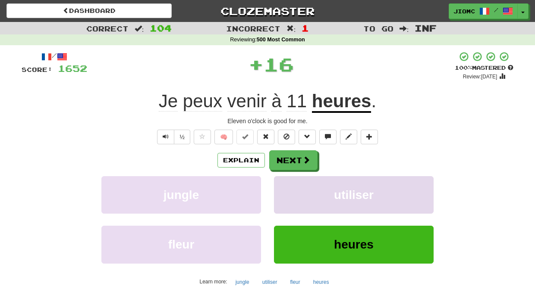
click at [293, 182] on button "utiliser" at bounding box center [354, 195] width 160 height 38
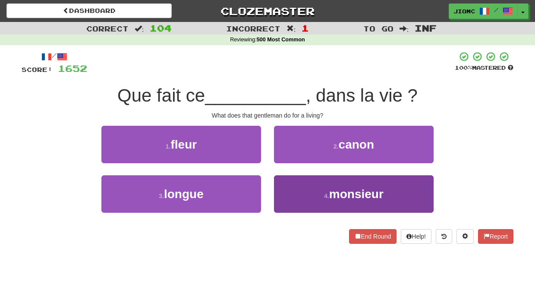
click at [294, 184] on button "4 . monsieur" at bounding box center [354, 195] width 160 height 38
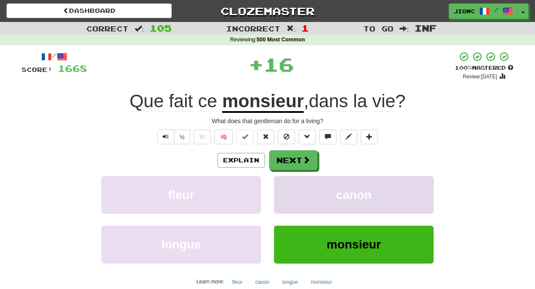
click at [294, 183] on button "canon" at bounding box center [354, 195] width 160 height 38
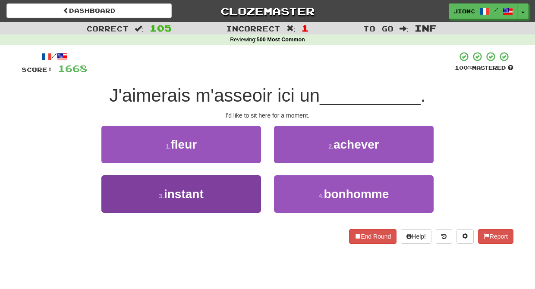
click at [239, 184] on button "3 . instant" at bounding box center [181, 195] width 160 height 38
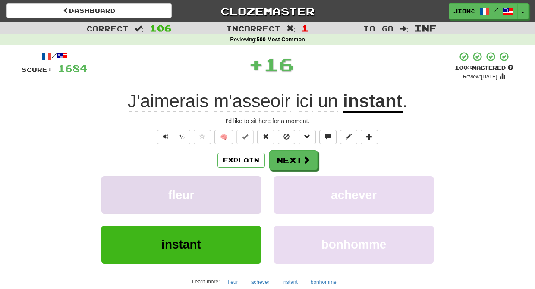
click at [242, 185] on button "fleur" at bounding box center [181, 195] width 160 height 38
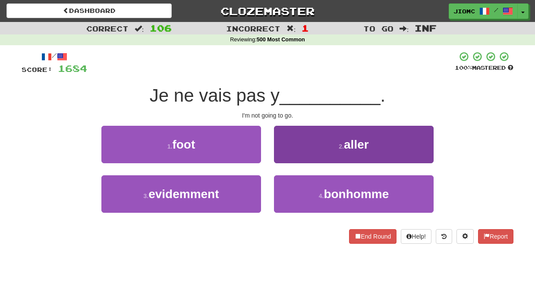
click at [290, 159] on button "2 . aller" at bounding box center [354, 145] width 160 height 38
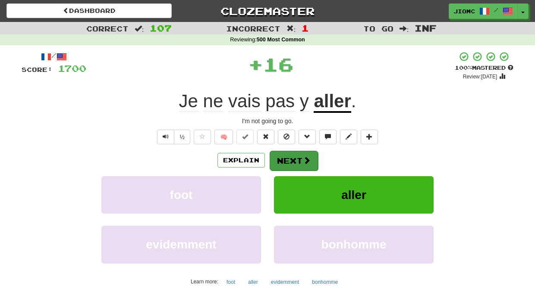
click at [291, 158] on button "Next" at bounding box center [294, 161] width 48 height 20
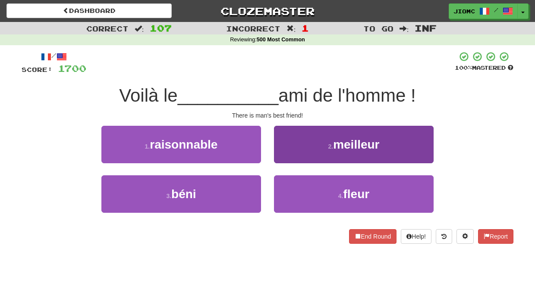
click at [293, 157] on button "2 . meilleur" at bounding box center [354, 145] width 160 height 38
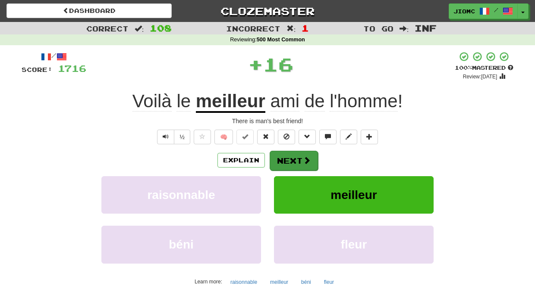
click at [293, 158] on button "Next" at bounding box center [294, 161] width 48 height 20
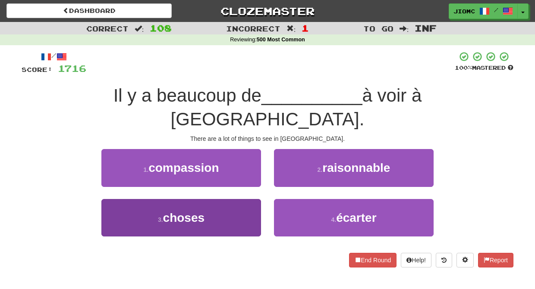
click at [253, 199] on button "3 . choses" at bounding box center [181, 218] width 160 height 38
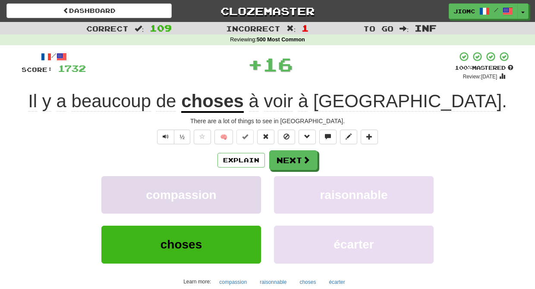
click at [252, 189] on button "compassion" at bounding box center [181, 195] width 160 height 38
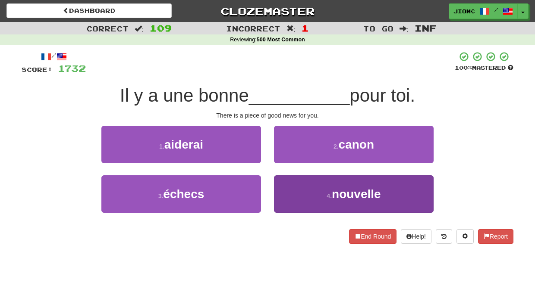
click at [283, 186] on button "4 . nouvelle" at bounding box center [354, 195] width 160 height 38
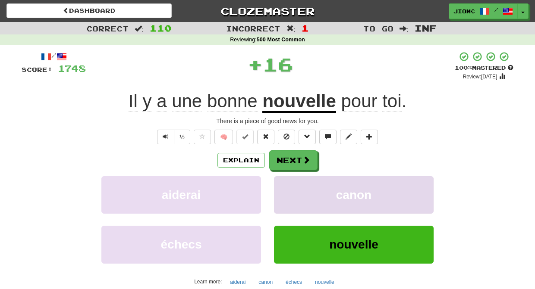
click at [283, 187] on button "canon" at bounding box center [354, 195] width 160 height 38
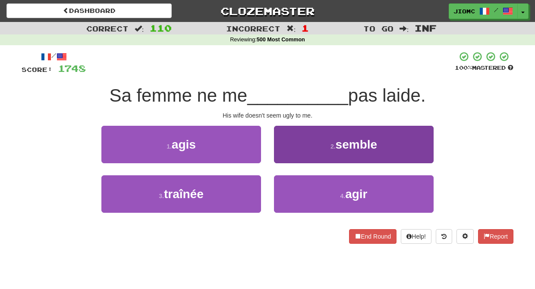
click at [283, 154] on button "2 . semble" at bounding box center [354, 145] width 160 height 38
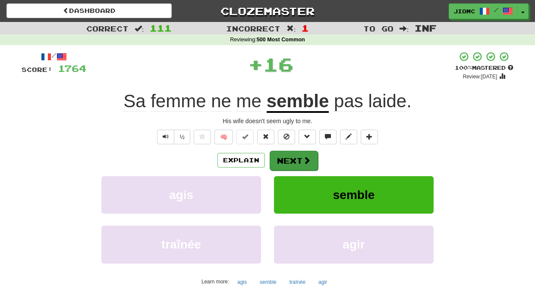
click at [288, 155] on button "Next" at bounding box center [294, 161] width 48 height 20
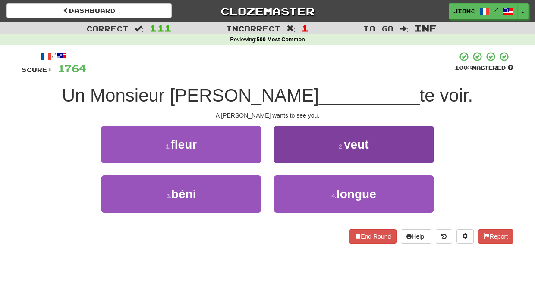
click at [290, 156] on button "2 . veut" at bounding box center [354, 145] width 160 height 38
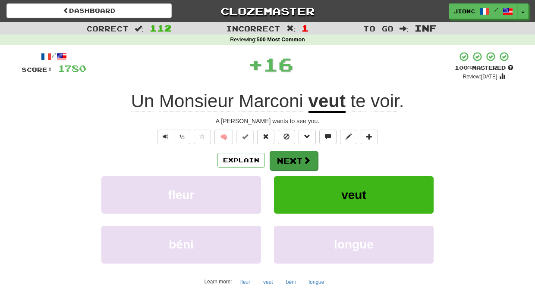
click at [289, 157] on button "Next" at bounding box center [294, 161] width 48 height 20
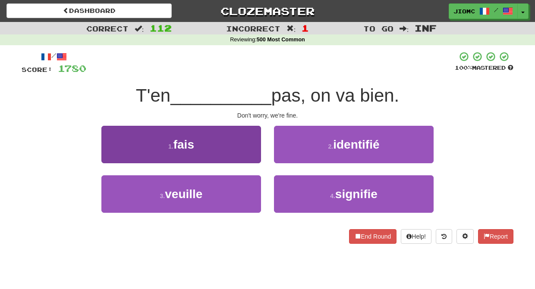
click at [250, 153] on button "1 . fais" at bounding box center [181, 145] width 160 height 38
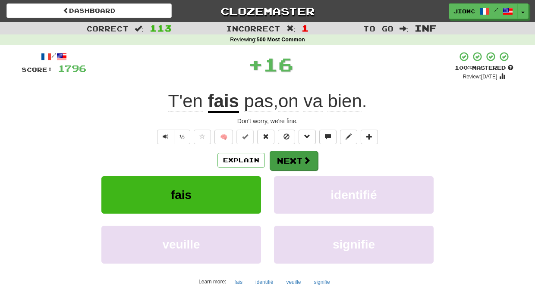
click at [286, 158] on button "Next" at bounding box center [294, 161] width 48 height 20
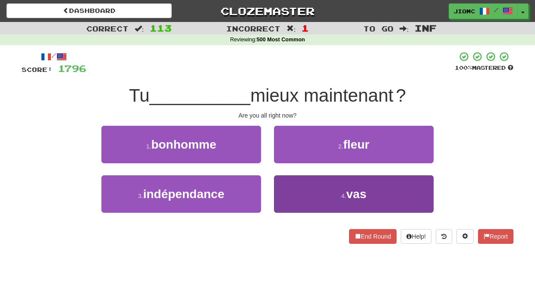
click at [287, 191] on button "4 . vas" at bounding box center [354, 195] width 160 height 38
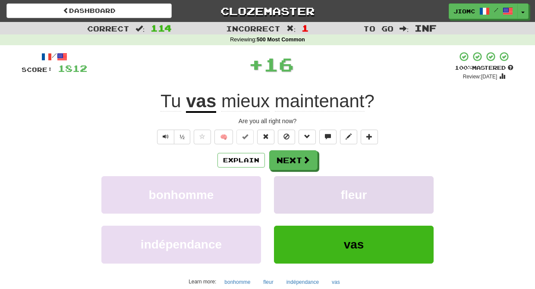
click at [288, 182] on button "fleur" at bounding box center [354, 195] width 160 height 38
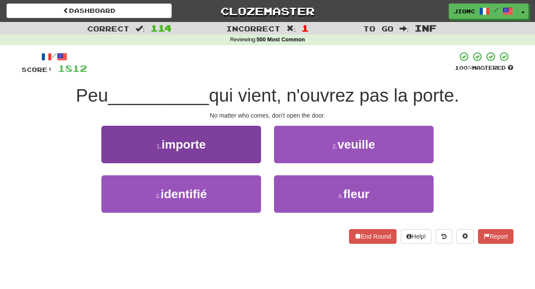
click at [246, 151] on button "1 . importe" at bounding box center [181, 145] width 160 height 38
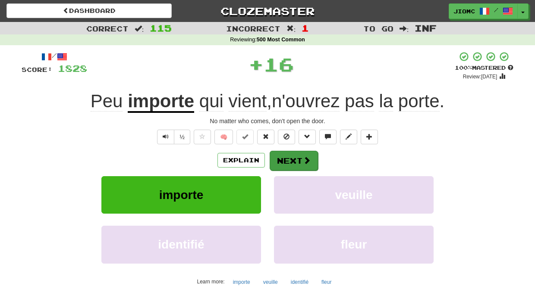
click at [305, 158] on span at bounding box center [307, 161] width 8 height 8
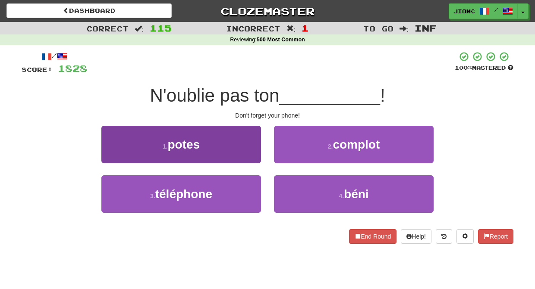
click at [248, 190] on button "3 . téléphone" at bounding box center [181, 195] width 160 height 38
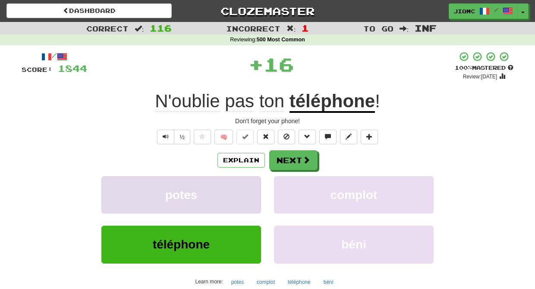
click at [249, 185] on button "potes" at bounding box center [181, 195] width 160 height 38
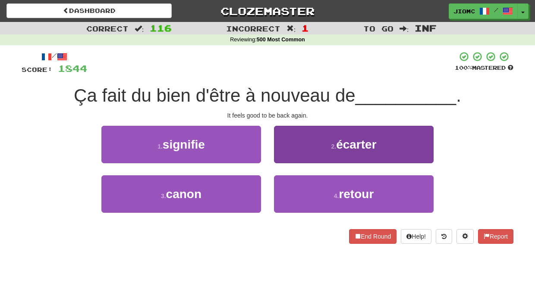
click at [295, 186] on button "4 . retour" at bounding box center [354, 195] width 160 height 38
click at [289, 163] on button "2 . écarter" at bounding box center [354, 145] width 160 height 38
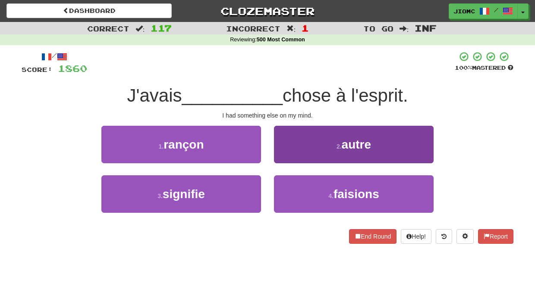
click at [292, 151] on button "2 . autre" at bounding box center [354, 145] width 160 height 38
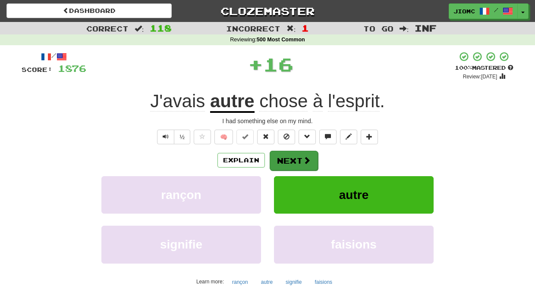
click at [289, 160] on button "Next" at bounding box center [294, 161] width 48 height 20
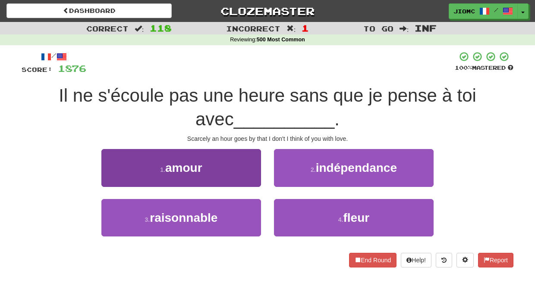
click at [248, 182] on button "1 . amour" at bounding box center [181, 168] width 160 height 38
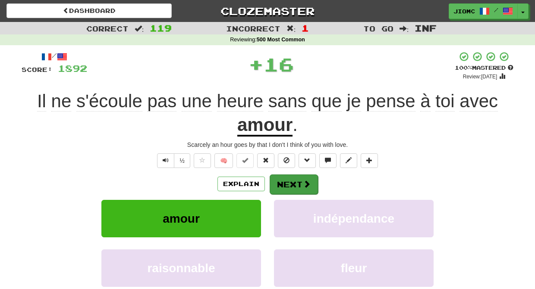
click at [282, 177] on button "Next" at bounding box center [294, 185] width 48 height 20
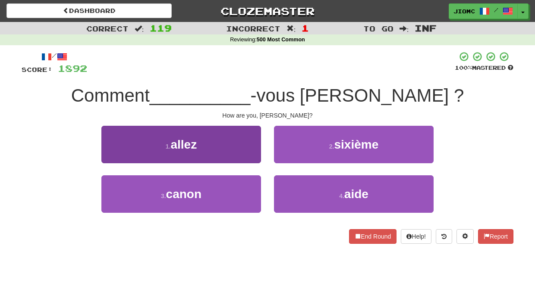
click at [236, 159] on button "1 . allez" at bounding box center [181, 145] width 160 height 38
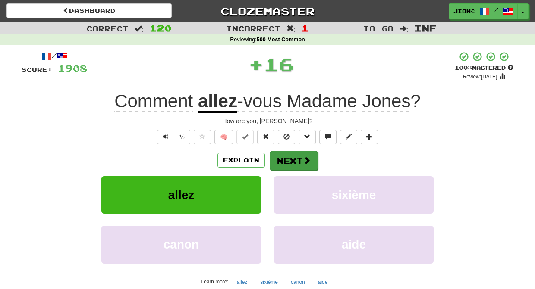
drag, startPoint x: 236, startPoint y: 159, endPoint x: 289, endPoint y: 162, distance: 53.2
click at [289, 162] on button "Next" at bounding box center [294, 161] width 48 height 20
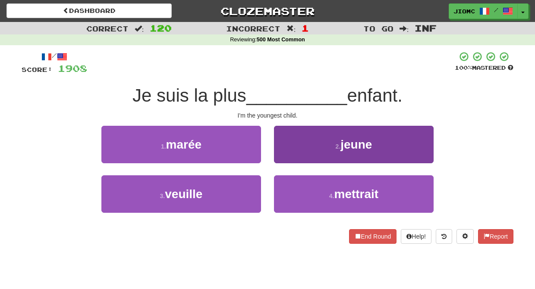
click at [292, 156] on button "2 . jeune" at bounding box center [354, 145] width 160 height 38
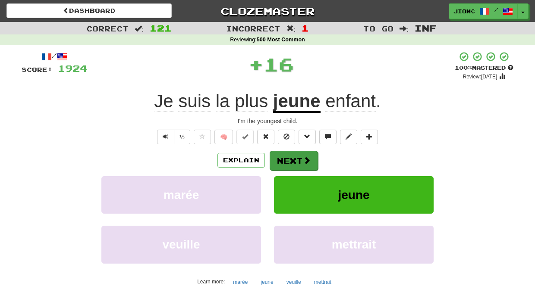
click at [289, 160] on button "Next" at bounding box center [294, 161] width 48 height 20
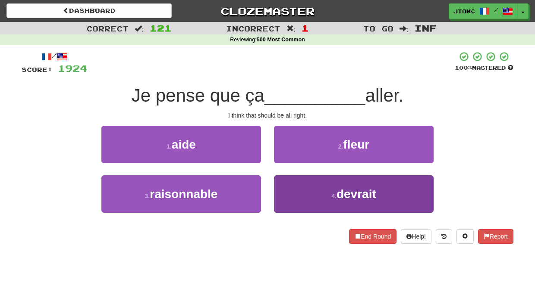
click at [279, 192] on button "4 . devrait" at bounding box center [354, 195] width 160 height 38
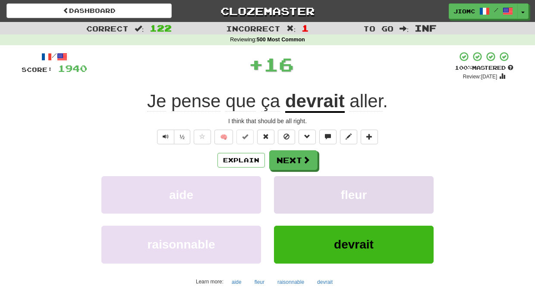
click at [282, 189] on button "fleur" at bounding box center [354, 195] width 160 height 38
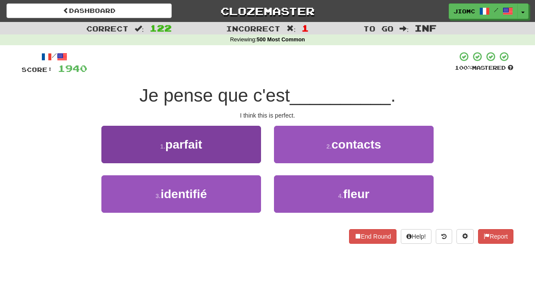
click at [239, 153] on button "1 . parfait" at bounding box center [181, 145] width 160 height 38
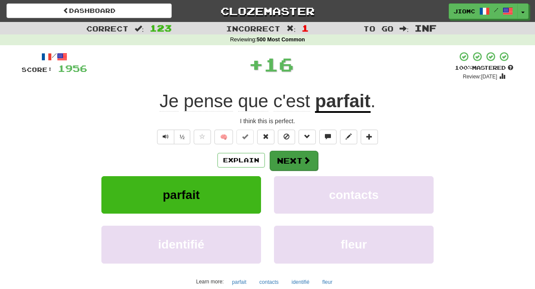
click at [280, 162] on button "Next" at bounding box center [294, 161] width 48 height 20
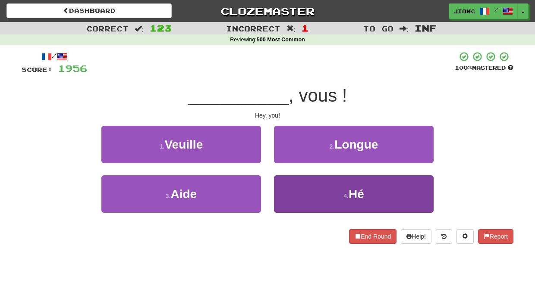
click at [284, 185] on button "4 . Hé" at bounding box center [354, 195] width 160 height 38
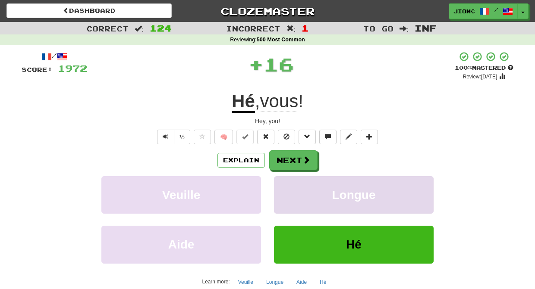
click at [284, 185] on button "Longue" at bounding box center [354, 195] width 160 height 38
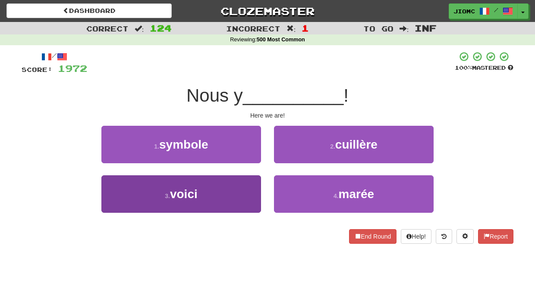
click at [248, 186] on button "3 . voici" at bounding box center [181, 195] width 160 height 38
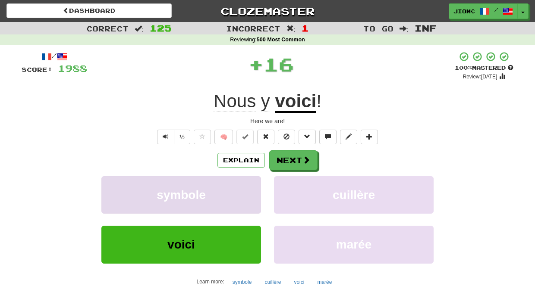
click at [248, 186] on button "symbole" at bounding box center [181, 195] width 160 height 38
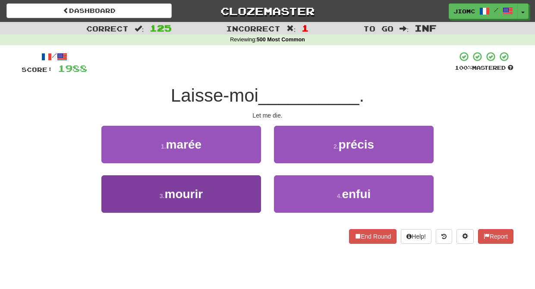
click at [243, 188] on button "3 . mourir" at bounding box center [181, 195] width 160 height 38
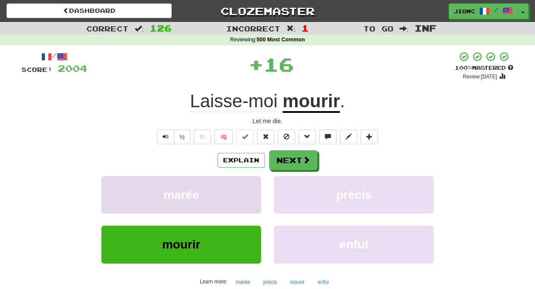
click at [243, 190] on button "marée" at bounding box center [181, 195] width 160 height 38
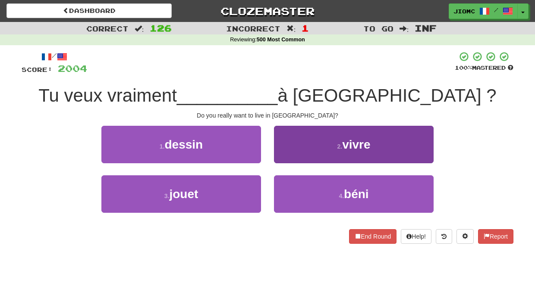
click at [292, 153] on button "2 . vivre" at bounding box center [354, 145] width 160 height 38
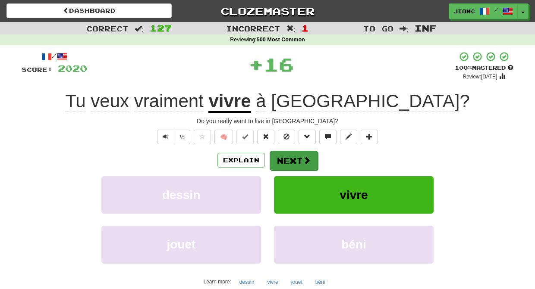
click at [290, 154] on button "Next" at bounding box center [294, 161] width 48 height 20
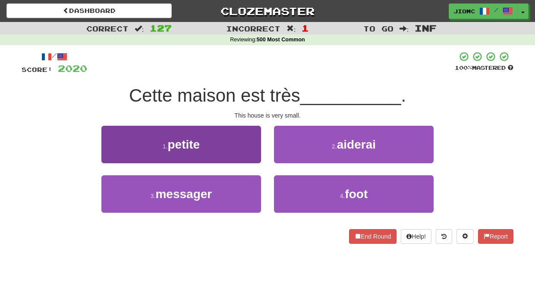
click at [242, 145] on button "1 . petite" at bounding box center [181, 145] width 160 height 38
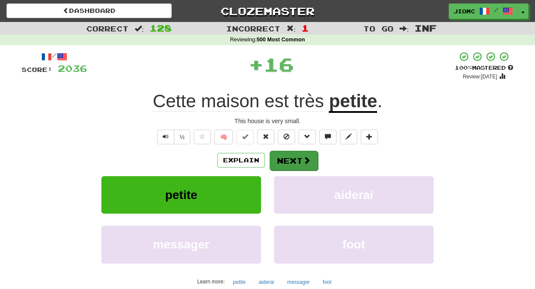
click at [283, 157] on button "Next" at bounding box center [294, 161] width 48 height 20
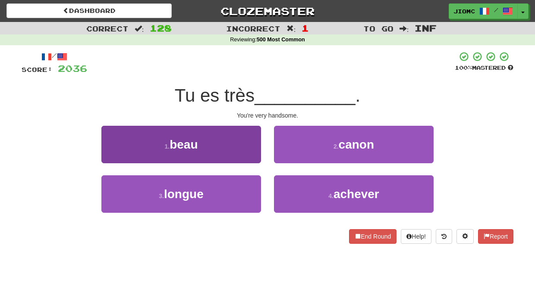
click at [232, 149] on button "1 . beau" at bounding box center [181, 145] width 160 height 38
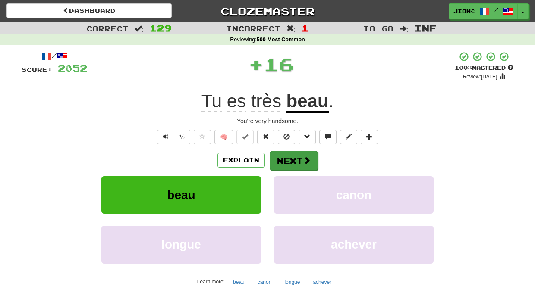
click at [284, 157] on button "Next" at bounding box center [294, 161] width 48 height 20
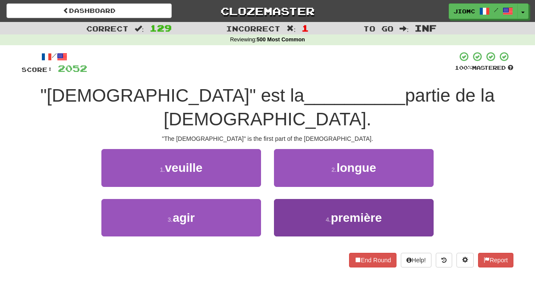
click at [288, 199] on button "4 . première" at bounding box center [354, 218] width 160 height 38
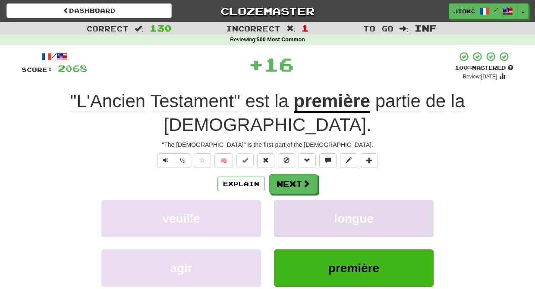
click at [282, 200] on button "longue" at bounding box center [354, 219] width 160 height 38
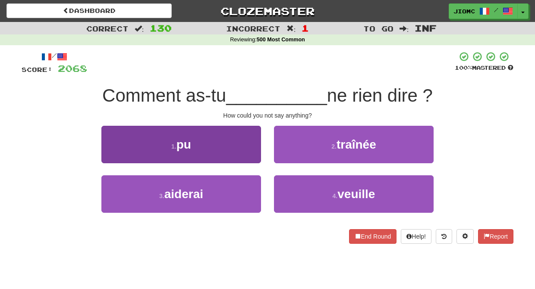
click at [252, 156] on button "1 . pu" at bounding box center [181, 145] width 160 height 38
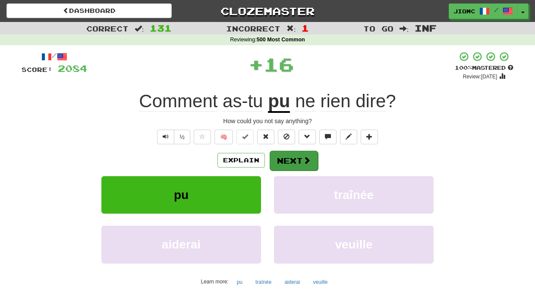
click at [298, 161] on button "Next" at bounding box center [294, 161] width 48 height 20
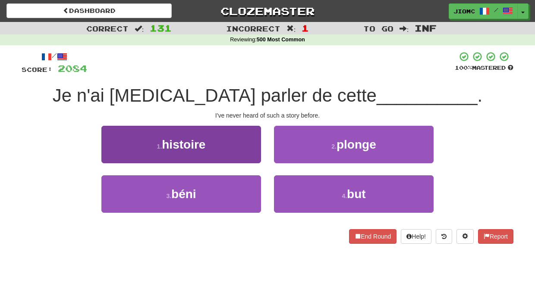
click at [248, 156] on button "1 . histoire" at bounding box center [181, 145] width 160 height 38
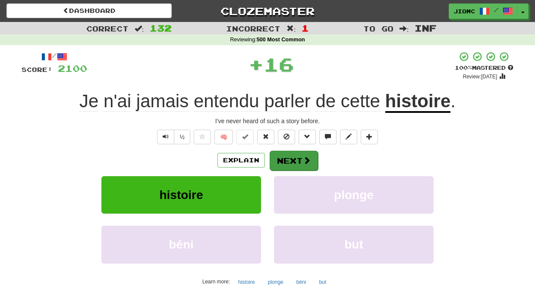
click at [284, 156] on button "Next" at bounding box center [294, 161] width 48 height 20
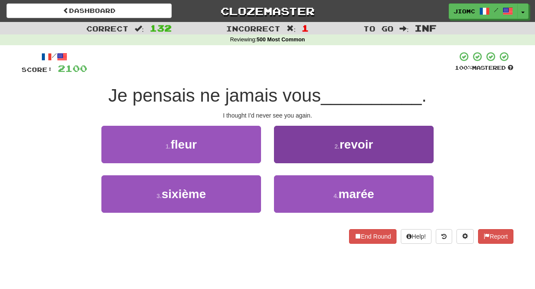
click at [292, 155] on button "2 . revoir" at bounding box center [354, 145] width 160 height 38
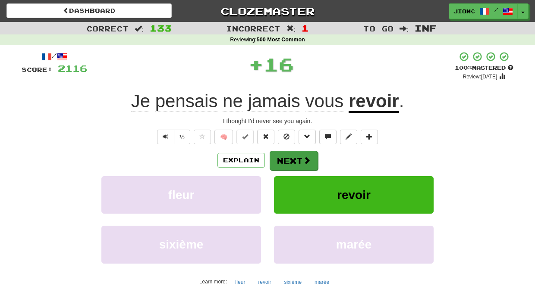
click at [289, 156] on button "Next" at bounding box center [294, 161] width 48 height 20
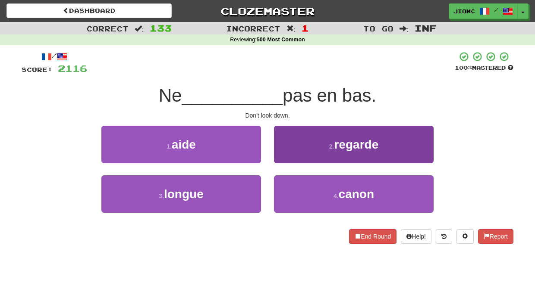
click at [308, 150] on button "2 . regarde" at bounding box center [354, 145] width 160 height 38
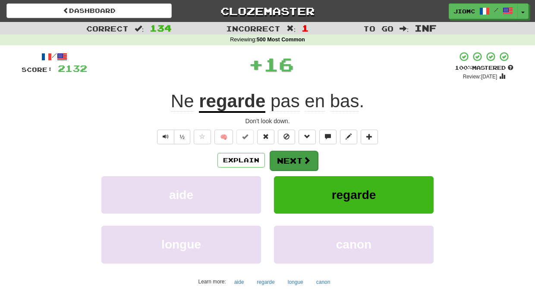
click at [300, 151] on button "Next" at bounding box center [294, 161] width 48 height 20
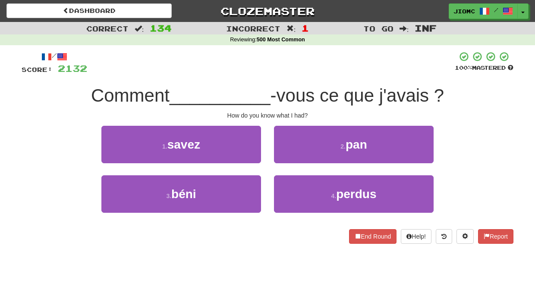
drag, startPoint x: 245, startPoint y: 151, endPoint x: 265, endPoint y: 151, distance: 20.3
click at [245, 151] on button "1 . savez" at bounding box center [181, 145] width 160 height 38
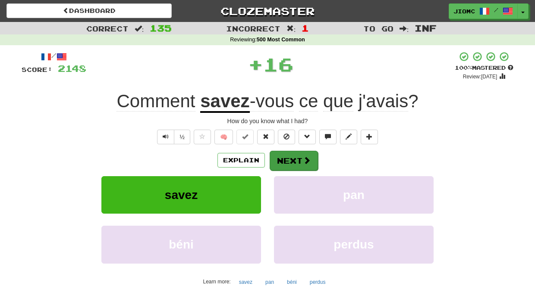
click at [285, 161] on button "Next" at bounding box center [294, 161] width 48 height 20
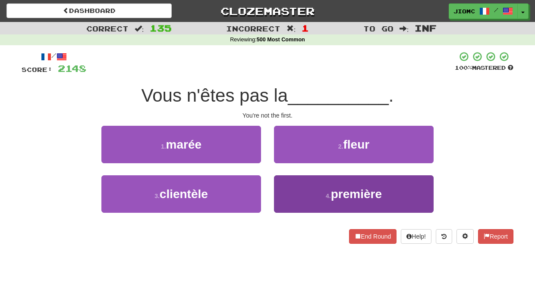
click at [303, 190] on button "4 . première" at bounding box center [354, 195] width 160 height 38
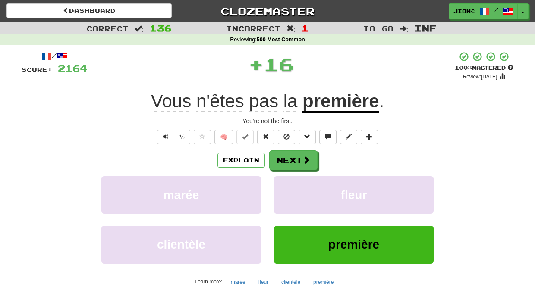
click at [303, 190] on button "fleur" at bounding box center [354, 195] width 160 height 38
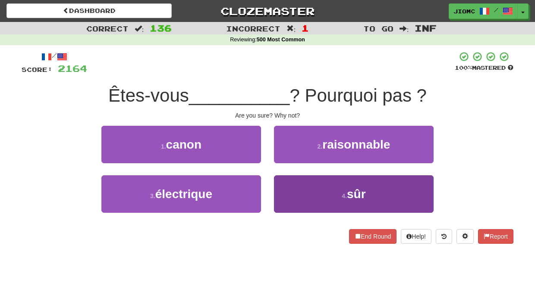
click at [298, 190] on button "4 . sûr" at bounding box center [354, 195] width 160 height 38
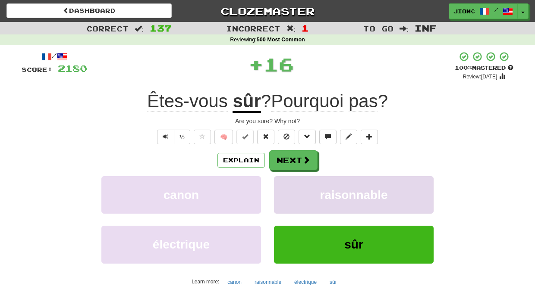
click at [295, 189] on button "raisonnable" at bounding box center [354, 195] width 160 height 38
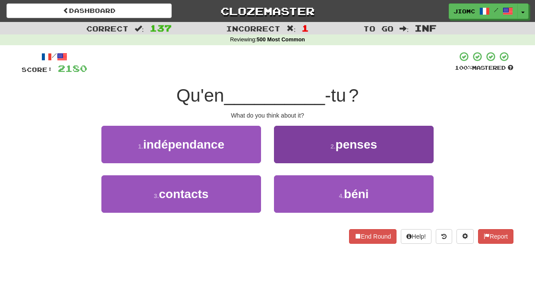
click at [289, 151] on button "2 . penses" at bounding box center [354, 145] width 160 height 38
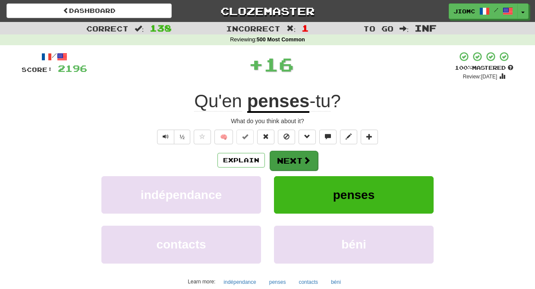
click at [288, 155] on button "Next" at bounding box center [294, 161] width 48 height 20
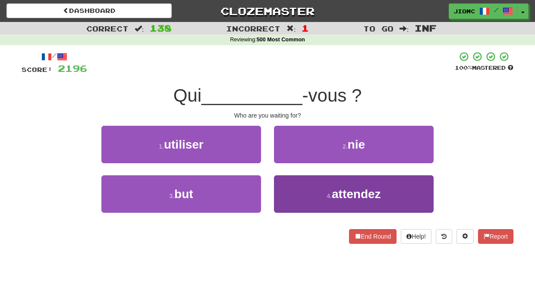
click at [294, 185] on button "4 . attendez" at bounding box center [354, 195] width 160 height 38
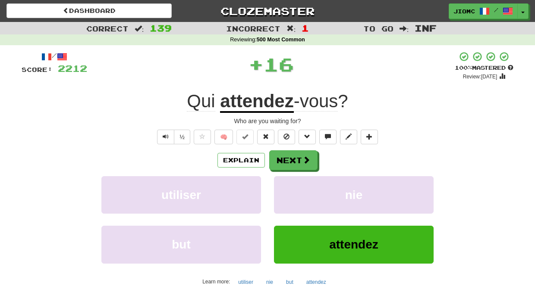
click at [294, 185] on button "nie" at bounding box center [354, 195] width 160 height 38
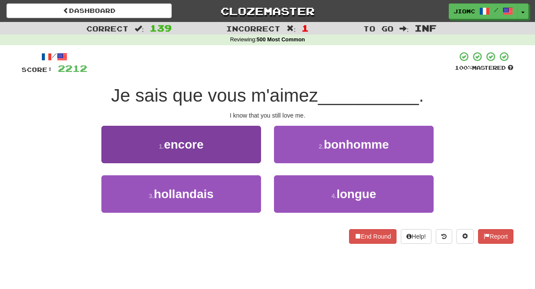
click at [252, 154] on button "1 . encore" at bounding box center [181, 145] width 160 height 38
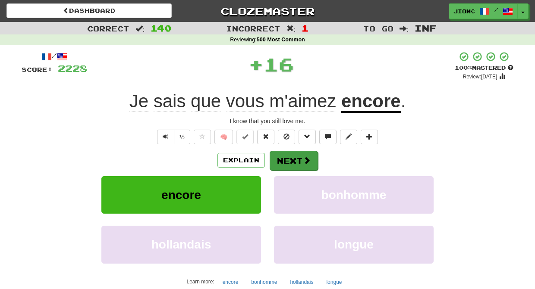
click at [294, 162] on button "Next" at bounding box center [294, 161] width 48 height 20
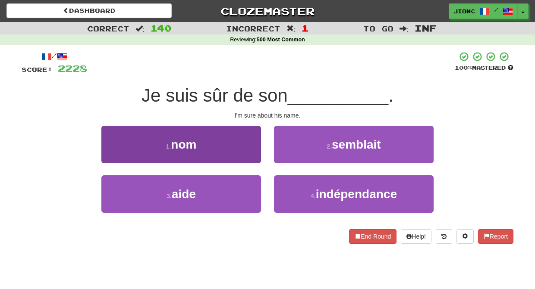
click at [256, 157] on button "1 . nom" at bounding box center [181, 145] width 160 height 38
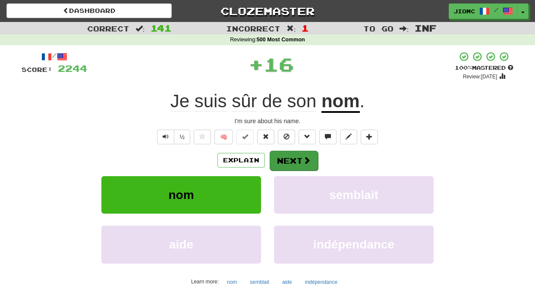
click at [297, 158] on button "Next" at bounding box center [294, 161] width 48 height 20
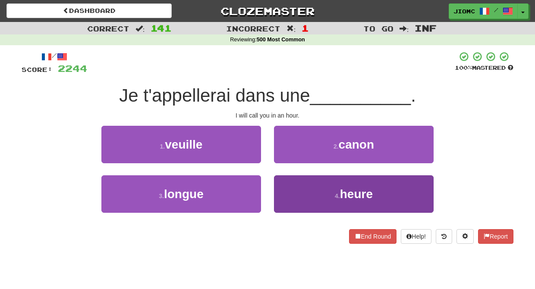
click at [285, 178] on button "4 . heure" at bounding box center [354, 195] width 160 height 38
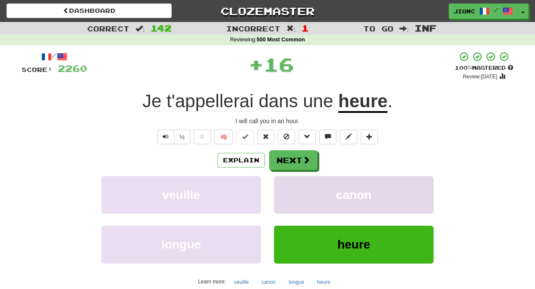
click at [286, 180] on button "canon" at bounding box center [354, 195] width 160 height 38
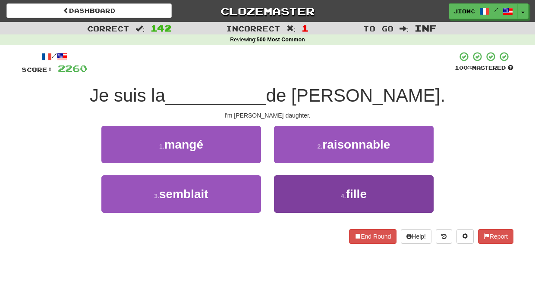
click at [294, 189] on button "4 . fille" at bounding box center [354, 195] width 160 height 38
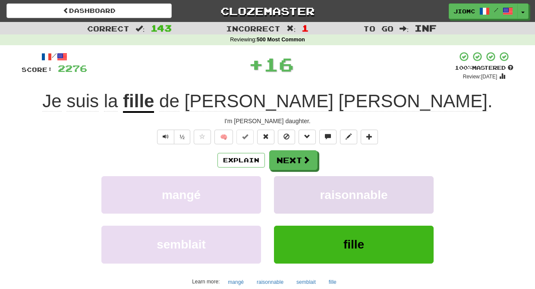
click at [291, 186] on button "raisonnable" at bounding box center [354, 195] width 160 height 38
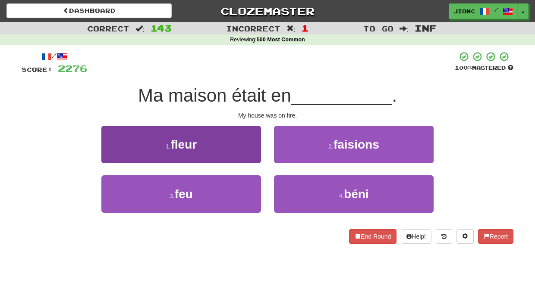
click at [235, 192] on button "3 . feu" at bounding box center [181, 195] width 160 height 38
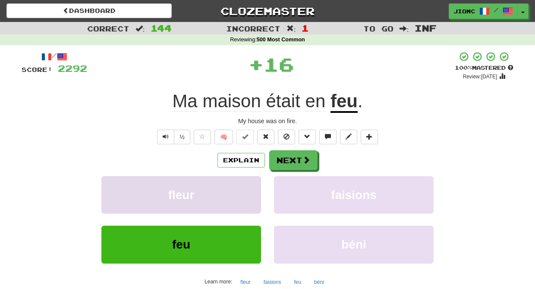
click at [241, 185] on button "fleur" at bounding box center [181, 195] width 160 height 38
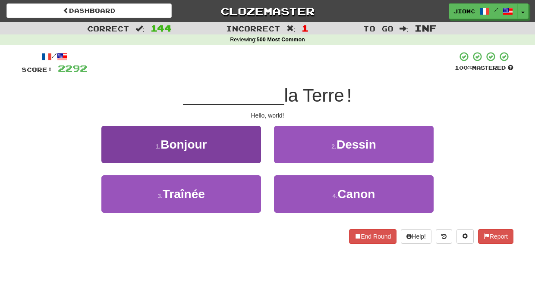
click at [247, 148] on button "1 . Bonjour" at bounding box center [181, 145] width 160 height 38
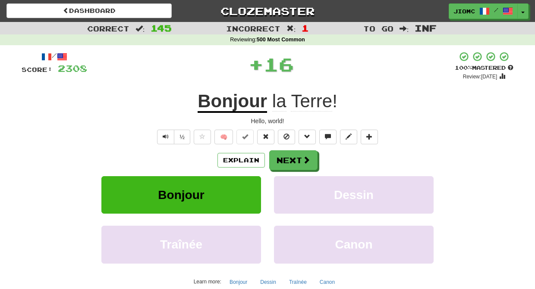
click at [292, 158] on button "Next" at bounding box center [293, 161] width 48 height 20
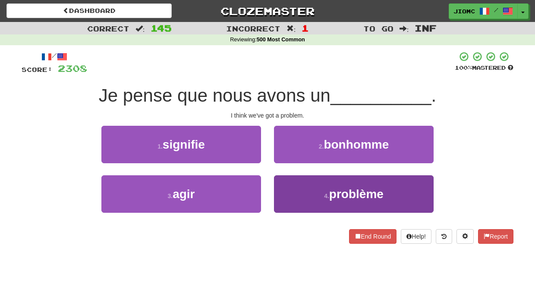
click at [296, 185] on button "4 . problème" at bounding box center [354, 195] width 160 height 38
click at [296, 163] on button "2 . bonhomme" at bounding box center [354, 145] width 160 height 38
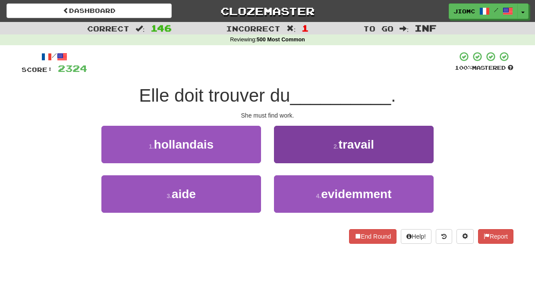
click at [285, 156] on button "2 . travail" at bounding box center [354, 145] width 160 height 38
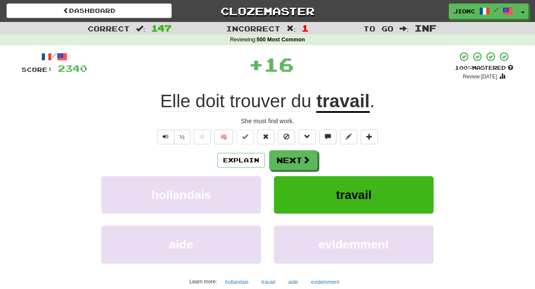
click at [291, 159] on button "Next" at bounding box center [293, 161] width 48 height 20
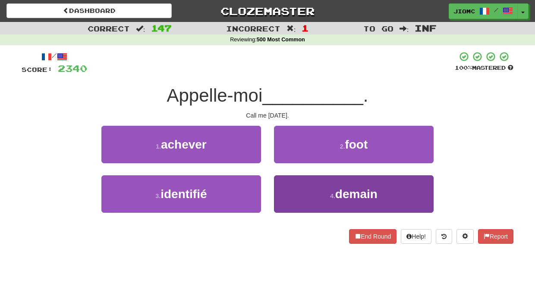
click at [293, 190] on button "4 . demain" at bounding box center [354, 195] width 160 height 38
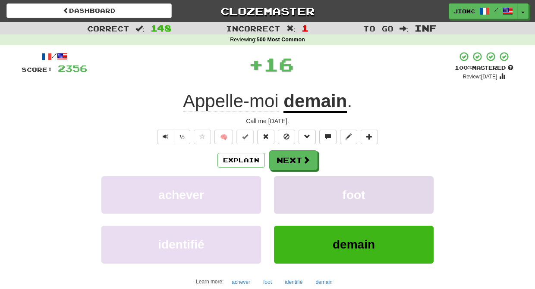
click at [292, 190] on button "foot" at bounding box center [354, 195] width 160 height 38
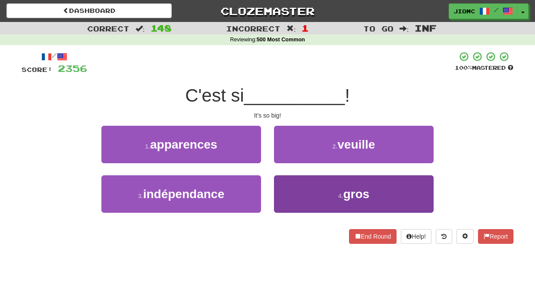
click at [292, 191] on button "4 . gros" at bounding box center [354, 195] width 160 height 38
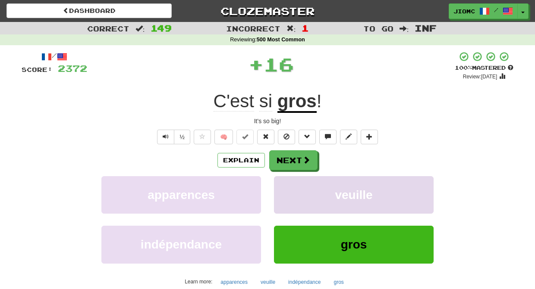
click at [292, 192] on button "veuille" at bounding box center [354, 195] width 160 height 38
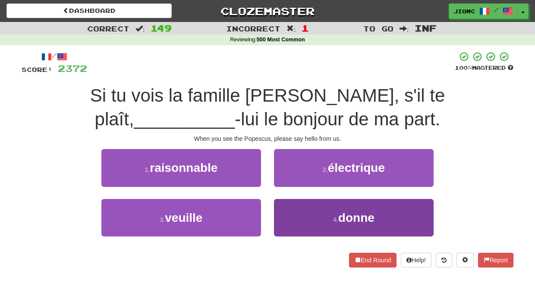
click at [293, 208] on button "4 . donne" at bounding box center [354, 218] width 160 height 38
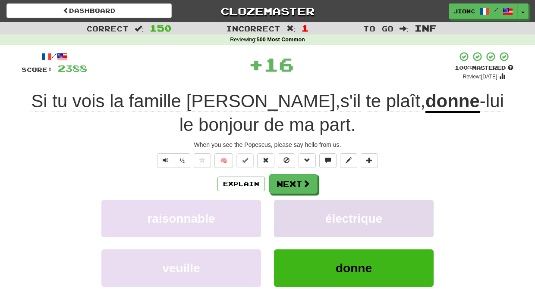
click at [293, 209] on button "électrique" at bounding box center [354, 219] width 160 height 38
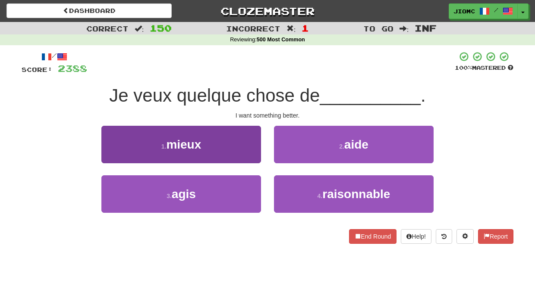
click at [251, 162] on button "1 . mieux" at bounding box center [181, 145] width 160 height 38
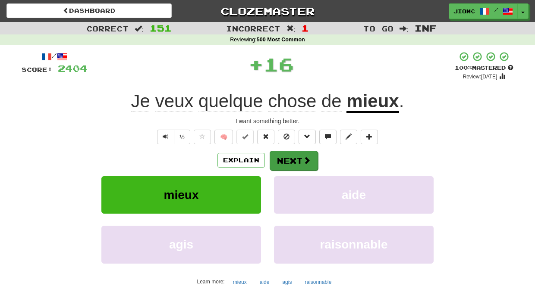
click at [286, 167] on button "Next" at bounding box center [294, 161] width 48 height 20
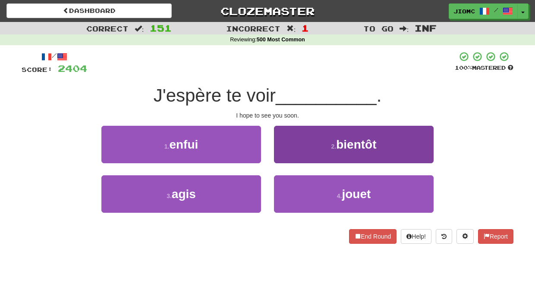
click at [289, 157] on button "2 . bientôt" at bounding box center [354, 145] width 160 height 38
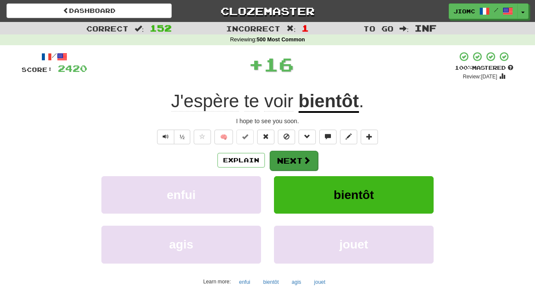
click at [289, 157] on button "Next" at bounding box center [294, 161] width 48 height 20
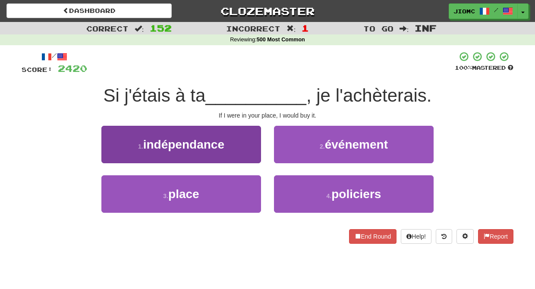
click at [245, 189] on button "3 . place" at bounding box center [181, 195] width 160 height 38
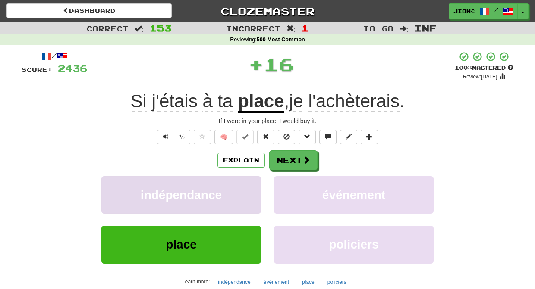
click at [245, 189] on button "indépendance" at bounding box center [181, 195] width 160 height 38
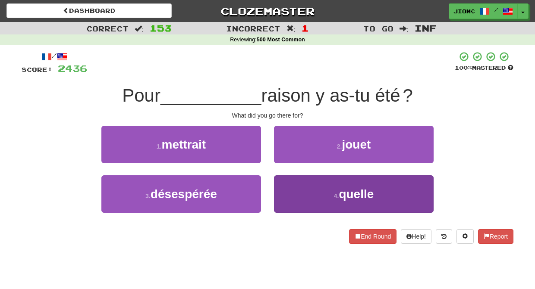
click at [288, 188] on button "4 . quelle" at bounding box center [354, 195] width 160 height 38
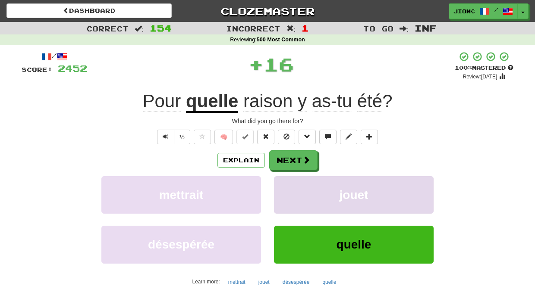
click at [288, 188] on button "jouet" at bounding box center [354, 195] width 160 height 38
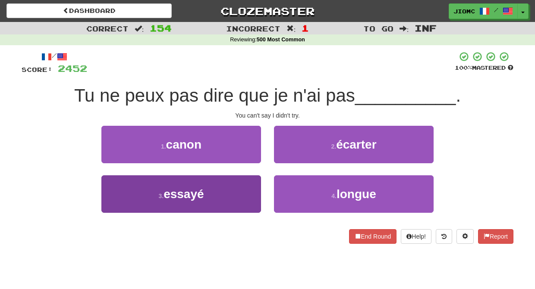
click at [249, 192] on button "3 . essayé" at bounding box center [181, 195] width 160 height 38
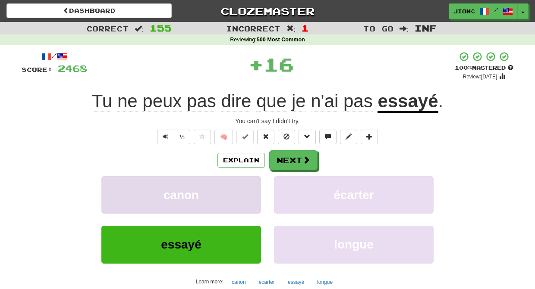
click at [249, 192] on button "canon" at bounding box center [181, 195] width 160 height 38
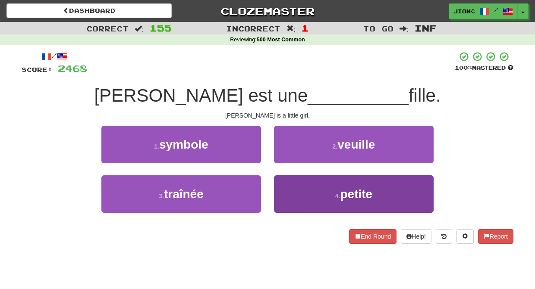
click at [297, 189] on button "4 . petite" at bounding box center [354, 195] width 160 height 38
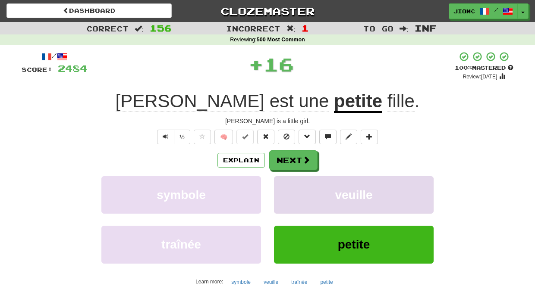
click at [293, 188] on button "veuille" at bounding box center [354, 195] width 160 height 38
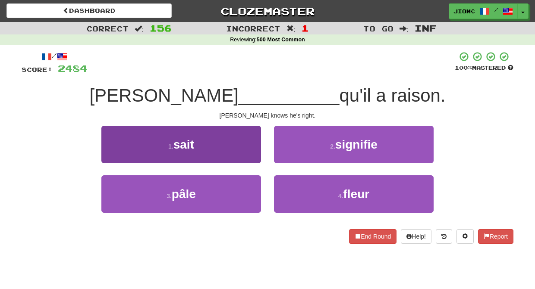
click at [241, 145] on button "1 . sait" at bounding box center [181, 145] width 160 height 38
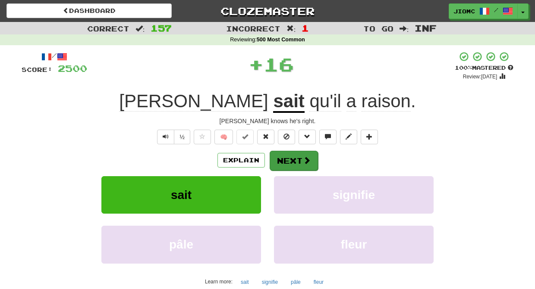
click at [279, 154] on button "Next" at bounding box center [294, 161] width 48 height 20
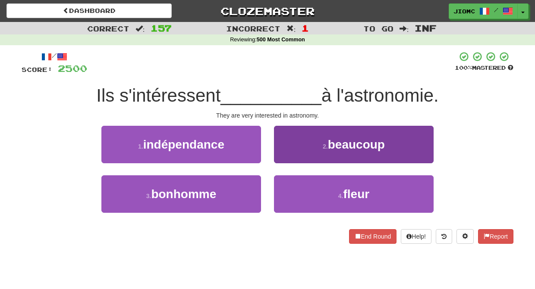
click at [284, 154] on button "2 . beaucoup" at bounding box center [354, 145] width 160 height 38
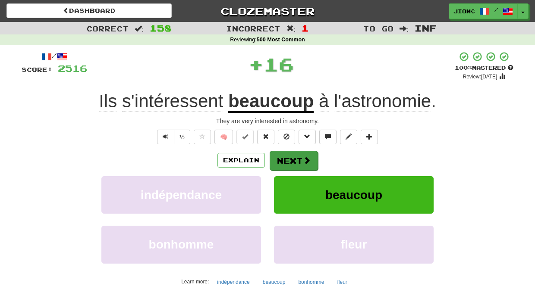
click at [290, 160] on button "Next" at bounding box center [294, 161] width 48 height 20
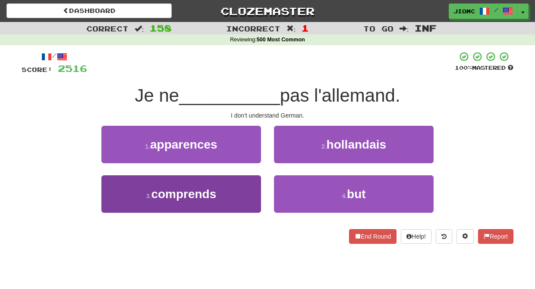
click at [245, 189] on button "3 . comprends" at bounding box center [181, 195] width 160 height 38
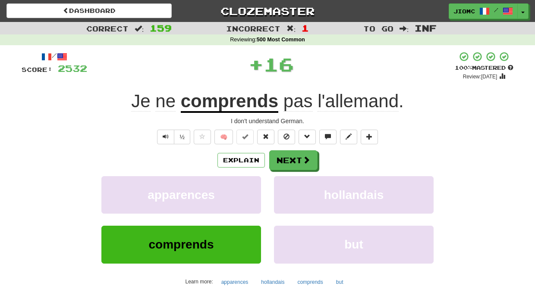
click at [245, 189] on button "apparences" at bounding box center [181, 195] width 160 height 38
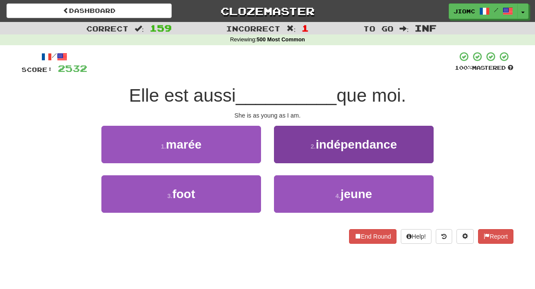
click at [295, 194] on button "4 . jeune" at bounding box center [354, 195] width 160 height 38
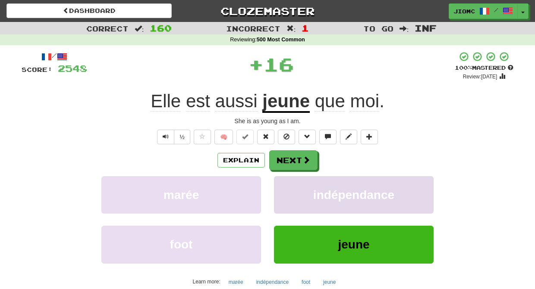
click at [287, 194] on button "indépendance" at bounding box center [354, 195] width 160 height 38
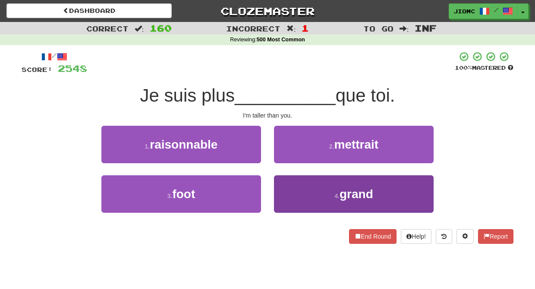
click at [287, 193] on button "4 . grand" at bounding box center [354, 195] width 160 height 38
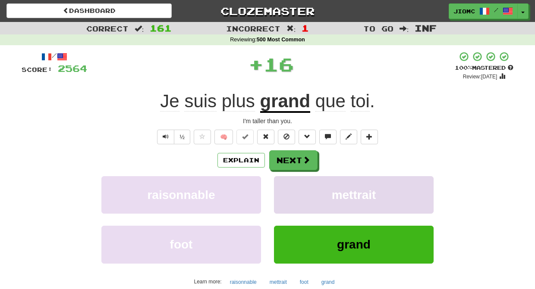
click at [287, 192] on button "mettrait" at bounding box center [354, 195] width 160 height 38
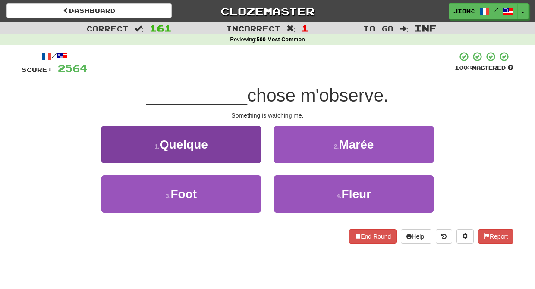
click at [250, 153] on button "1 . Quelque" at bounding box center [181, 145] width 160 height 38
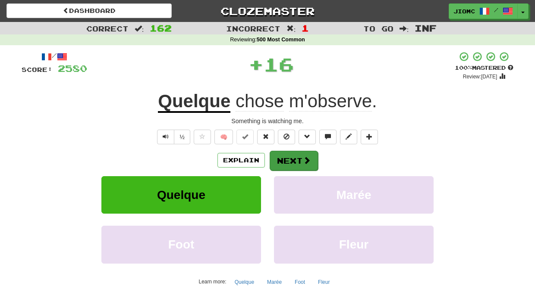
click at [283, 160] on button "Next" at bounding box center [294, 161] width 48 height 20
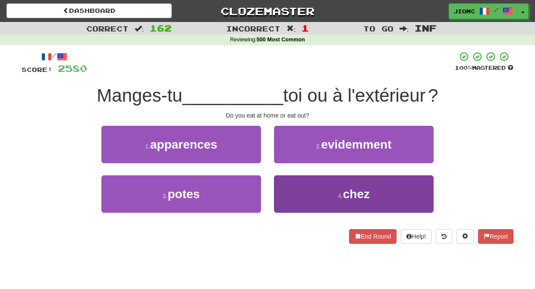
click at [291, 190] on button "4 . chez" at bounding box center [354, 195] width 160 height 38
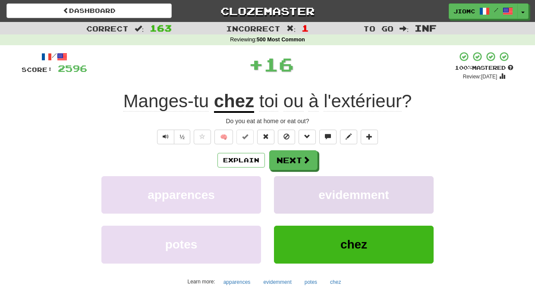
click at [291, 190] on button "evidemment" at bounding box center [354, 195] width 160 height 38
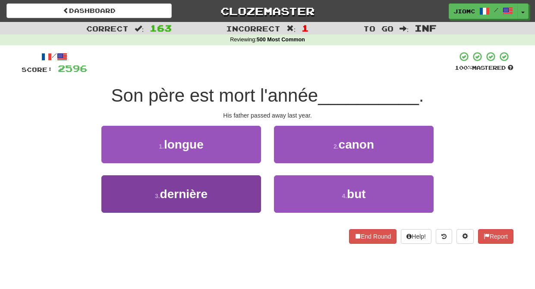
click at [236, 192] on button "3 . dernière" at bounding box center [181, 195] width 160 height 38
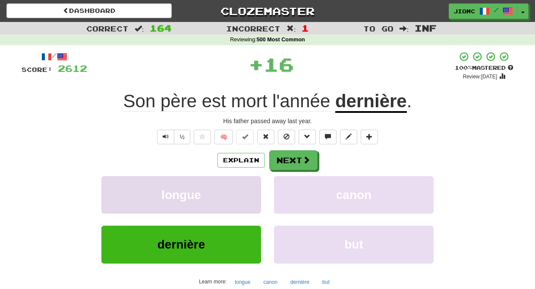
click at [237, 192] on button "longue" at bounding box center [181, 195] width 160 height 38
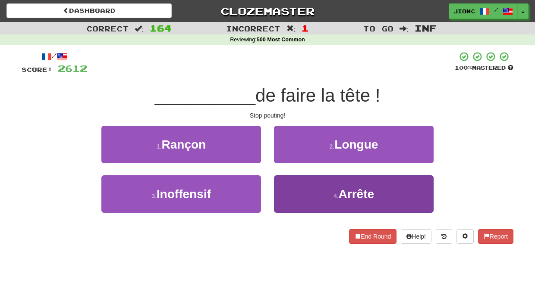
click at [284, 188] on button "4 . Arrête" at bounding box center [354, 195] width 160 height 38
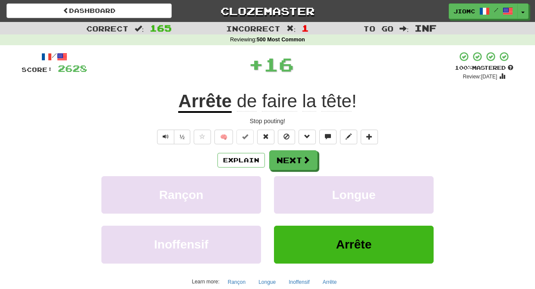
click at [284, 188] on button "Longue" at bounding box center [354, 195] width 160 height 38
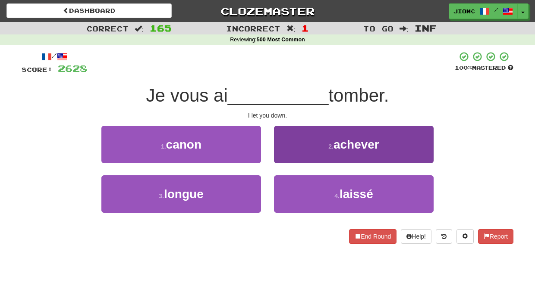
click at [286, 186] on button "4 . laissé" at bounding box center [354, 195] width 160 height 38
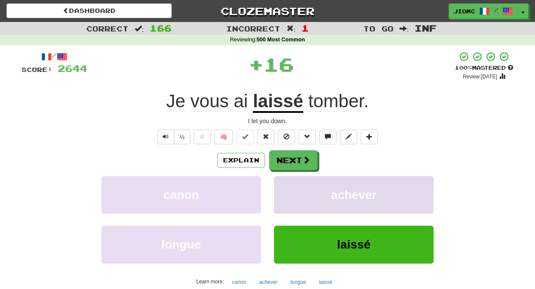
click at [286, 187] on button "achever" at bounding box center [354, 195] width 160 height 38
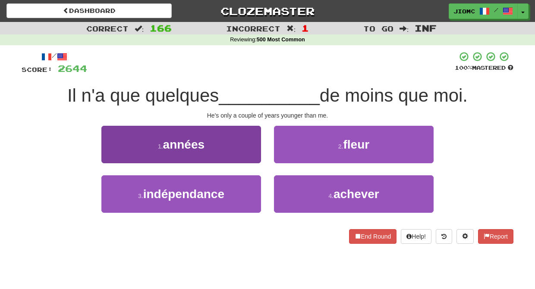
click at [254, 152] on button "1 . années" at bounding box center [181, 145] width 160 height 38
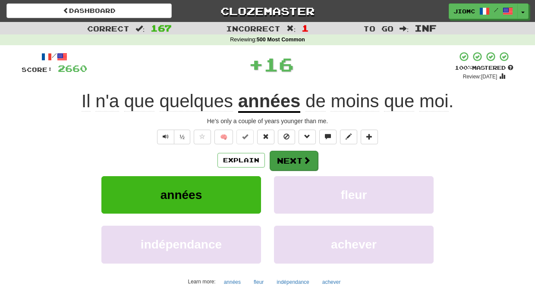
click at [286, 159] on button "Next" at bounding box center [294, 161] width 48 height 20
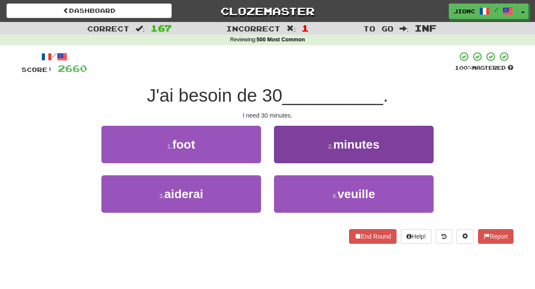
click at [282, 154] on button "2 . minutes" at bounding box center [354, 145] width 160 height 38
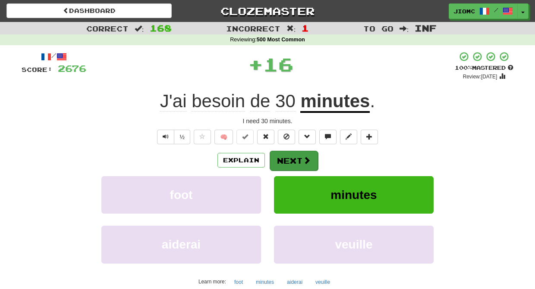
click at [284, 156] on button "Next" at bounding box center [294, 161] width 48 height 20
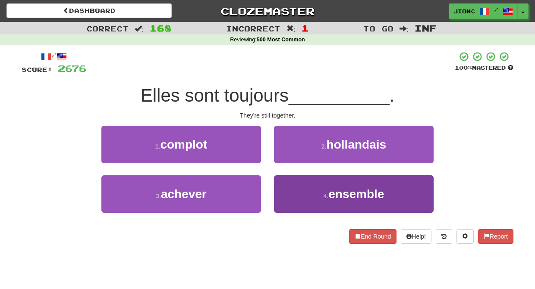
click at [294, 191] on button "4 . ensemble" at bounding box center [354, 195] width 160 height 38
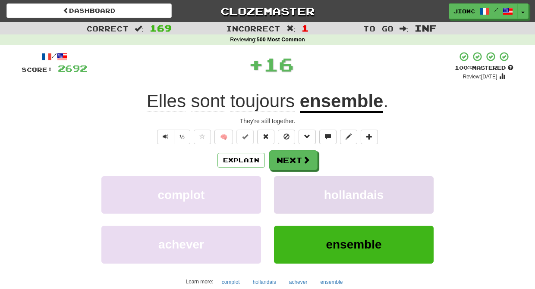
click at [294, 192] on button "hollandais" at bounding box center [354, 195] width 160 height 38
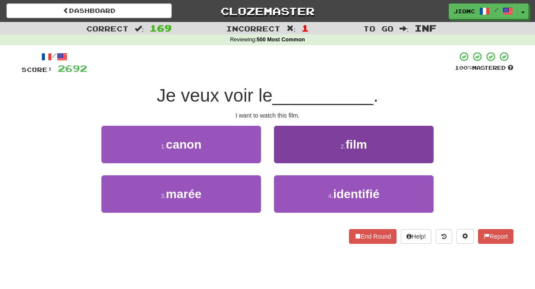
click at [293, 157] on button "2 . film" at bounding box center [354, 145] width 160 height 38
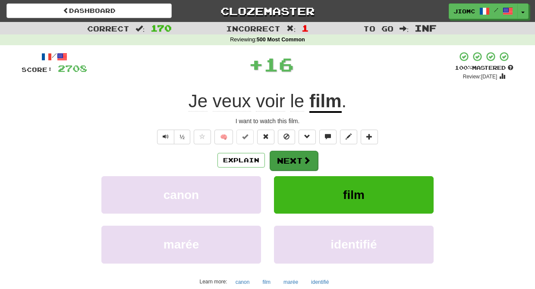
click at [291, 157] on button "Next" at bounding box center [294, 161] width 48 height 20
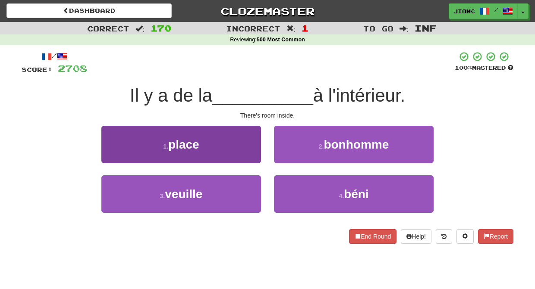
click at [241, 153] on button "1 . place" at bounding box center [181, 145] width 160 height 38
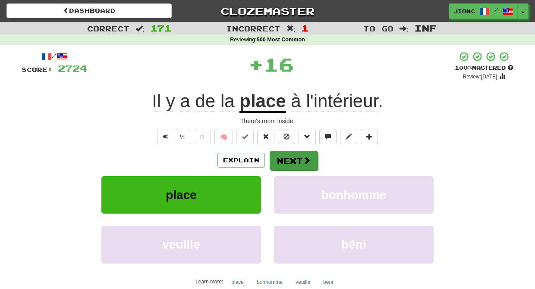
click at [283, 155] on button "Next" at bounding box center [294, 161] width 48 height 20
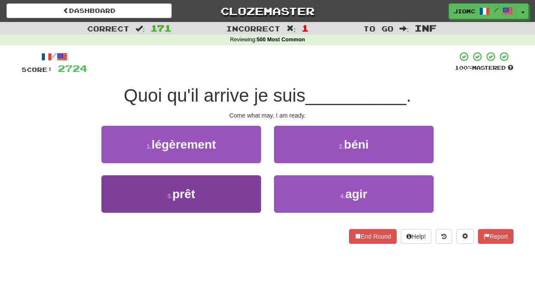
click at [252, 182] on button "3 . prêt" at bounding box center [181, 195] width 160 height 38
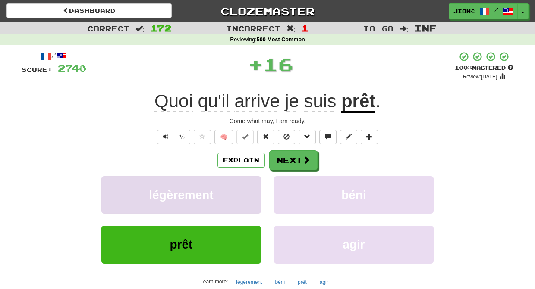
click at [250, 182] on button "légèrement" at bounding box center [181, 195] width 160 height 38
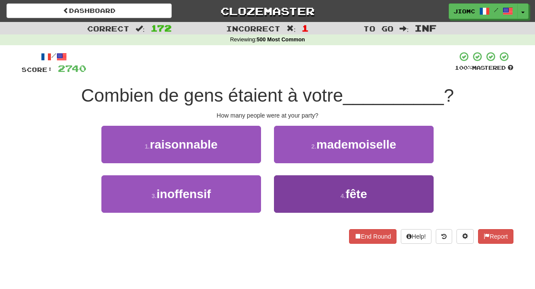
click at [291, 189] on button "4 . fête" at bounding box center [354, 195] width 160 height 38
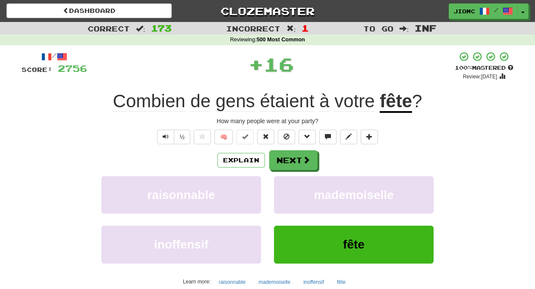
click at [291, 189] on button "mademoiselle" at bounding box center [354, 195] width 160 height 38
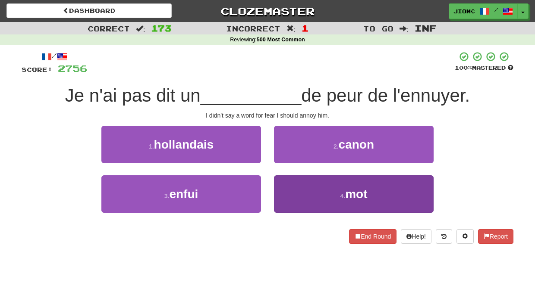
click at [291, 189] on button "4 . mot" at bounding box center [354, 195] width 160 height 38
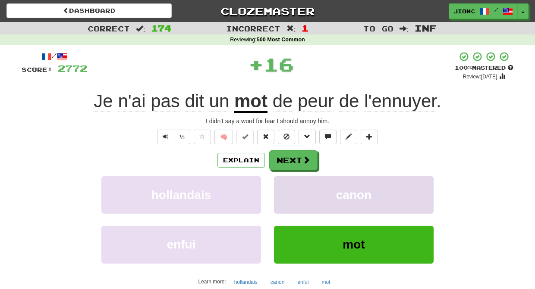
click at [291, 189] on button "canon" at bounding box center [354, 195] width 160 height 38
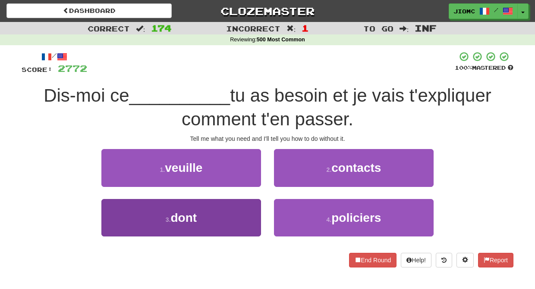
click at [248, 211] on button "3 . dont" at bounding box center [181, 218] width 160 height 38
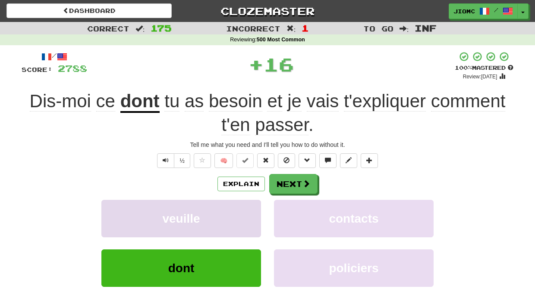
click at [248, 211] on button "veuille" at bounding box center [181, 219] width 160 height 38
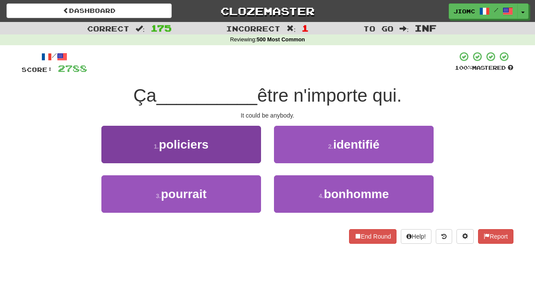
click at [232, 194] on button "3 . pourrait" at bounding box center [181, 195] width 160 height 38
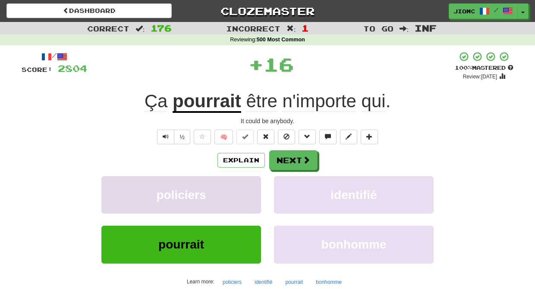
click at [233, 193] on button "policiers" at bounding box center [181, 195] width 160 height 38
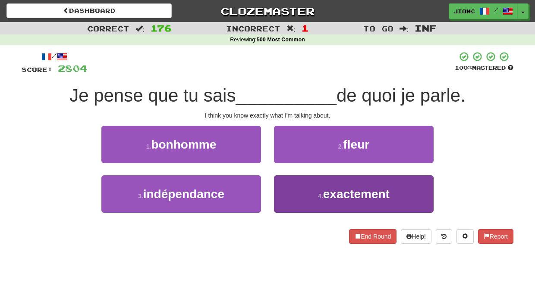
click at [293, 195] on button "4 . exactement" at bounding box center [354, 195] width 160 height 38
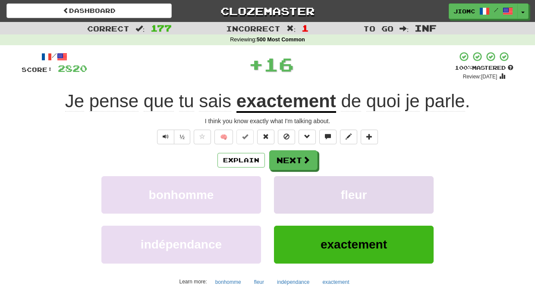
click at [289, 196] on button "fleur" at bounding box center [354, 195] width 160 height 38
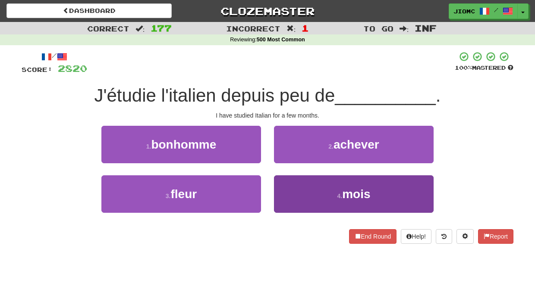
click at [291, 192] on button "4 . mois" at bounding box center [354, 195] width 160 height 38
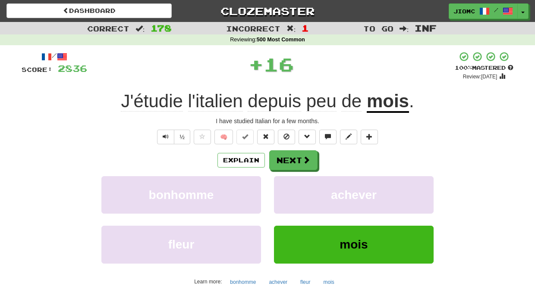
click at [291, 192] on button "achever" at bounding box center [354, 195] width 160 height 38
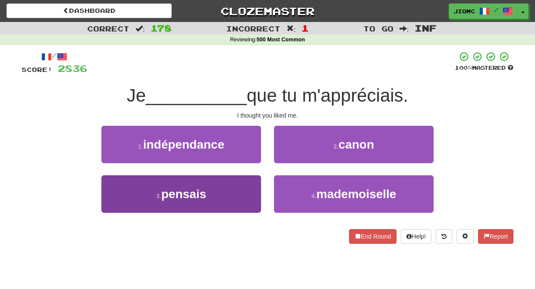
click at [252, 187] on button "3 . pensais" at bounding box center [181, 195] width 160 height 38
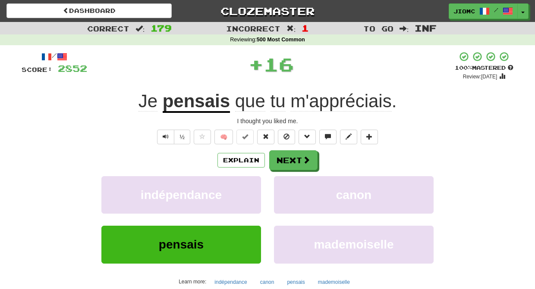
click at [252, 187] on button "indépendance" at bounding box center [181, 195] width 160 height 38
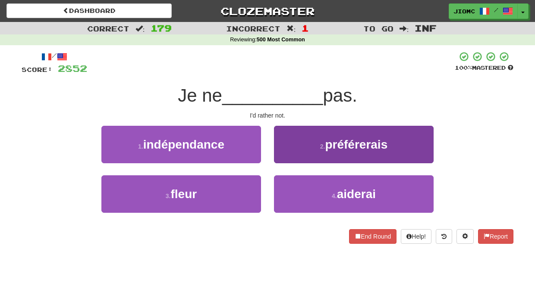
click at [292, 153] on button "2 . préférerais" at bounding box center [354, 145] width 160 height 38
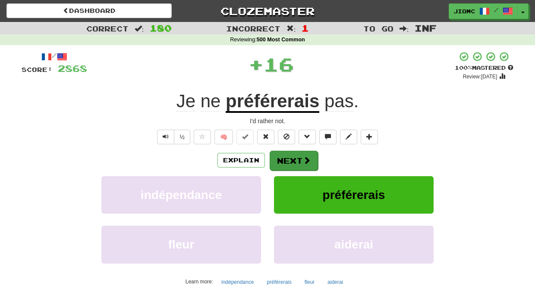
click at [290, 154] on button "Next" at bounding box center [294, 161] width 48 height 20
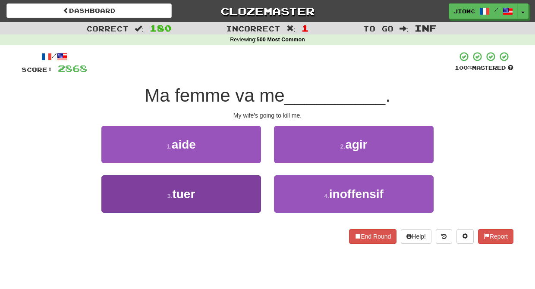
click at [249, 189] on button "3 . tuer" at bounding box center [181, 195] width 160 height 38
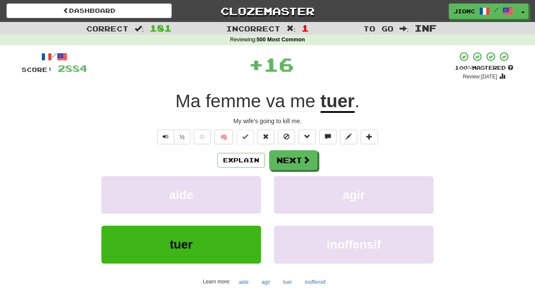
click at [249, 189] on button "aide" at bounding box center [181, 195] width 160 height 38
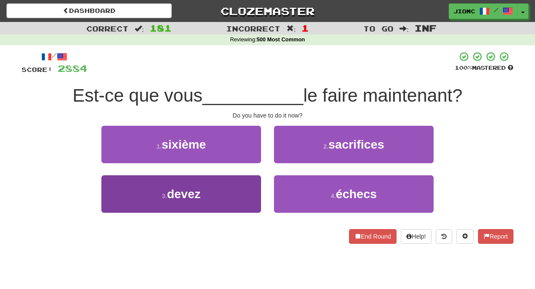
click at [240, 192] on button "3 . devez" at bounding box center [181, 195] width 160 height 38
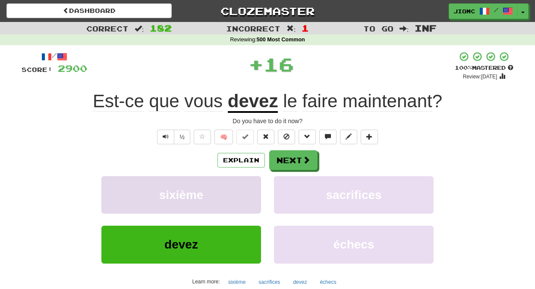
click at [245, 193] on button "sixième" at bounding box center [181, 195] width 160 height 38
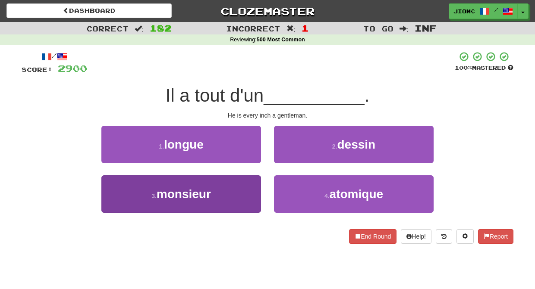
click at [247, 195] on button "3 . monsieur" at bounding box center [181, 195] width 160 height 38
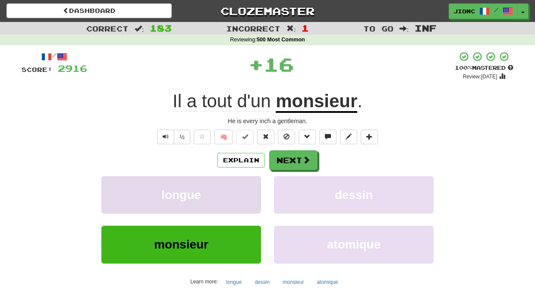
click at [248, 195] on button "longue" at bounding box center [181, 195] width 160 height 38
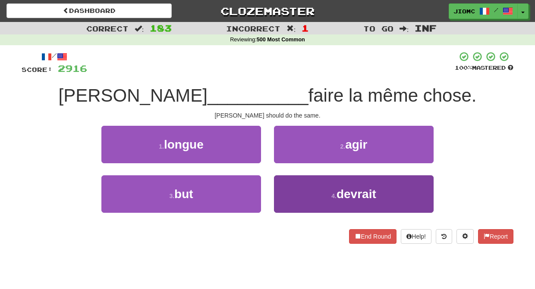
click at [286, 190] on button "4 . devrait" at bounding box center [354, 195] width 160 height 38
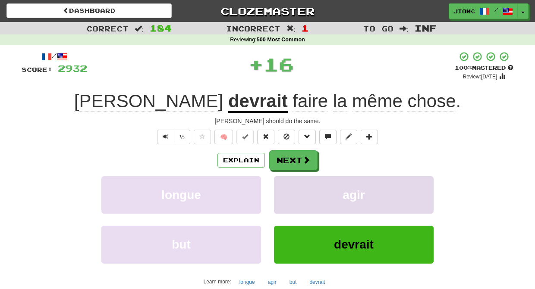
click at [288, 190] on button "agir" at bounding box center [354, 195] width 160 height 38
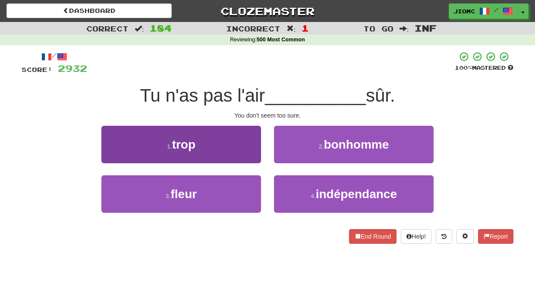
click at [245, 150] on button "1 . trop" at bounding box center [181, 145] width 160 height 38
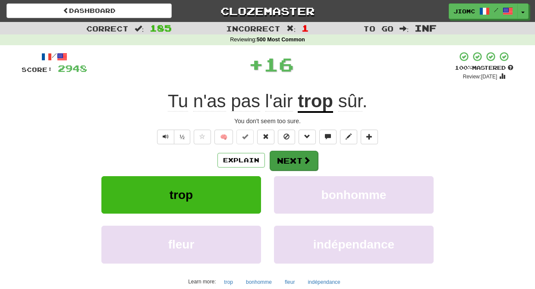
click at [277, 163] on button "Next" at bounding box center [294, 161] width 48 height 20
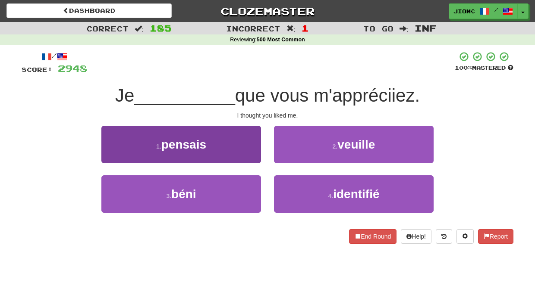
drag, startPoint x: 237, startPoint y: 155, endPoint x: 242, endPoint y: 155, distance: 4.7
click at [242, 155] on button "1 . pensais" at bounding box center [181, 145] width 160 height 38
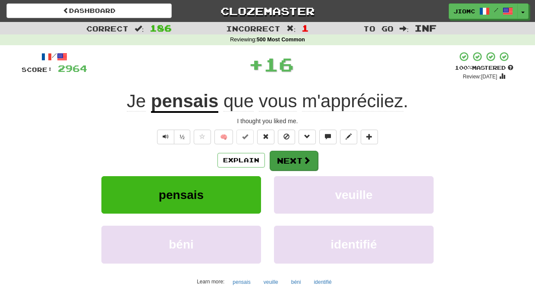
click at [278, 161] on button "Next" at bounding box center [294, 161] width 48 height 20
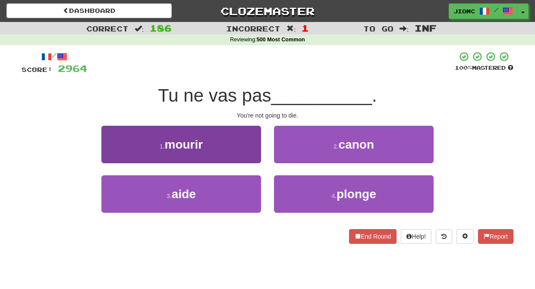
click at [253, 153] on button "1 . mourir" at bounding box center [181, 145] width 160 height 38
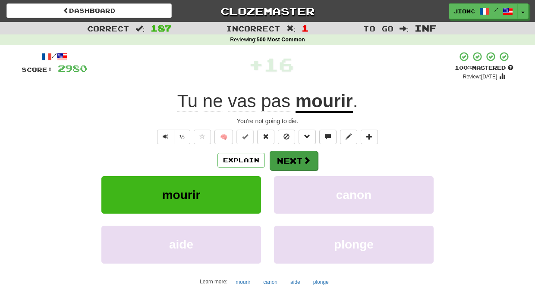
click at [282, 158] on button "Next" at bounding box center [294, 161] width 48 height 20
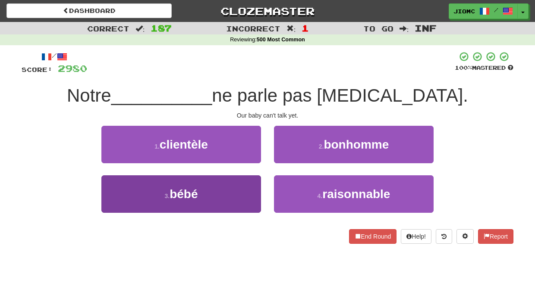
click at [245, 193] on button "3 . bébé" at bounding box center [181, 195] width 160 height 38
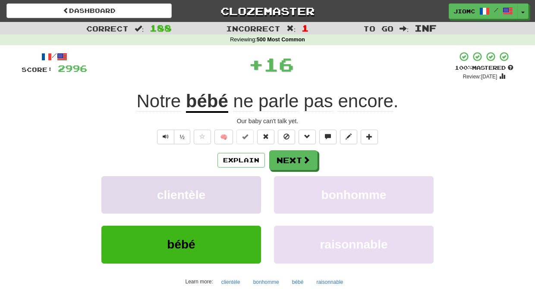
click at [245, 191] on button "clientèle" at bounding box center [181, 195] width 160 height 38
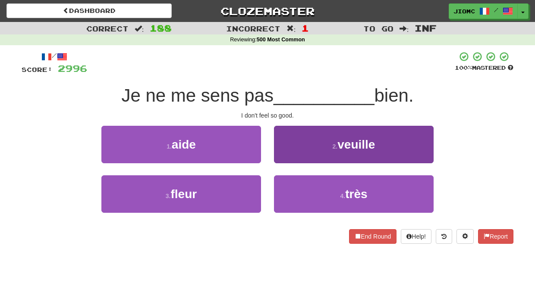
click at [295, 194] on button "4 . très" at bounding box center [354, 195] width 160 height 38
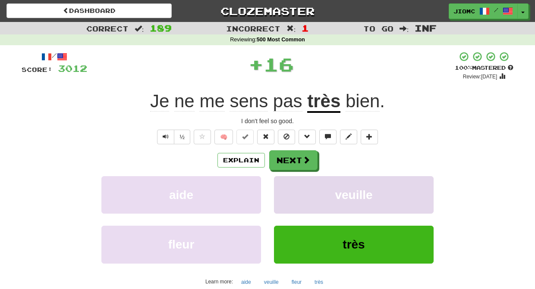
click at [292, 192] on button "veuille" at bounding box center [354, 195] width 160 height 38
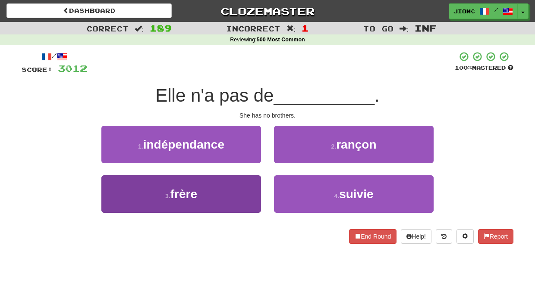
click at [235, 194] on button "3 . frère" at bounding box center [181, 195] width 160 height 38
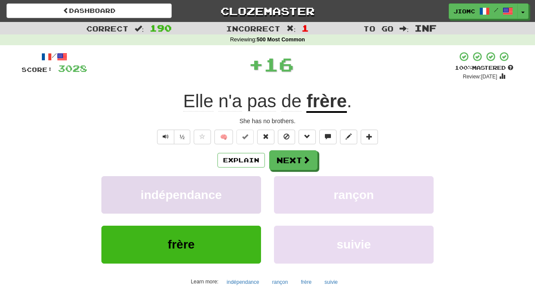
click at [238, 192] on button "indépendance" at bounding box center [181, 195] width 160 height 38
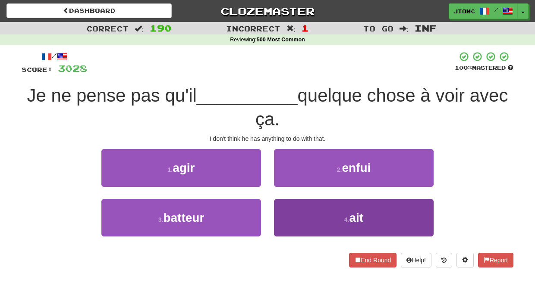
click at [289, 207] on button "4 . ait" at bounding box center [354, 218] width 160 height 38
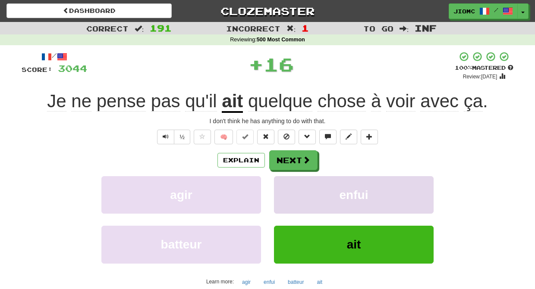
click at [289, 203] on button "enfui" at bounding box center [354, 195] width 160 height 38
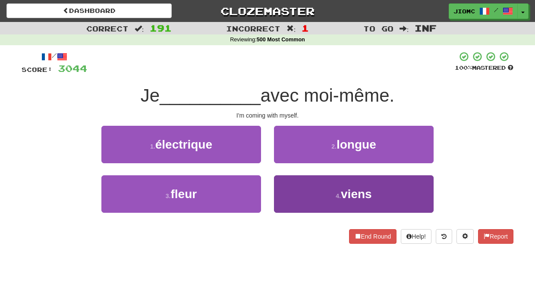
click at [287, 197] on button "4 . viens" at bounding box center [354, 195] width 160 height 38
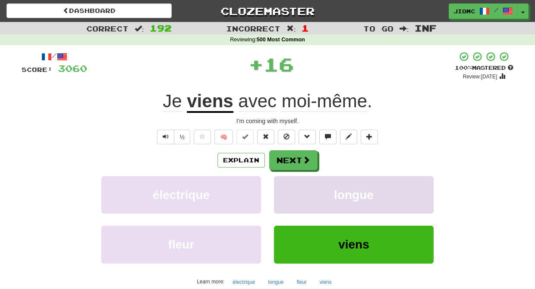
click at [287, 195] on button "longue" at bounding box center [354, 195] width 160 height 38
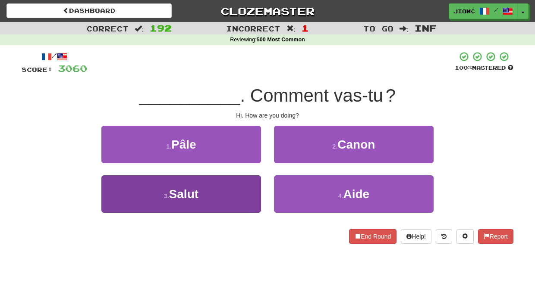
click at [248, 191] on button "3 . Salut" at bounding box center [181, 195] width 160 height 38
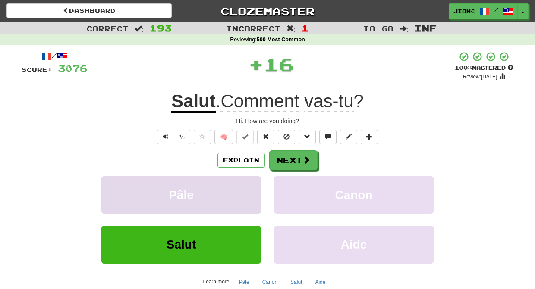
click at [248, 191] on button "Pâle" at bounding box center [181, 195] width 160 height 38
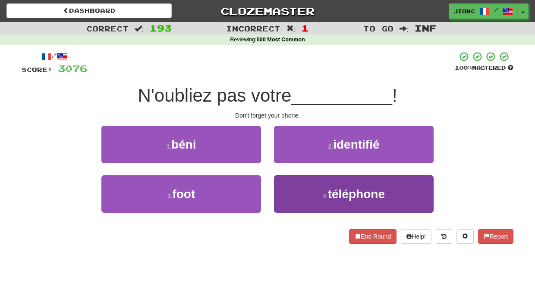
click at [291, 193] on button "4 . téléphone" at bounding box center [354, 195] width 160 height 38
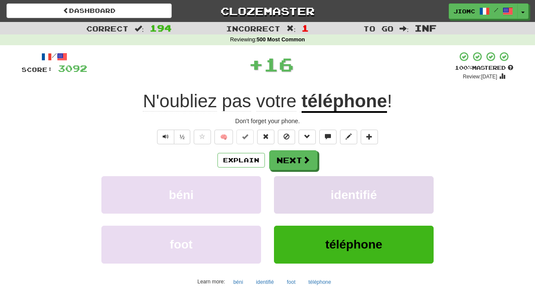
click at [288, 190] on button "identifié" at bounding box center [354, 195] width 160 height 38
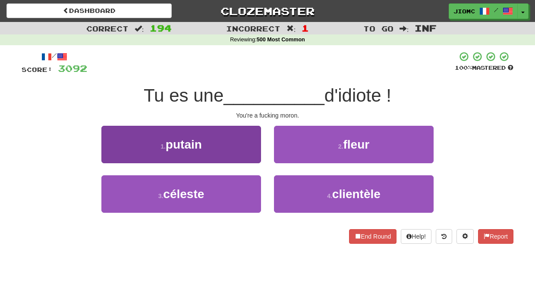
click at [241, 153] on button "1 . putain" at bounding box center [181, 145] width 160 height 38
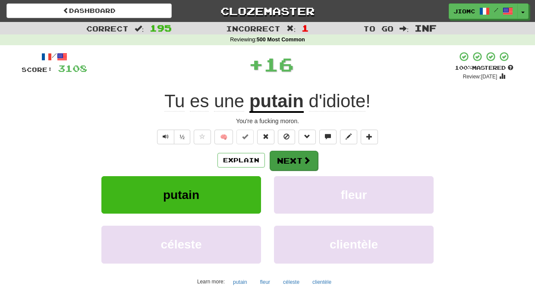
click at [278, 161] on button "Next" at bounding box center [294, 161] width 48 height 20
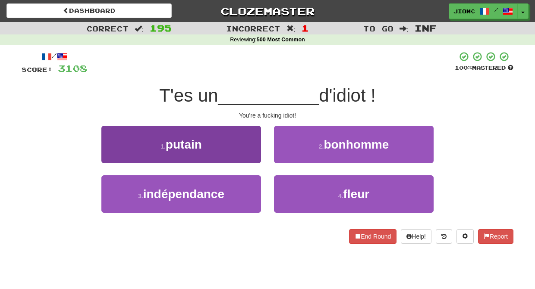
click at [252, 153] on button "1 . putain" at bounding box center [181, 145] width 160 height 38
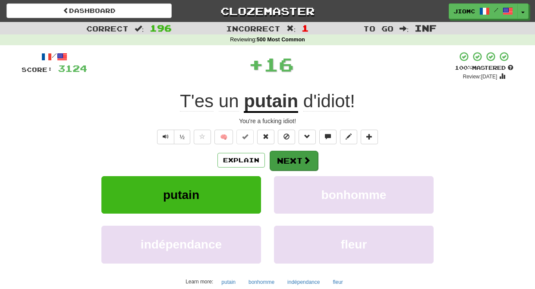
click at [276, 156] on button "Next" at bounding box center [294, 161] width 48 height 20
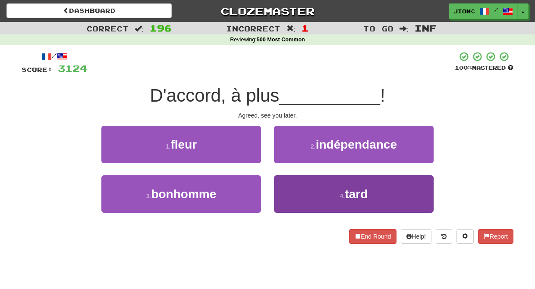
click at [288, 193] on button "4 . tard" at bounding box center [354, 195] width 160 height 38
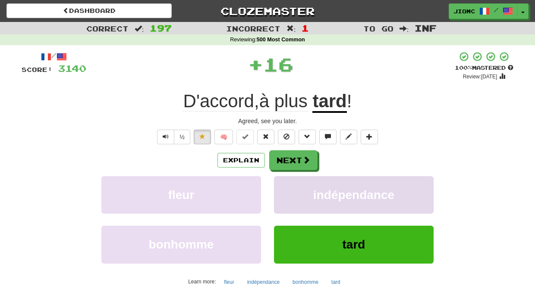
click at [288, 190] on button "indépendance" at bounding box center [354, 195] width 160 height 38
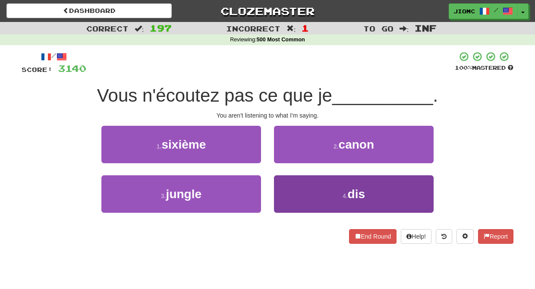
click at [287, 189] on button "4 . dis" at bounding box center [354, 195] width 160 height 38
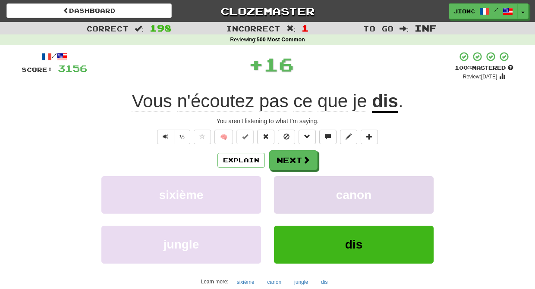
click at [289, 189] on button "canon" at bounding box center [354, 195] width 160 height 38
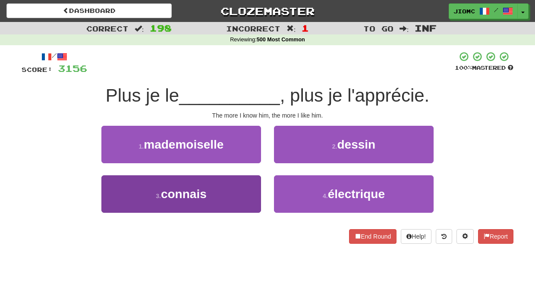
click at [255, 189] on button "3 . connais" at bounding box center [181, 195] width 160 height 38
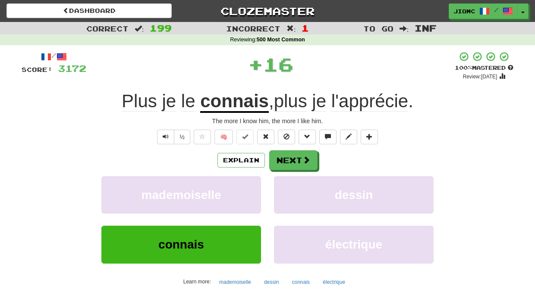
click at [255, 189] on button "mademoiselle" at bounding box center [181, 195] width 160 height 38
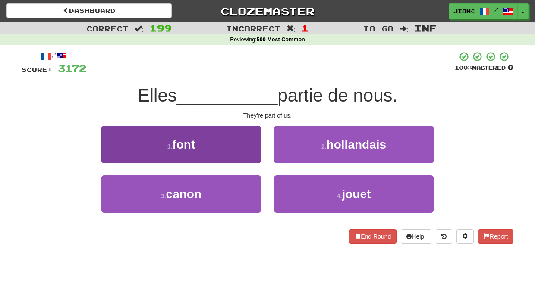
click at [256, 156] on button "1 . font" at bounding box center [181, 145] width 160 height 38
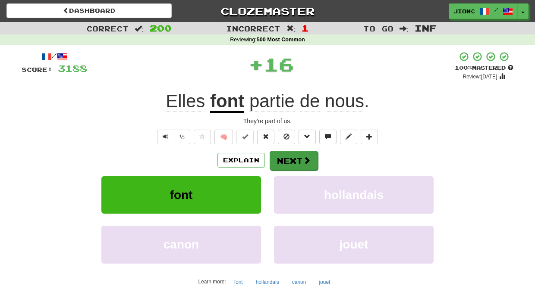
click at [286, 158] on button "Next" at bounding box center [294, 161] width 48 height 20
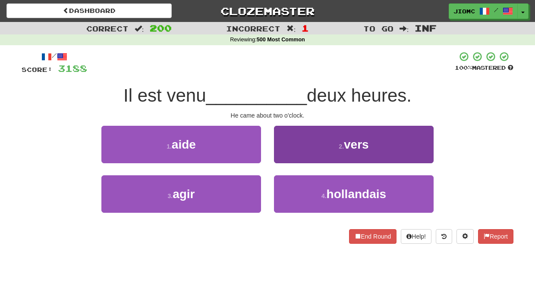
click at [284, 158] on button "2 . vers" at bounding box center [354, 145] width 160 height 38
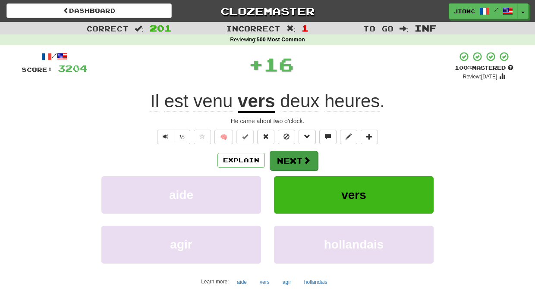
click at [286, 157] on button "Next" at bounding box center [294, 161] width 48 height 20
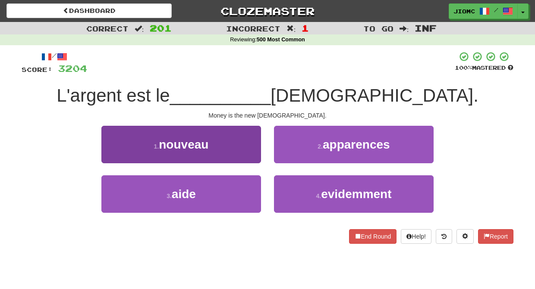
click at [244, 155] on button "1 . nouveau" at bounding box center [181, 145] width 160 height 38
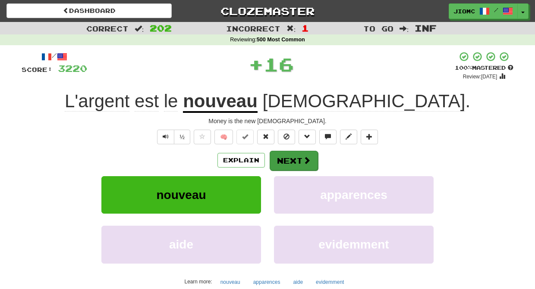
click at [288, 158] on button "Next" at bounding box center [294, 161] width 48 height 20
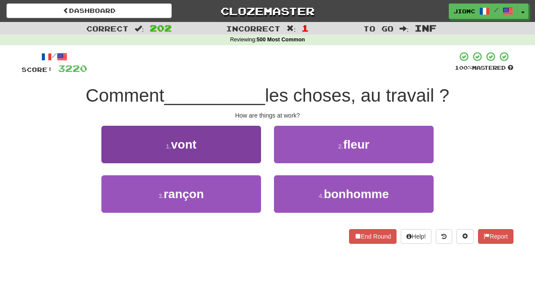
click at [242, 154] on button "1 . vont" at bounding box center [181, 145] width 160 height 38
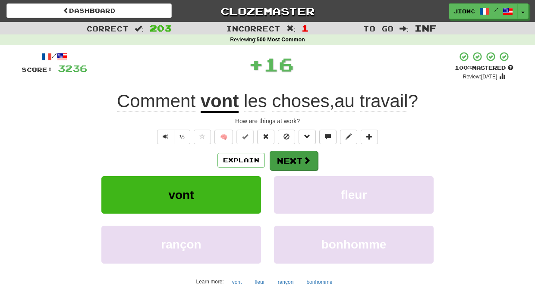
click at [297, 157] on button "Next" at bounding box center [294, 161] width 48 height 20
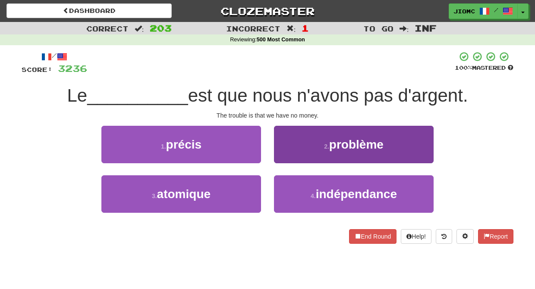
click at [290, 157] on button "2 . problème" at bounding box center [354, 145] width 160 height 38
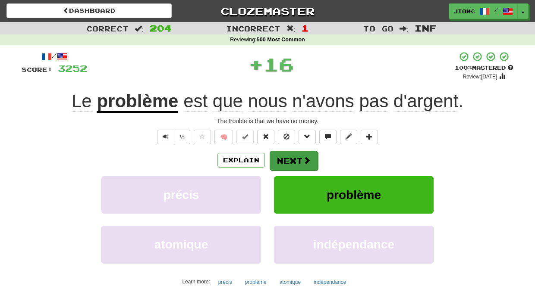
click at [293, 158] on button "Next" at bounding box center [294, 161] width 48 height 20
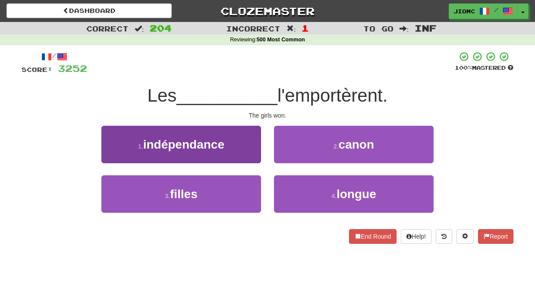
click at [249, 183] on button "3 . filles" at bounding box center [181, 195] width 160 height 38
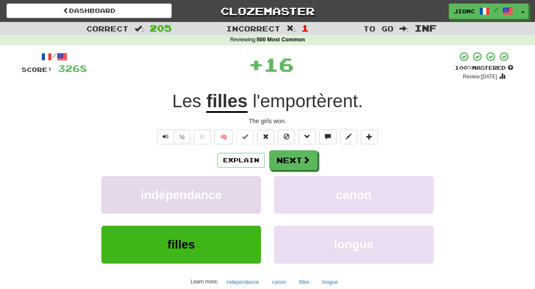
click at [251, 183] on button "indépendance" at bounding box center [181, 195] width 160 height 38
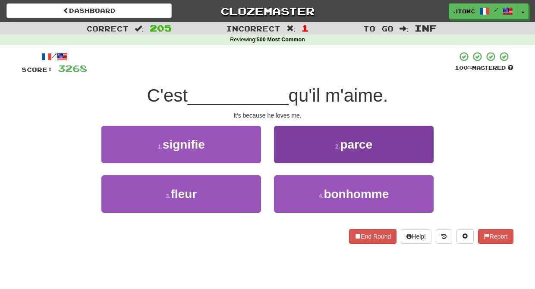
click at [293, 156] on button "2 . parce" at bounding box center [354, 145] width 160 height 38
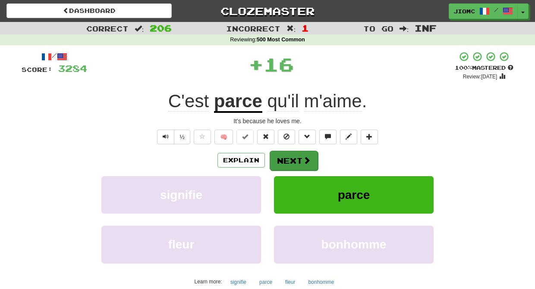
click at [295, 158] on button "Next" at bounding box center [294, 161] width 48 height 20
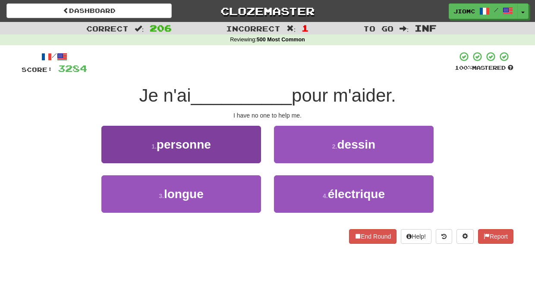
click at [252, 153] on button "1 . personne" at bounding box center [181, 145] width 160 height 38
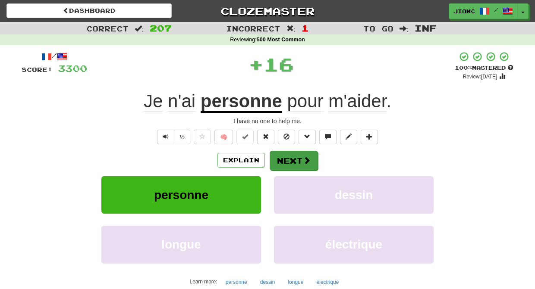
click at [310, 162] on span at bounding box center [307, 161] width 8 height 8
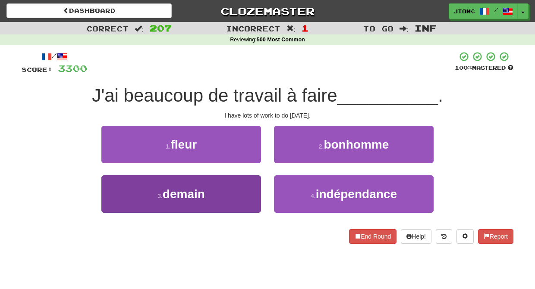
click at [245, 187] on button "3 . demain" at bounding box center [181, 195] width 160 height 38
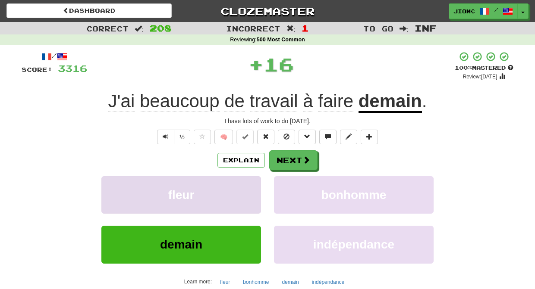
click at [247, 188] on button "fleur" at bounding box center [181, 195] width 160 height 38
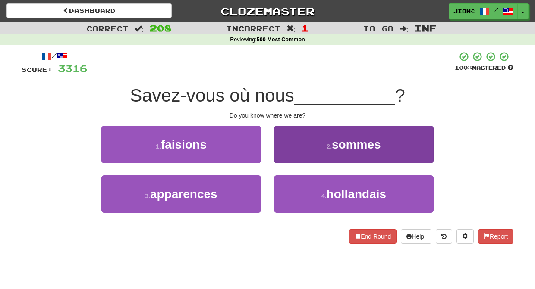
click at [294, 161] on button "2 . sommes" at bounding box center [354, 145] width 160 height 38
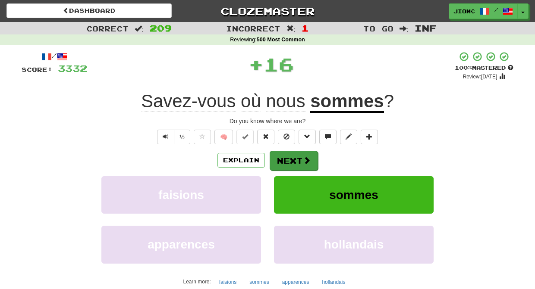
click at [292, 161] on button "Next" at bounding box center [294, 161] width 48 height 20
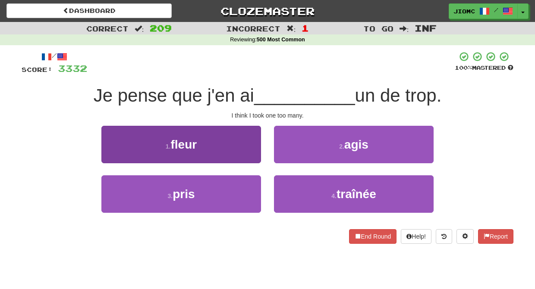
click at [242, 198] on button "3 . pris" at bounding box center [181, 195] width 160 height 38
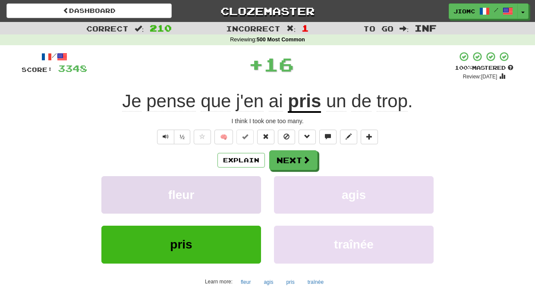
click at [243, 195] on button "fleur" at bounding box center [181, 195] width 160 height 38
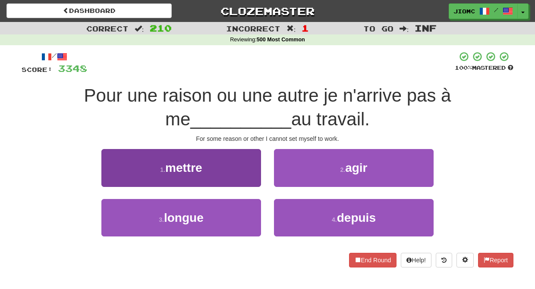
click at [252, 176] on button "1 . mettre" at bounding box center [181, 168] width 160 height 38
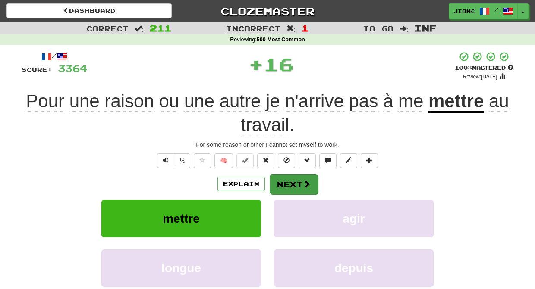
click at [298, 184] on button "Next" at bounding box center [294, 185] width 48 height 20
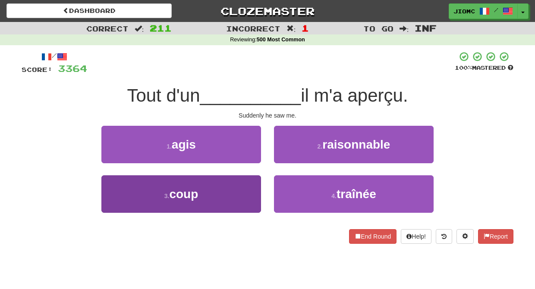
click at [253, 189] on button "3 . coup" at bounding box center [181, 195] width 160 height 38
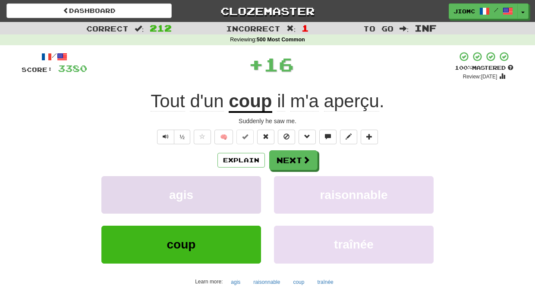
click at [254, 188] on button "agis" at bounding box center [181, 195] width 160 height 38
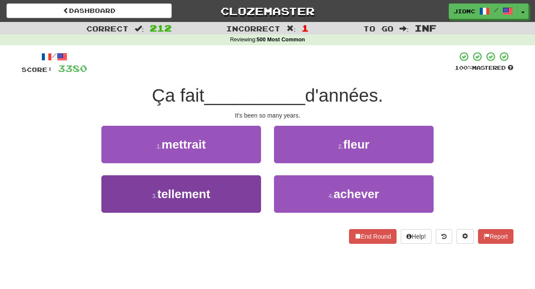
click at [245, 190] on button "3 . tellement" at bounding box center [181, 195] width 160 height 38
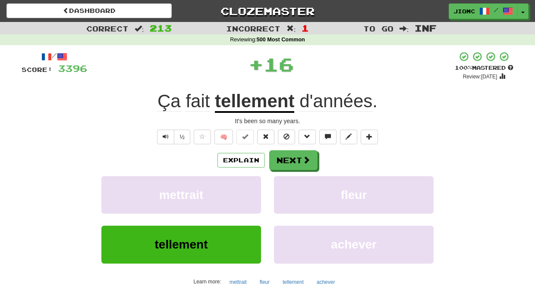
click at [245, 190] on button "mettrait" at bounding box center [181, 195] width 160 height 38
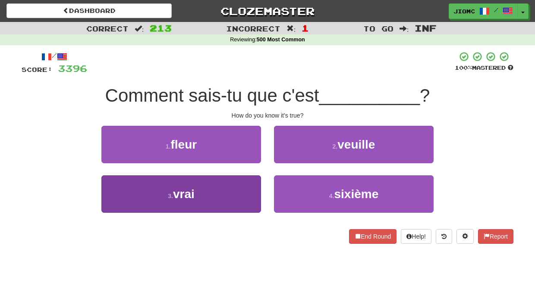
click at [242, 193] on button "3 . vrai" at bounding box center [181, 195] width 160 height 38
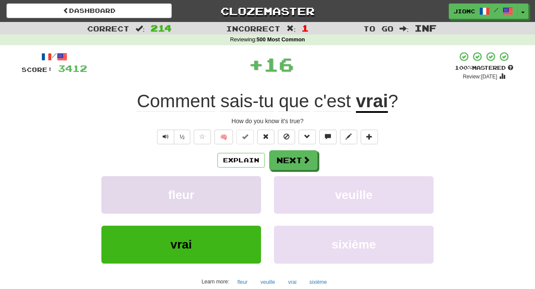
click at [242, 195] on button "fleur" at bounding box center [181, 195] width 160 height 38
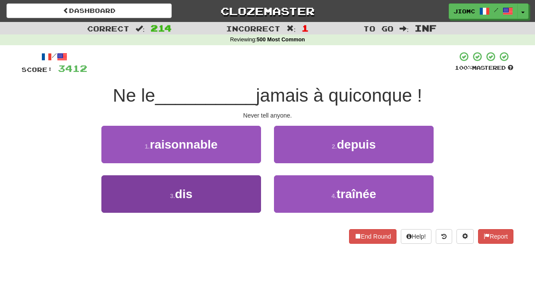
click at [250, 200] on button "3 . dis" at bounding box center [181, 195] width 160 height 38
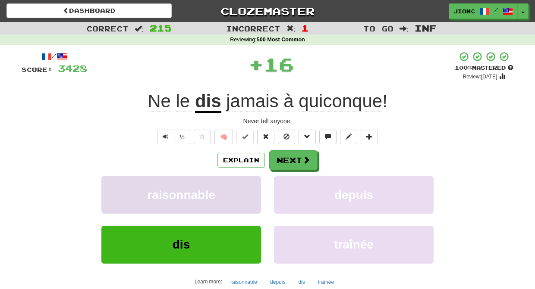
click at [249, 199] on button "raisonnable" at bounding box center [181, 195] width 160 height 38
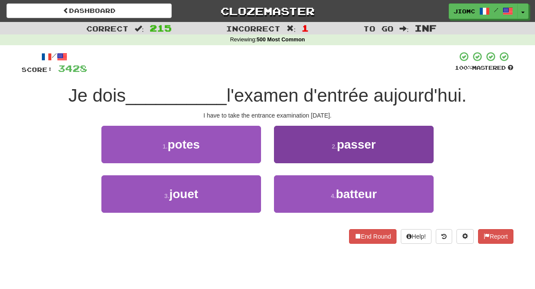
click at [294, 156] on button "2 . passer" at bounding box center [354, 145] width 160 height 38
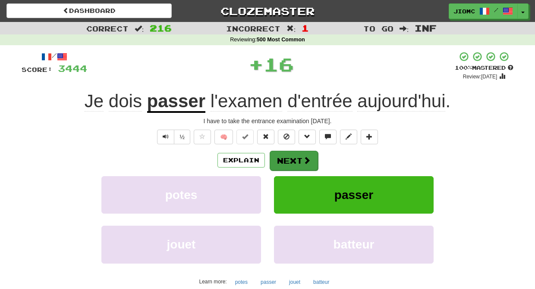
click at [295, 155] on button "Next" at bounding box center [294, 161] width 48 height 20
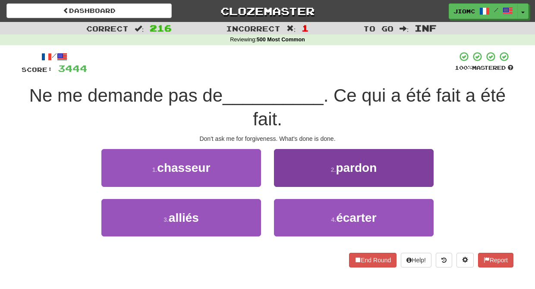
click at [297, 179] on button "2 . pardon" at bounding box center [354, 168] width 160 height 38
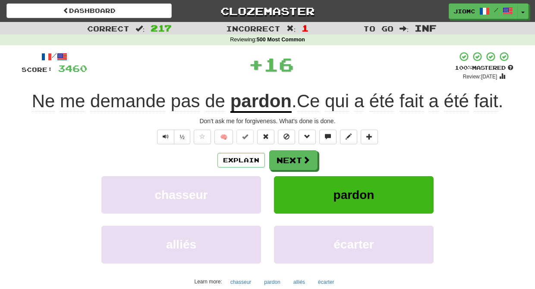
click at [297, 178] on button "pardon" at bounding box center [354, 195] width 160 height 38
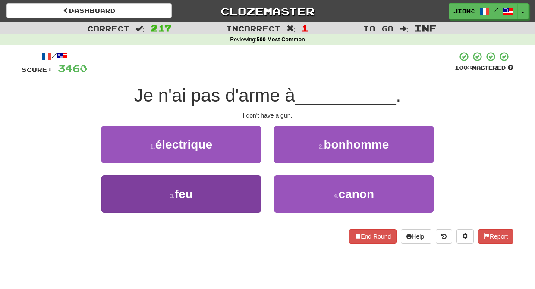
click at [234, 187] on button "3 . feu" at bounding box center [181, 195] width 160 height 38
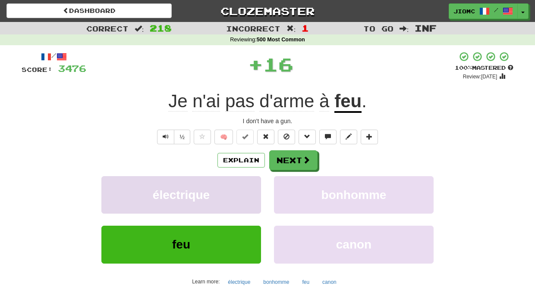
click at [233, 187] on button "électrique" at bounding box center [181, 195] width 160 height 38
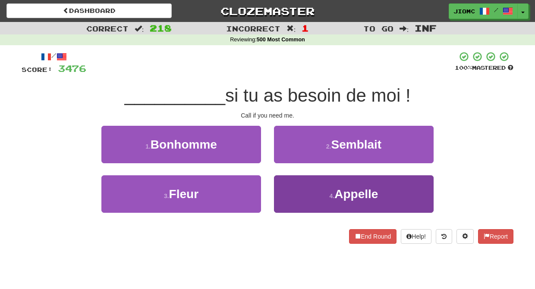
click at [297, 186] on button "4 . Appelle" at bounding box center [354, 195] width 160 height 38
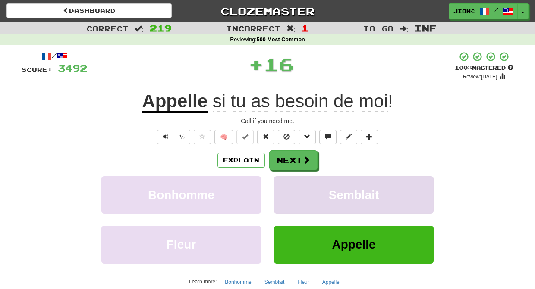
click at [295, 186] on button "Semblait" at bounding box center [354, 195] width 160 height 38
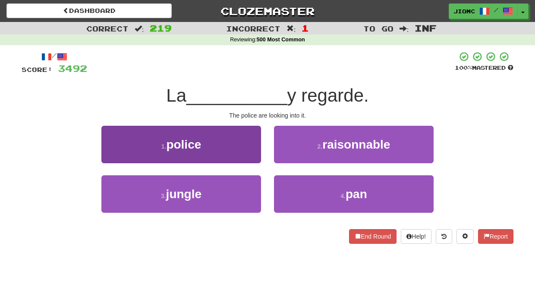
click at [255, 158] on button "1 . police" at bounding box center [181, 145] width 160 height 38
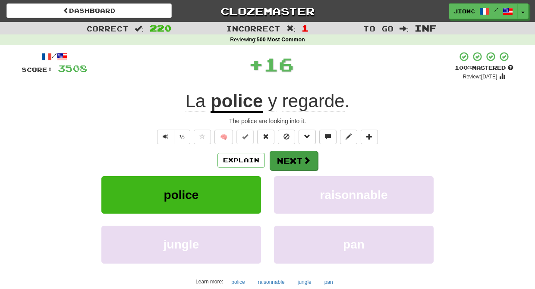
click at [292, 163] on button "Next" at bounding box center [294, 161] width 48 height 20
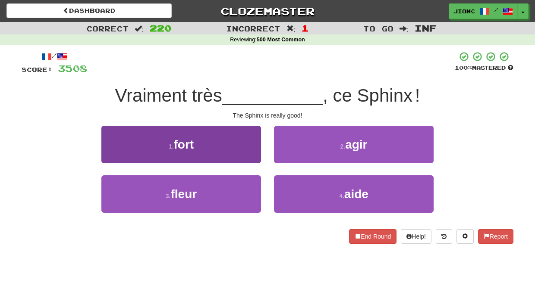
click at [246, 153] on button "1 . fort" at bounding box center [181, 145] width 160 height 38
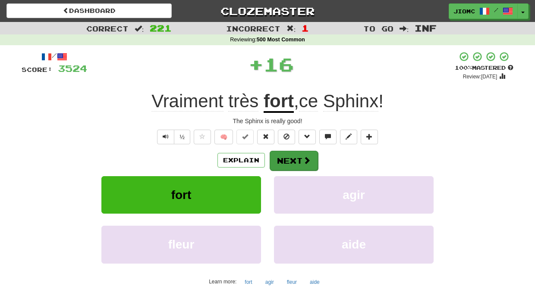
click at [280, 162] on button "Next" at bounding box center [294, 161] width 48 height 20
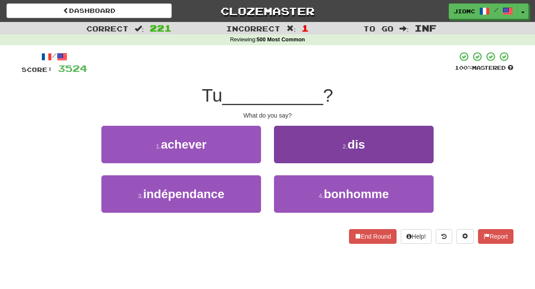
click at [289, 159] on button "2 . dis" at bounding box center [354, 145] width 160 height 38
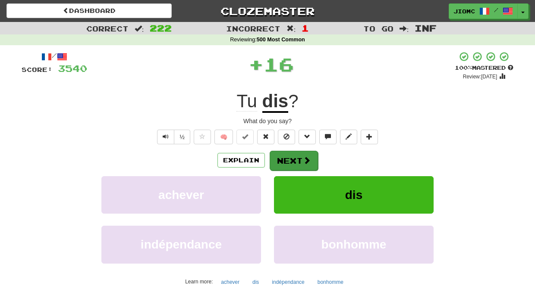
click at [288, 158] on button "Next" at bounding box center [294, 161] width 48 height 20
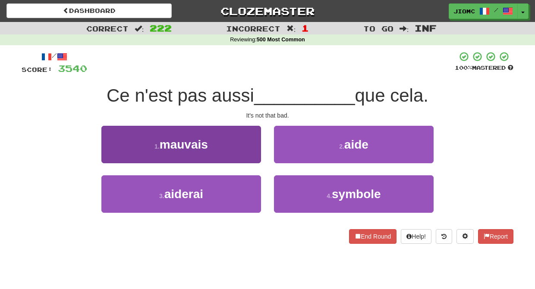
click at [241, 154] on button "1 . mauvais" at bounding box center [181, 145] width 160 height 38
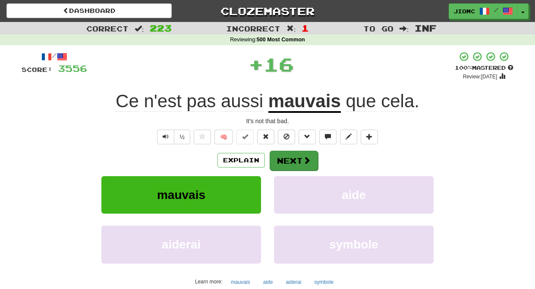
click at [276, 155] on button "Next" at bounding box center [294, 161] width 48 height 20
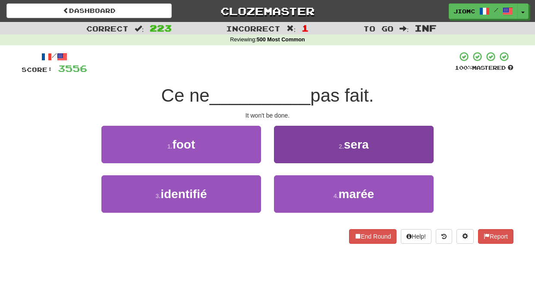
click at [283, 155] on button "2 . sera" at bounding box center [354, 145] width 160 height 38
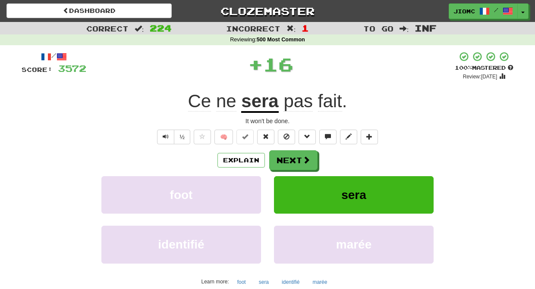
click at [282, 156] on button "Next" at bounding box center [293, 161] width 48 height 20
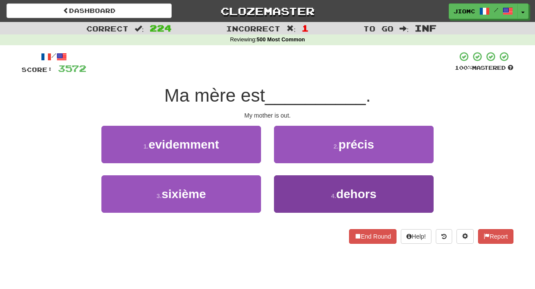
click at [286, 188] on button "4 . dehors" at bounding box center [354, 195] width 160 height 38
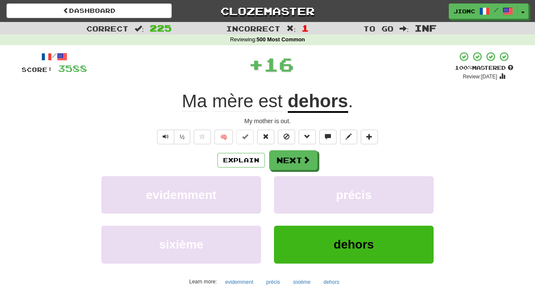
click at [286, 188] on button "précis" at bounding box center [354, 195] width 160 height 38
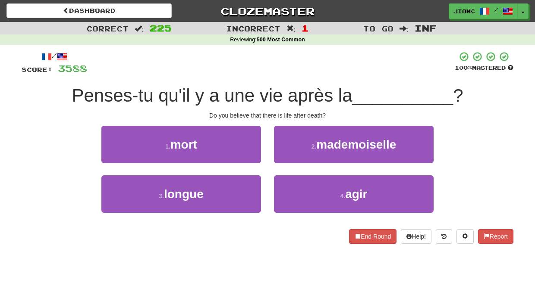
click at [249, 151] on button "1 . mort" at bounding box center [181, 145] width 160 height 38
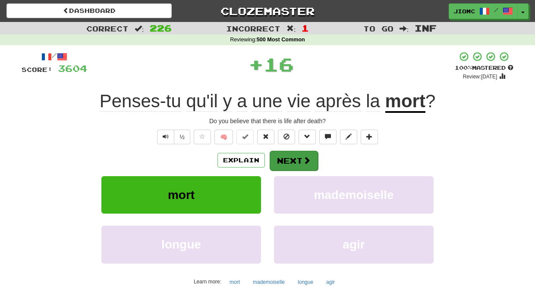
click at [288, 158] on button "Next" at bounding box center [294, 161] width 48 height 20
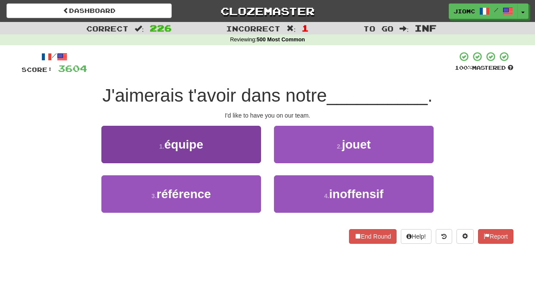
click at [245, 146] on button "1 . équipe" at bounding box center [181, 145] width 160 height 38
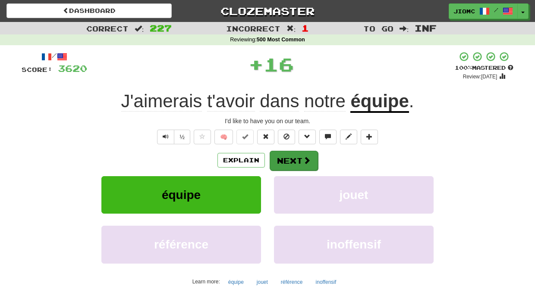
click at [292, 159] on button "Next" at bounding box center [294, 161] width 48 height 20
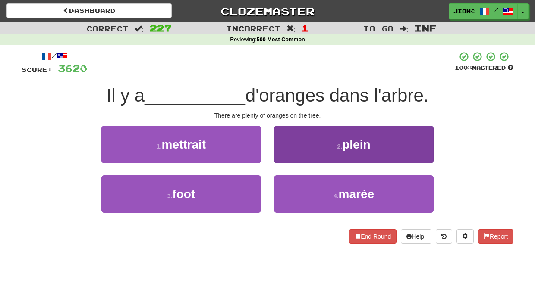
click at [302, 161] on button "2 . plein" at bounding box center [354, 145] width 160 height 38
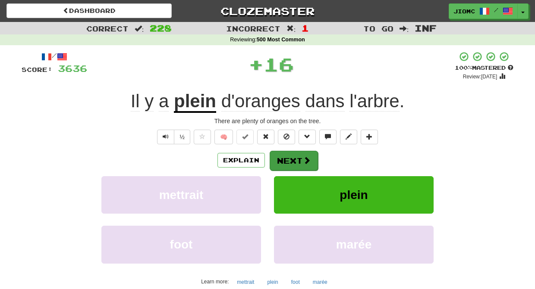
click at [296, 161] on button "Next" at bounding box center [294, 161] width 48 height 20
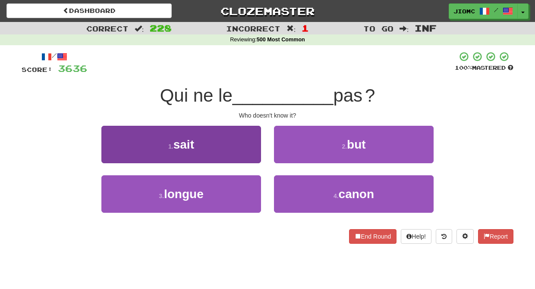
click at [251, 155] on button "1 . sait" at bounding box center [181, 145] width 160 height 38
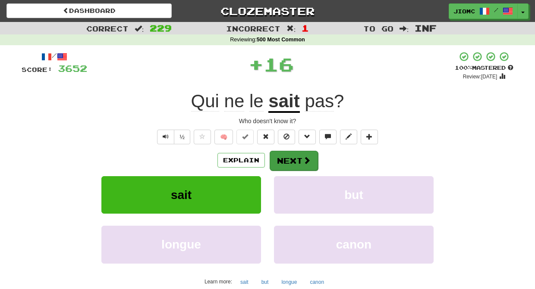
click at [280, 158] on button "Next" at bounding box center [294, 161] width 48 height 20
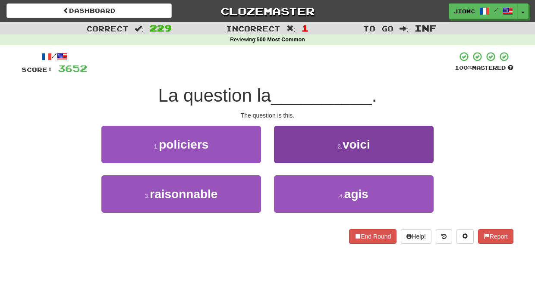
click at [288, 155] on button "2 . voici" at bounding box center [354, 145] width 160 height 38
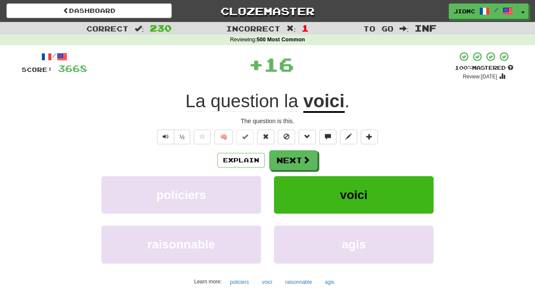
click at [288, 156] on button "Next" at bounding box center [293, 161] width 48 height 20
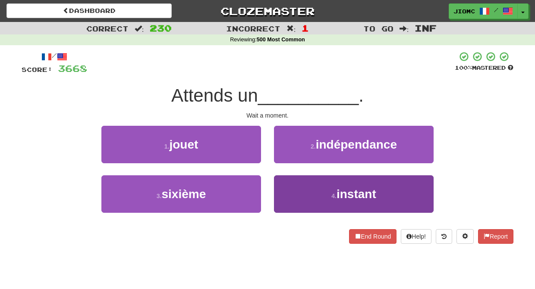
click at [296, 195] on button "4 . instant" at bounding box center [354, 195] width 160 height 38
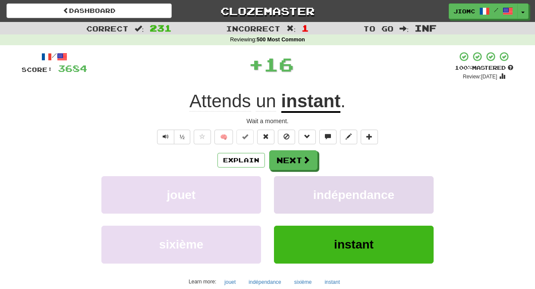
click at [294, 189] on button "indépendance" at bounding box center [354, 195] width 160 height 38
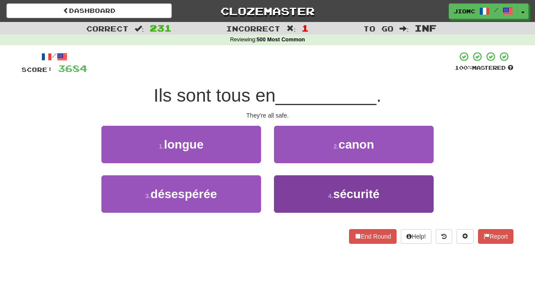
click at [298, 186] on button "4 . sécurité" at bounding box center [354, 195] width 160 height 38
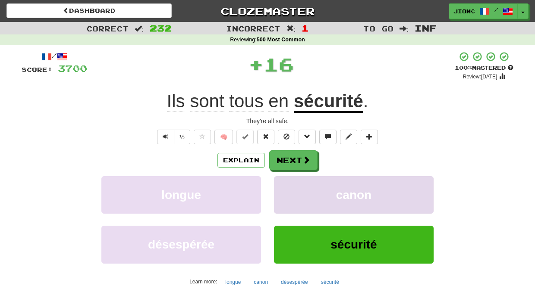
click at [290, 184] on button "canon" at bounding box center [354, 195] width 160 height 38
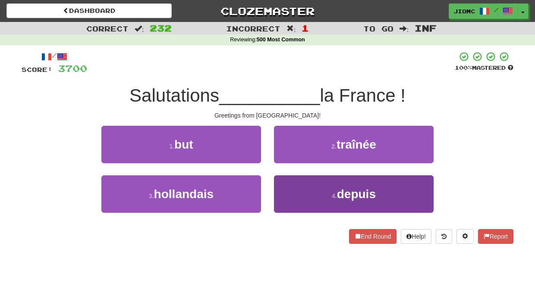
click at [298, 189] on button "4 . depuis" at bounding box center [354, 195] width 160 height 38
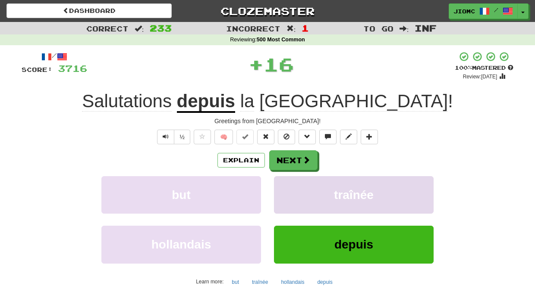
click at [292, 185] on button "traînée" at bounding box center [354, 195] width 160 height 38
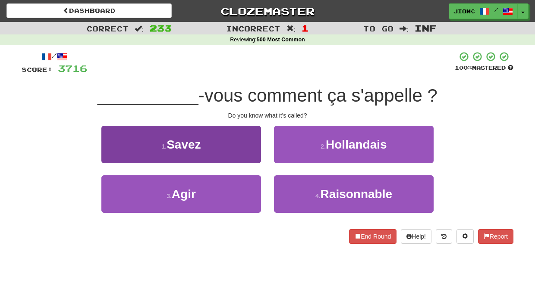
click at [251, 148] on button "1 . Savez" at bounding box center [181, 145] width 160 height 38
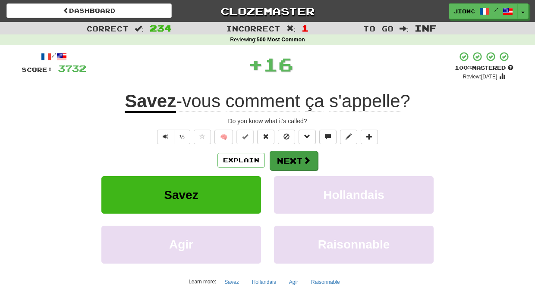
click at [290, 157] on button "Next" at bounding box center [294, 161] width 48 height 20
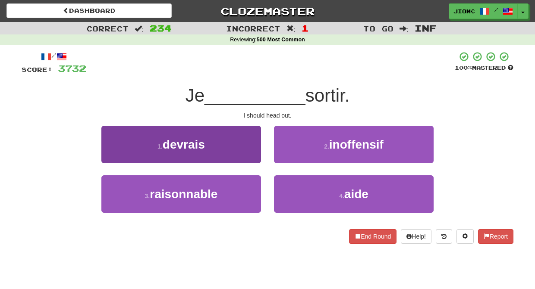
click at [252, 156] on button "1 . devrais" at bounding box center [181, 145] width 160 height 38
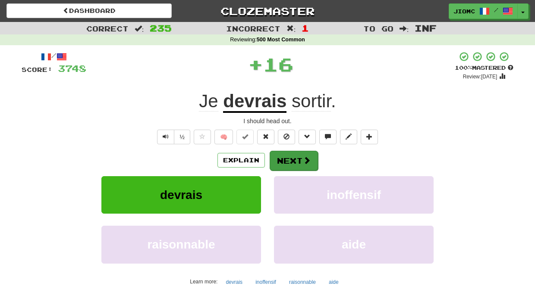
click at [296, 159] on button "Next" at bounding box center [294, 161] width 48 height 20
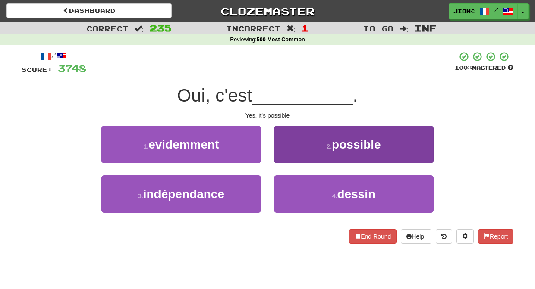
click at [295, 153] on button "2 . possible" at bounding box center [354, 145] width 160 height 38
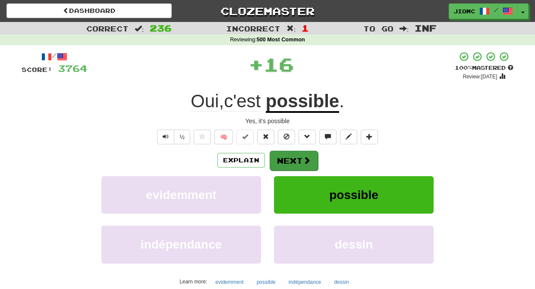
click at [293, 157] on button "Next" at bounding box center [294, 161] width 48 height 20
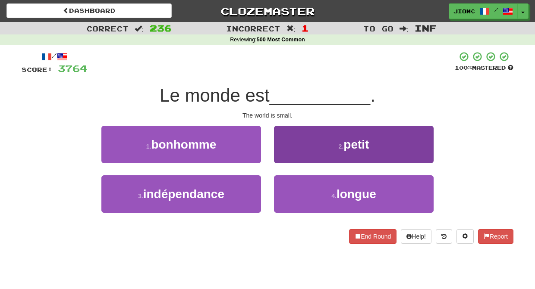
click at [293, 159] on button "2 . petit" at bounding box center [354, 145] width 160 height 38
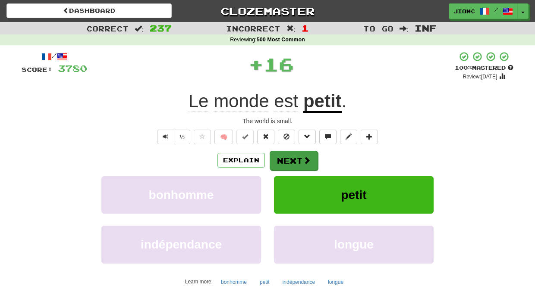
click at [293, 159] on button "Next" at bounding box center [294, 161] width 48 height 20
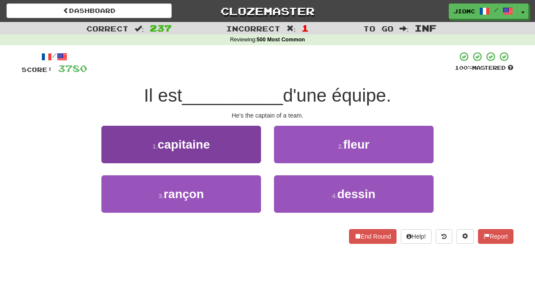
click at [245, 155] on button "1 . capitaine" at bounding box center [181, 145] width 160 height 38
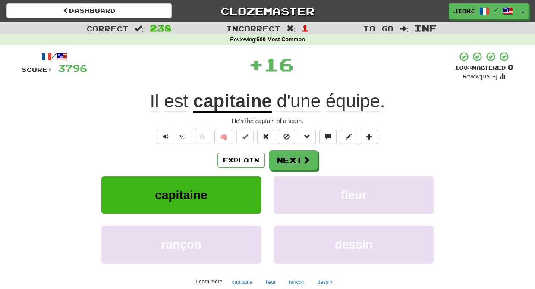
click at [291, 158] on button "Next" at bounding box center [293, 161] width 48 height 20
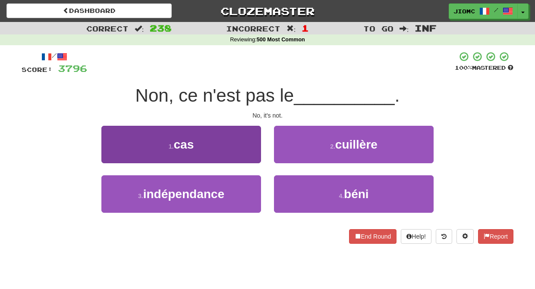
click at [250, 149] on button "1 . cas" at bounding box center [181, 145] width 160 height 38
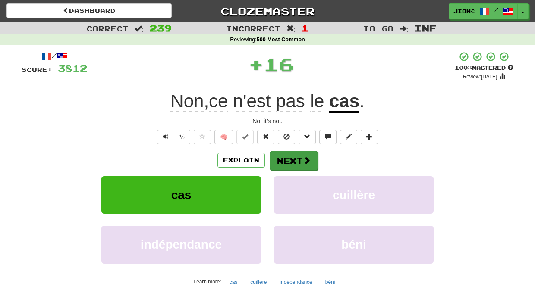
click at [297, 159] on button "Next" at bounding box center [294, 161] width 48 height 20
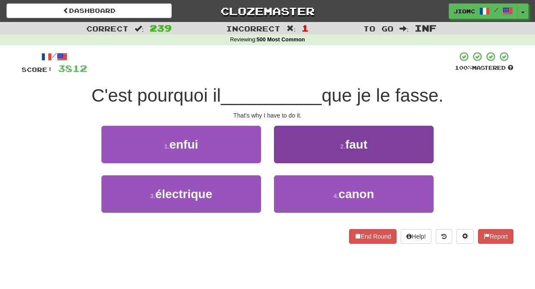
click at [292, 158] on button "2 . faut" at bounding box center [354, 145] width 160 height 38
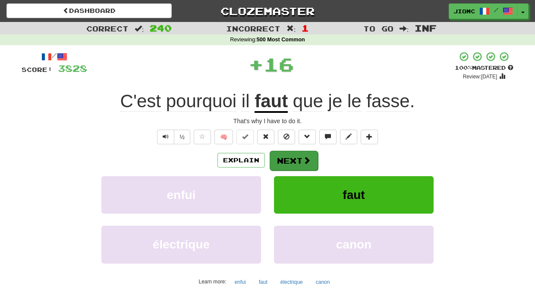
click at [292, 159] on button "Next" at bounding box center [294, 161] width 48 height 20
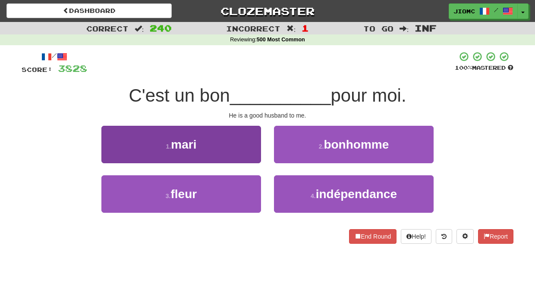
click at [247, 151] on button "1 . mari" at bounding box center [181, 145] width 160 height 38
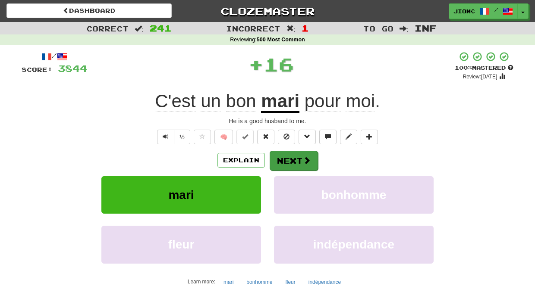
click at [299, 163] on button "Next" at bounding box center [294, 161] width 48 height 20
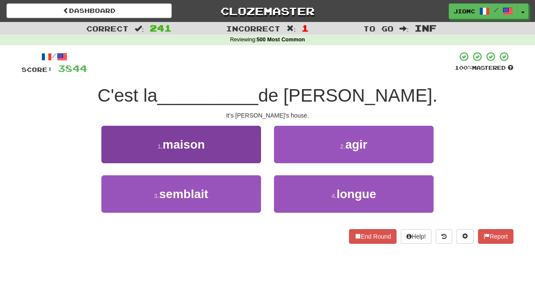
click at [247, 154] on button "1 . maison" at bounding box center [181, 145] width 160 height 38
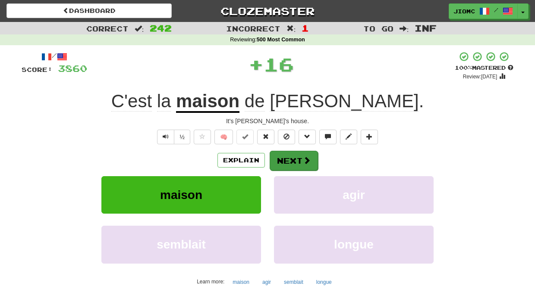
click at [278, 158] on button "Next" at bounding box center [294, 161] width 48 height 20
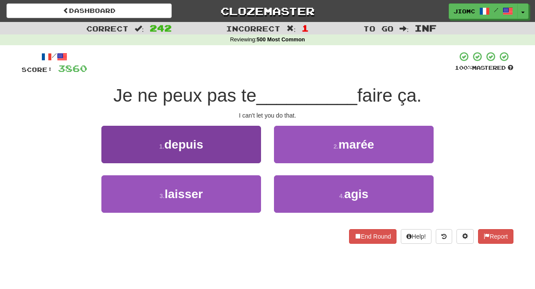
click at [236, 148] on button "1 . depuis" at bounding box center [181, 145] width 160 height 38
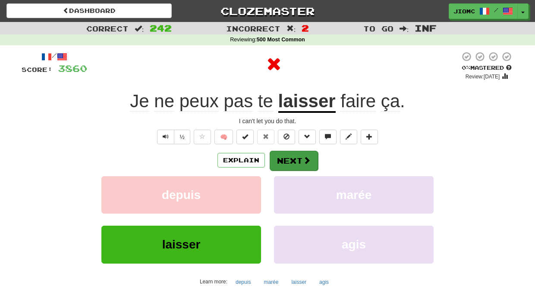
click at [285, 159] on button "Next" at bounding box center [294, 161] width 48 height 20
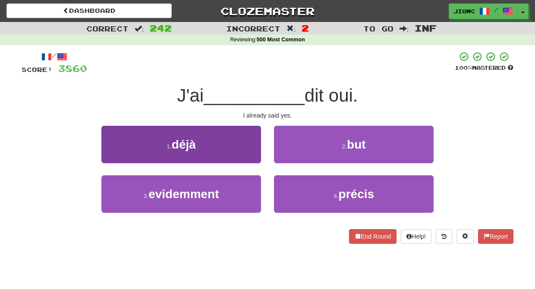
click at [246, 153] on button "1 . déjà" at bounding box center [181, 145] width 160 height 38
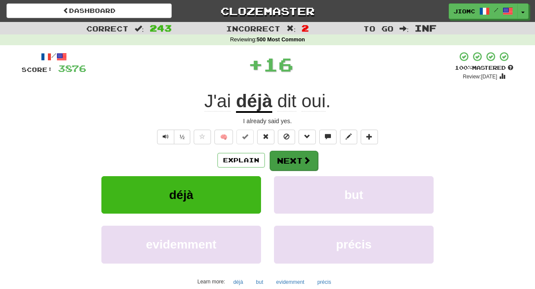
click at [298, 157] on button "Next" at bounding box center [294, 161] width 48 height 20
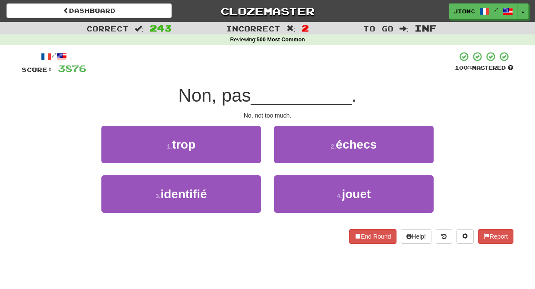
drag, startPoint x: 248, startPoint y: 151, endPoint x: 253, endPoint y: 151, distance: 5.2
click at [248, 150] on button "1 . trop" at bounding box center [181, 145] width 160 height 38
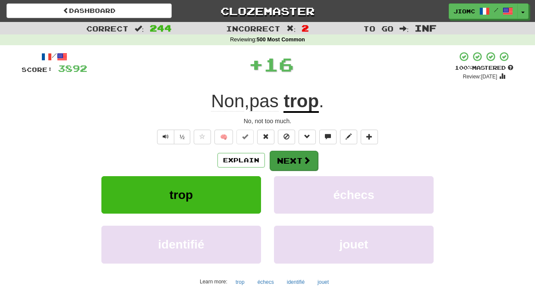
click at [289, 160] on button "Next" at bounding box center [294, 161] width 48 height 20
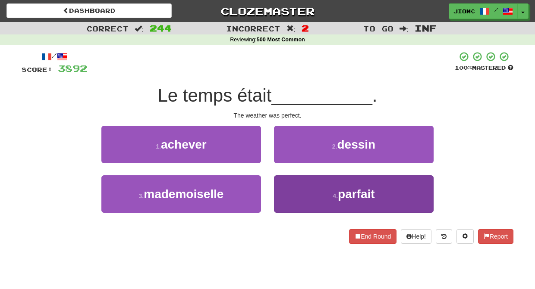
click at [295, 192] on button "4 . parfait" at bounding box center [354, 195] width 160 height 38
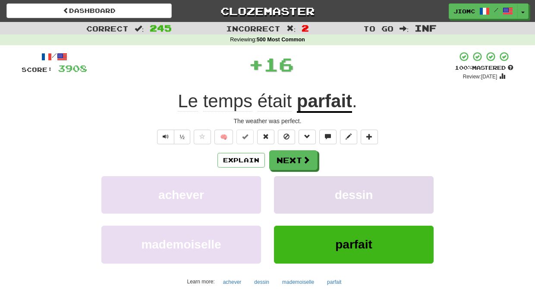
click at [294, 189] on button "dessin" at bounding box center [354, 195] width 160 height 38
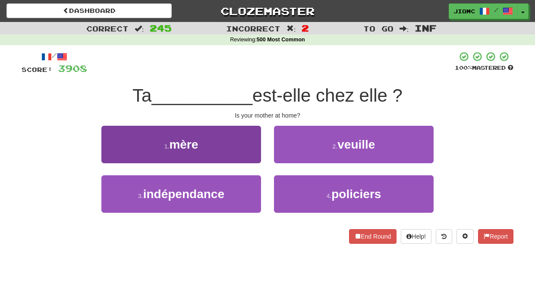
click at [241, 145] on button "1 . mère" at bounding box center [181, 145] width 160 height 38
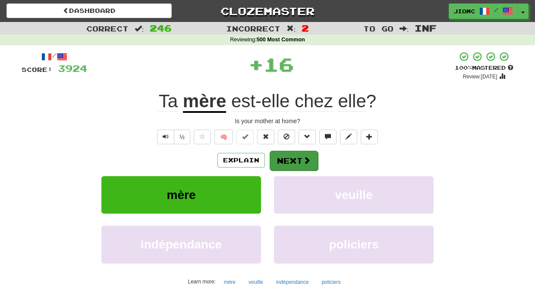
click at [292, 157] on button "Next" at bounding box center [294, 161] width 48 height 20
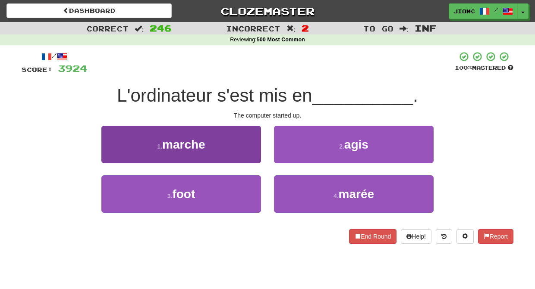
click at [252, 150] on button "1 . marche" at bounding box center [181, 145] width 160 height 38
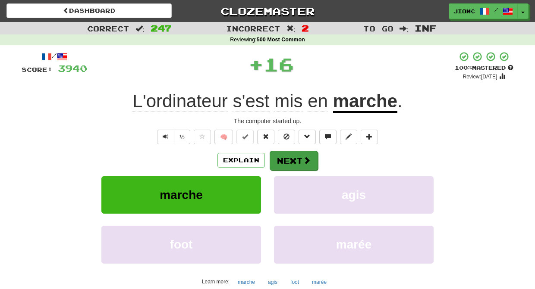
click at [293, 161] on button "Next" at bounding box center [294, 161] width 48 height 20
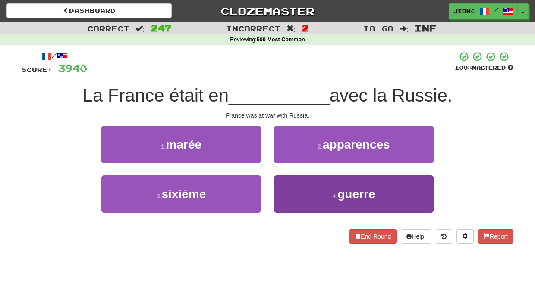
click at [292, 187] on button "4 . guerre" at bounding box center [354, 195] width 160 height 38
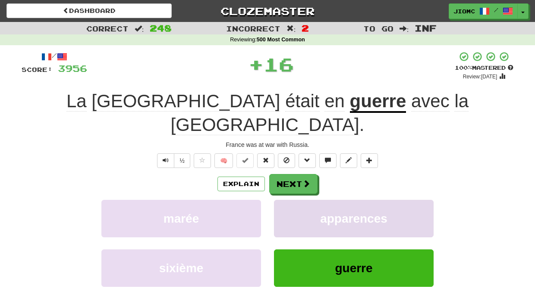
click at [287, 200] on button "apparences" at bounding box center [354, 219] width 160 height 38
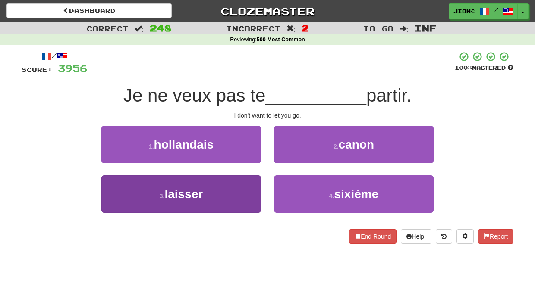
click at [239, 186] on button "3 . laisser" at bounding box center [181, 195] width 160 height 38
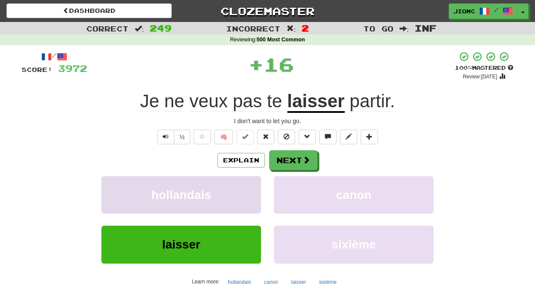
click at [237, 189] on button "hollandais" at bounding box center [181, 195] width 160 height 38
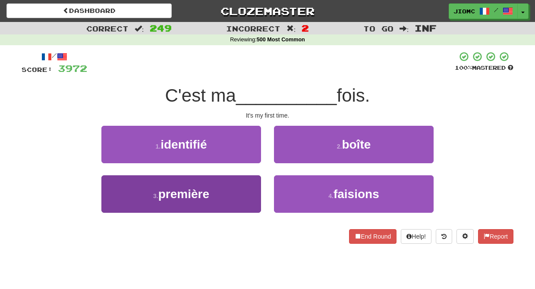
click at [241, 192] on button "3 . première" at bounding box center [181, 195] width 160 height 38
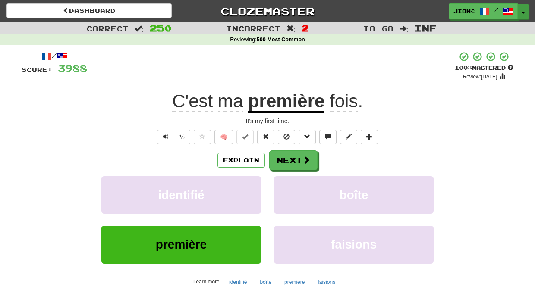
click at [522, 11] on button "Toggle Dropdown" at bounding box center [523, 12] width 11 height 16
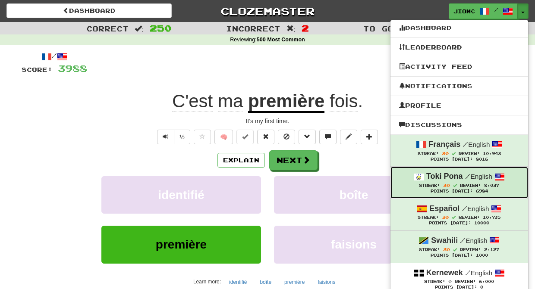
click at [442, 181] on strong "Toki Pona" at bounding box center [444, 176] width 37 height 9
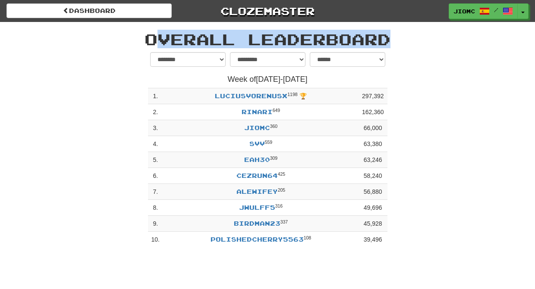
drag, startPoint x: 408, startPoint y: 244, endPoint x: 148, endPoint y: 37, distance: 332.8
click at [148, 37] on div "**********" at bounding box center [267, 137] width 505 height 230
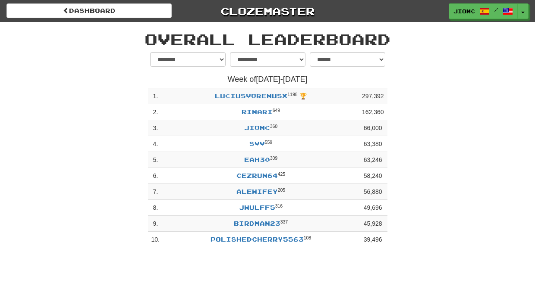
click at [146, 36] on h1 "Overall Leaderboard" at bounding box center [268, 39] width 492 height 17
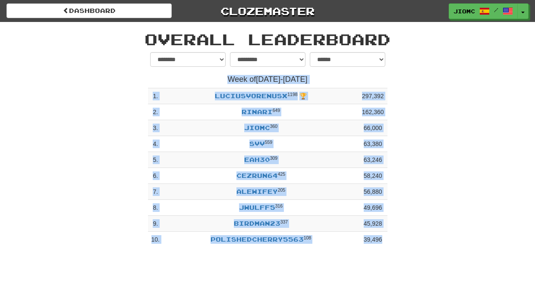
drag, startPoint x: 146, startPoint y: 35, endPoint x: 394, endPoint y: 244, distance: 323.9
click at [394, 244] on div "**********" at bounding box center [267, 137] width 505 height 230
click at [396, 242] on div "**********" at bounding box center [267, 152] width 505 height 200
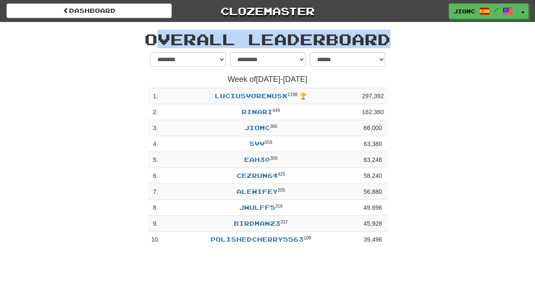
drag, startPoint x: 397, startPoint y: 241, endPoint x: 149, endPoint y: 39, distance: 320.2
click at [149, 39] on div "**********" at bounding box center [267, 137] width 505 height 230
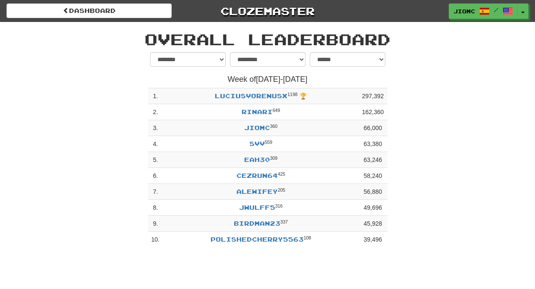
click at [148, 40] on h1 "Overall Leaderboard" at bounding box center [268, 39] width 492 height 17
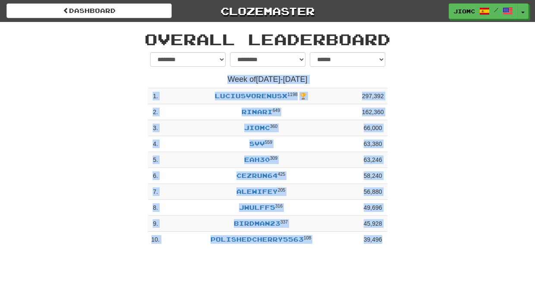
drag, startPoint x: 148, startPoint y: 38, endPoint x: 396, endPoint y: 242, distance: 320.5
click at [396, 242] on div "**********" at bounding box center [267, 137] width 505 height 230
click at [396, 242] on div "**********" at bounding box center [267, 152] width 505 height 200
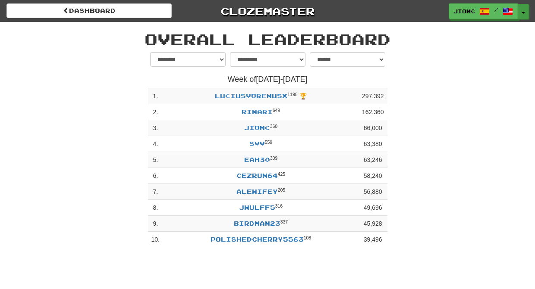
click at [524, 12] on span "button" at bounding box center [523, 13] width 3 height 2
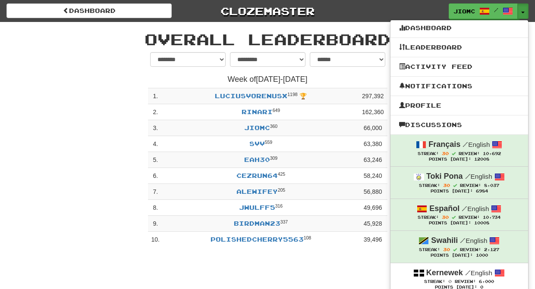
drag, startPoint x: 123, startPoint y: 32, endPoint x: 129, endPoint y: 33, distance: 6.5
click at [123, 32] on h1 "Overall Leaderboard" at bounding box center [268, 39] width 492 height 17
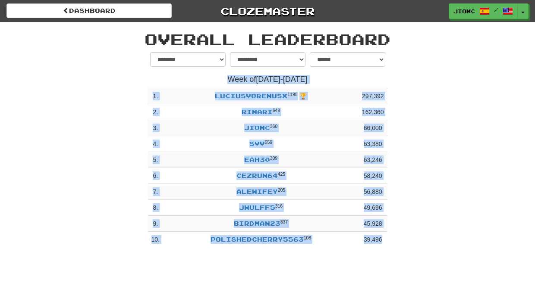
drag, startPoint x: 148, startPoint y: 38, endPoint x: 386, endPoint y: 247, distance: 316.1
click at [386, 247] on div "**********" at bounding box center [267, 137] width 505 height 230
click at [388, 245] on div "**********" at bounding box center [267, 152] width 252 height 200
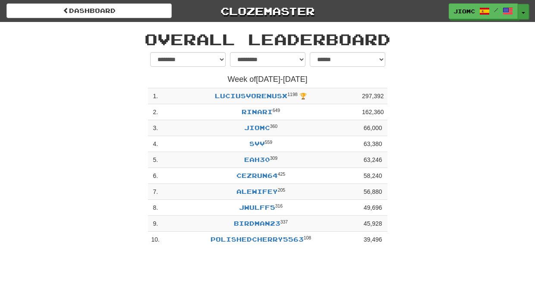
click at [522, 11] on button "Toggle Dropdown" at bounding box center [523, 12] width 11 height 16
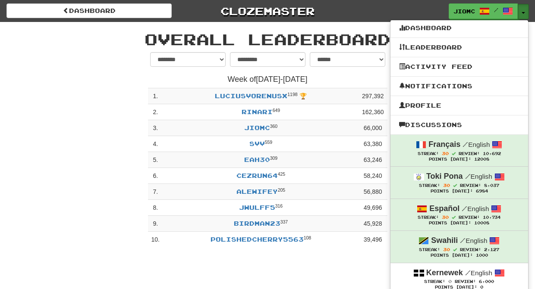
click at [522, 10] on button "Toggle Dropdown" at bounding box center [523, 12] width 11 height 16
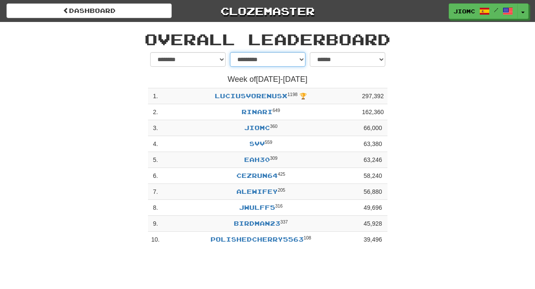
select select "********"
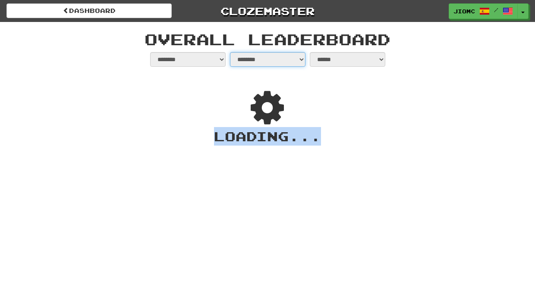
drag, startPoint x: 146, startPoint y: 38, endPoint x: 452, endPoint y: 270, distance: 384.3
click at [452, 270] on div "dashboard Clozemaster JioMc / Toggle Dropdown Dashboard Leaderboard Activity Fe…" at bounding box center [267, 144] width 535 height 289
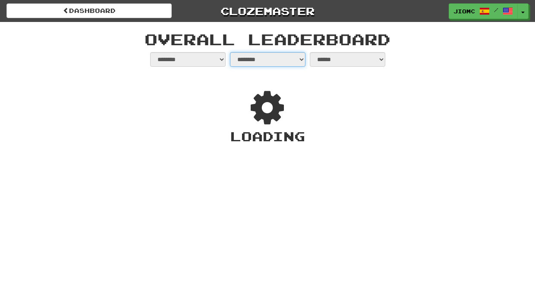
click at [469, 239] on div "dashboard Clozemaster JioMc / Toggle Dropdown Dashboard Leaderboard Activity Fe…" at bounding box center [267, 144] width 535 height 289
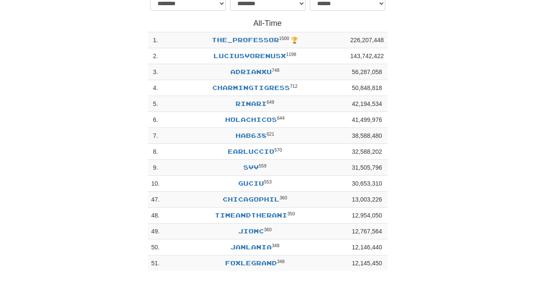
scroll to position [48, 0]
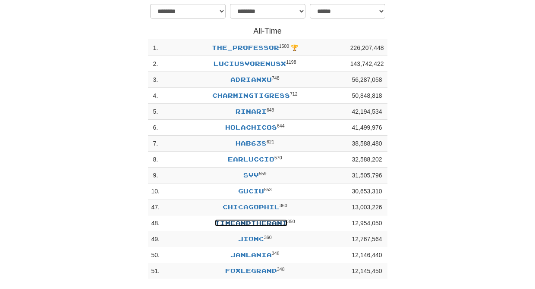
click at [257, 222] on link "TimeandtheRani" at bounding box center [251, 223] width 72 height 7
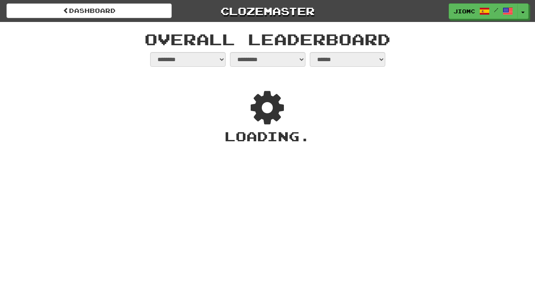
select select "**********"
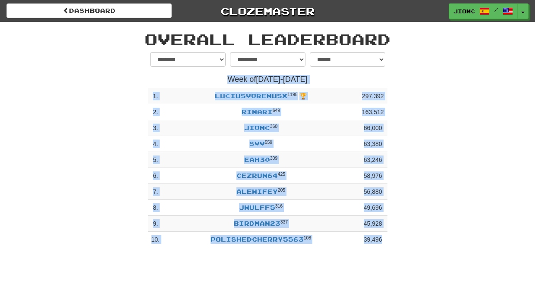
drag, startPoint x: 146, startPoint y: 38, endPoint x: 401, endPoint y: 244, distance: 327.4
click at [401, 244] on div "**********" at bounding box center [267, 137] width 505 height 230
click at [401, 245] on div "**********" at bounding box center [267, 152] width 505 height 200
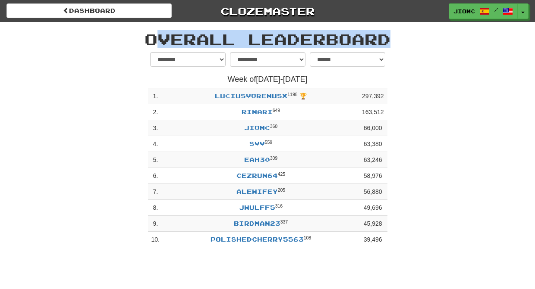
drag, startPoint x: 403, startPoint y: 246, endPoint x: 144, endPoint y: 36, distance: 333.7
click at [144, 36] on div "**********" at bounding box center [267, 137] width 505 height 230
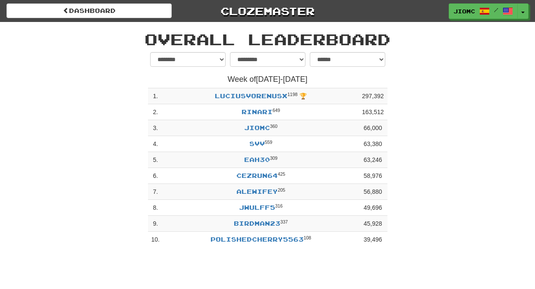
click at [146, 36] on h1 "Overall Leaderboard" at bounding box center [268, 39] width 492 height 17
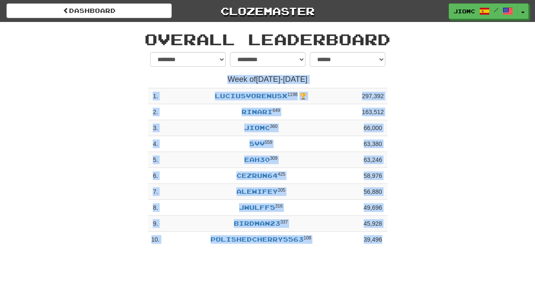
drag, startPoint x: 146, startPoint y: 34, endPoint x: 396, endPoint y: 250, distance: 330.0
click at [396, 250] on div "**********" at bounding box center [267, 137] width 505 height 230
click at [396, 246] on div "**********" at bounding box center [267, 152] width 505 height 200
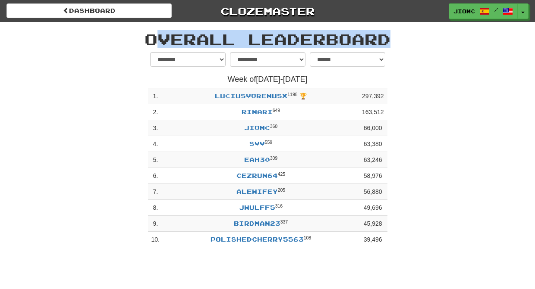
drag, startPoint x: 399, startPoint y: 249, endPoint x: 147, endPoint y: 35, distance: 330.5
click at [147, 35] on div "**********" at bounding box center [267, 137] width 505 height 230
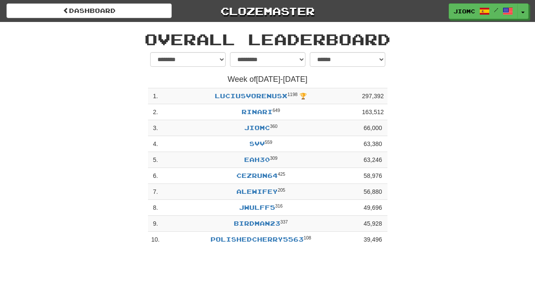
click at [147, 35] on h1 "Overall Leaderboard" at bounding box center [268, 39] width 492 height 17
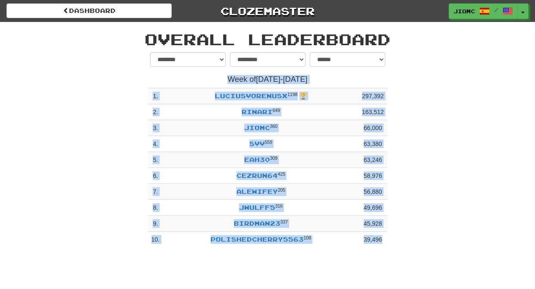
drag, startPoint x: 147, startPoint y: 32, endPoint x: 411, endPoint y: 244, distance: 338.5
click at [411, 244] on div "**********" at bounding box center [267, 137] width 505 height 230
click at [411, 244] on div "**********" at bounding box center [267, 152] width 505 height 200
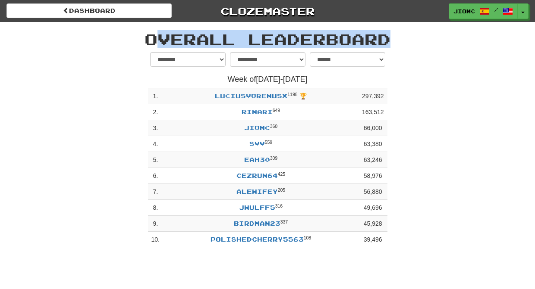
drag, startPoint x: 383, startPoint y: 239, endPoint x: 147, endPoint y: 34, distance: 313.1
click at [147, 34] on div "**********" at bounding box center [267, 137] width 505 height 230
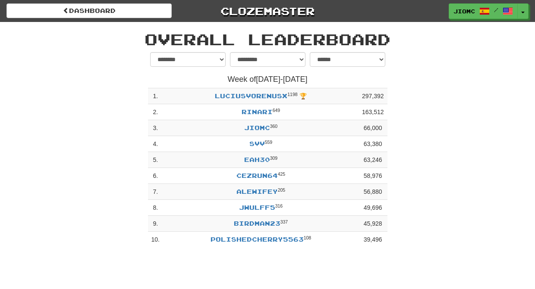
click at [146, 34] on h1 "Overall Leaderboard" at bounding box center [268, 39] width 492 height 17
click at [521, 11] on button "Toggle Dropdown" at bounding box center [523, 12] width 11 height 16
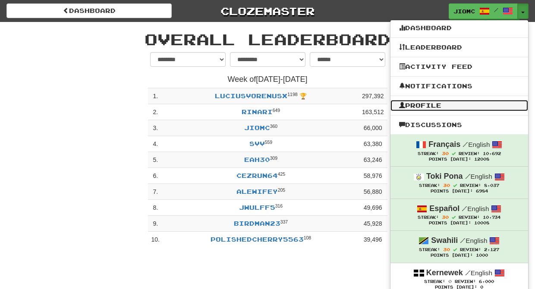
click at [455, 104] on link "Profile" at bounding box center [459, 105] width 138 height 11
